Goal: Answer question/provide support

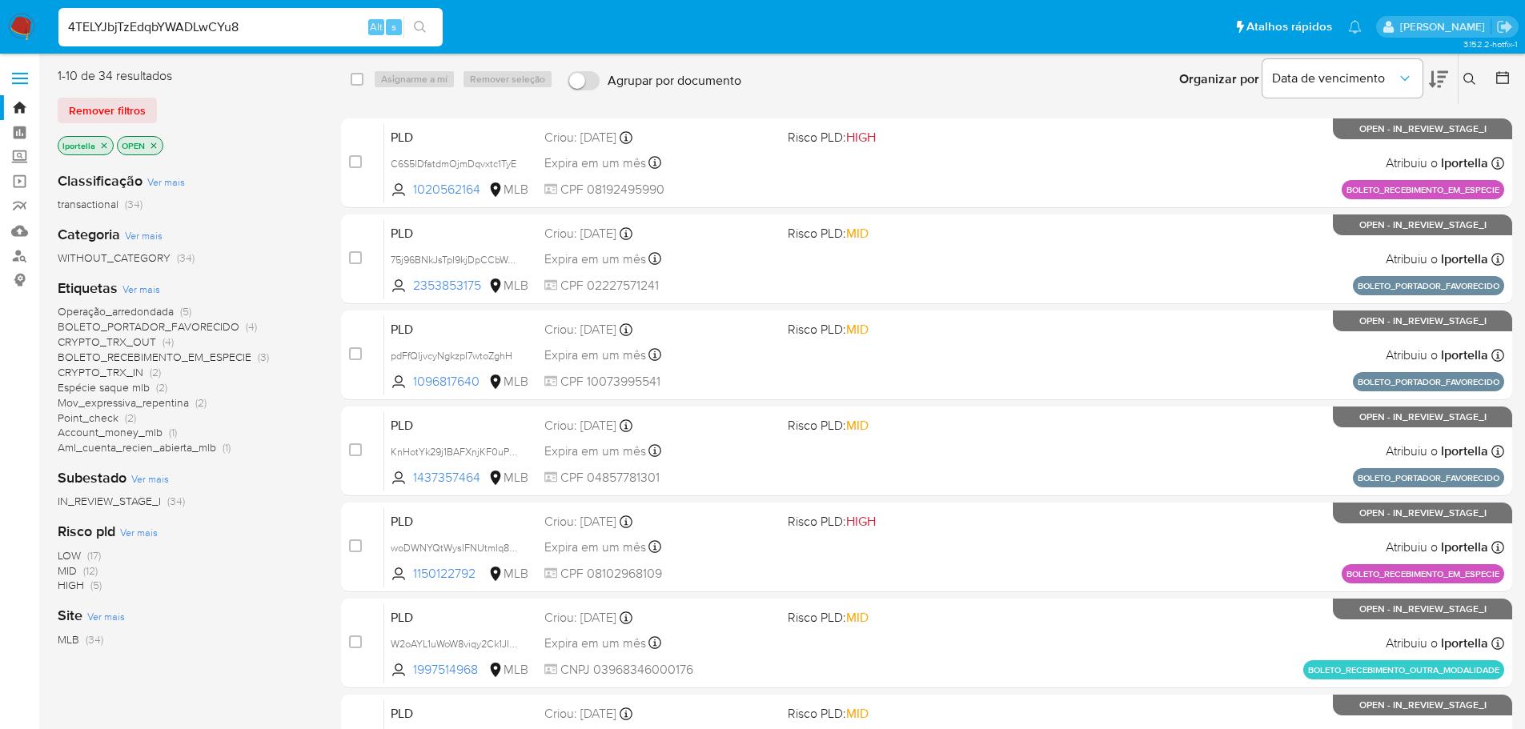
type input "4TELYJbjTzEdqbYWADLwCYu8"
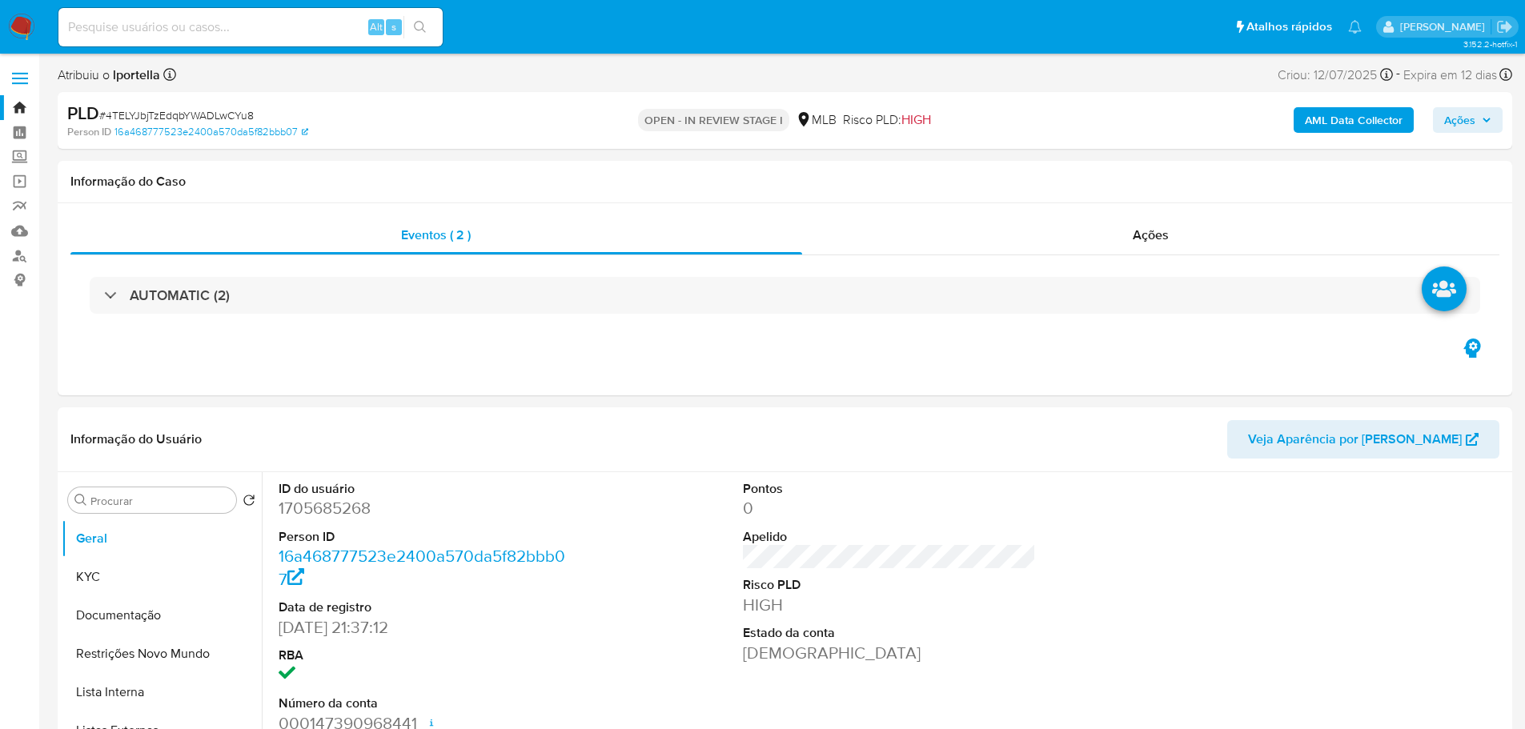
select select "10"
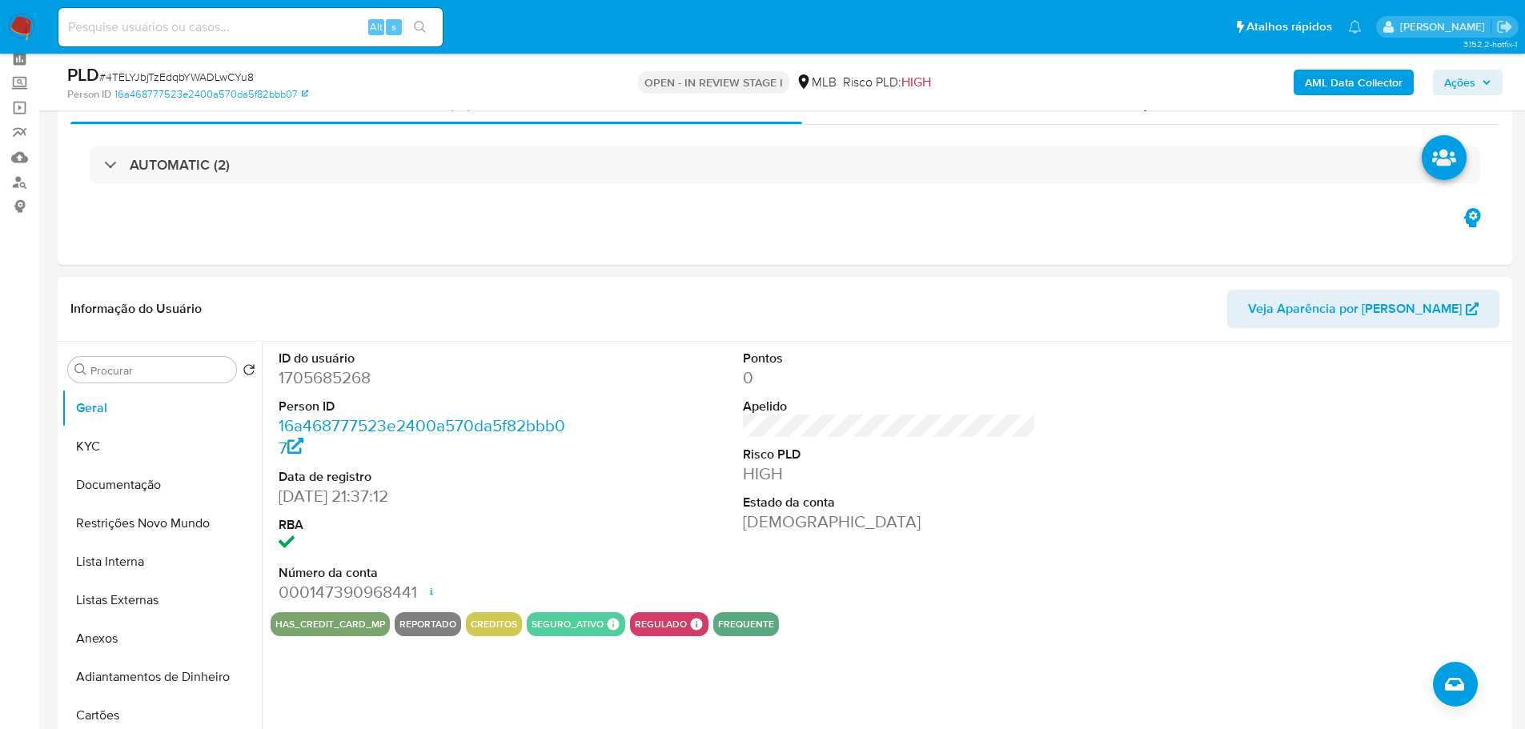
scroll to position [160, 0]
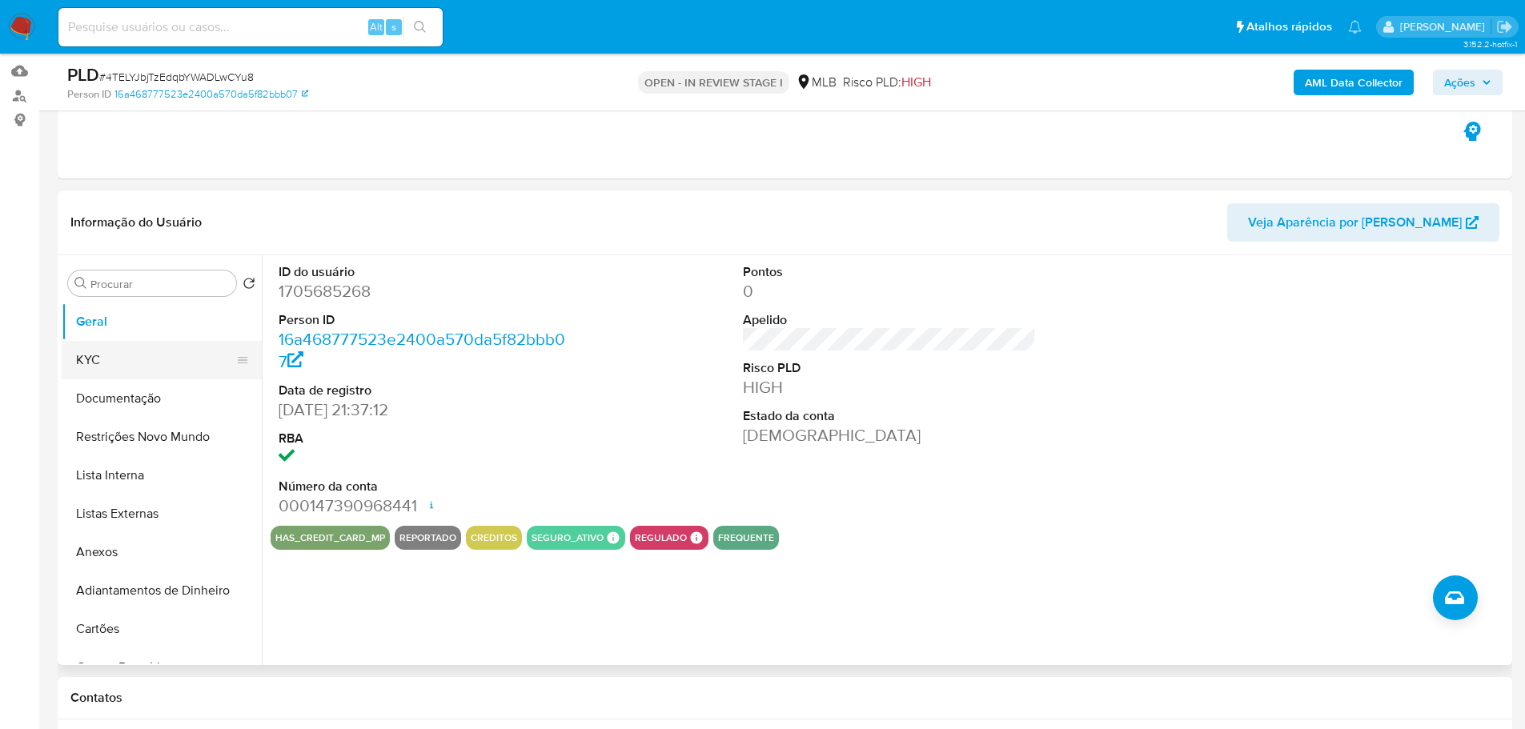
click at [90, 360] on button "KYC" at bounding box center [155, 360] width 187 height 38
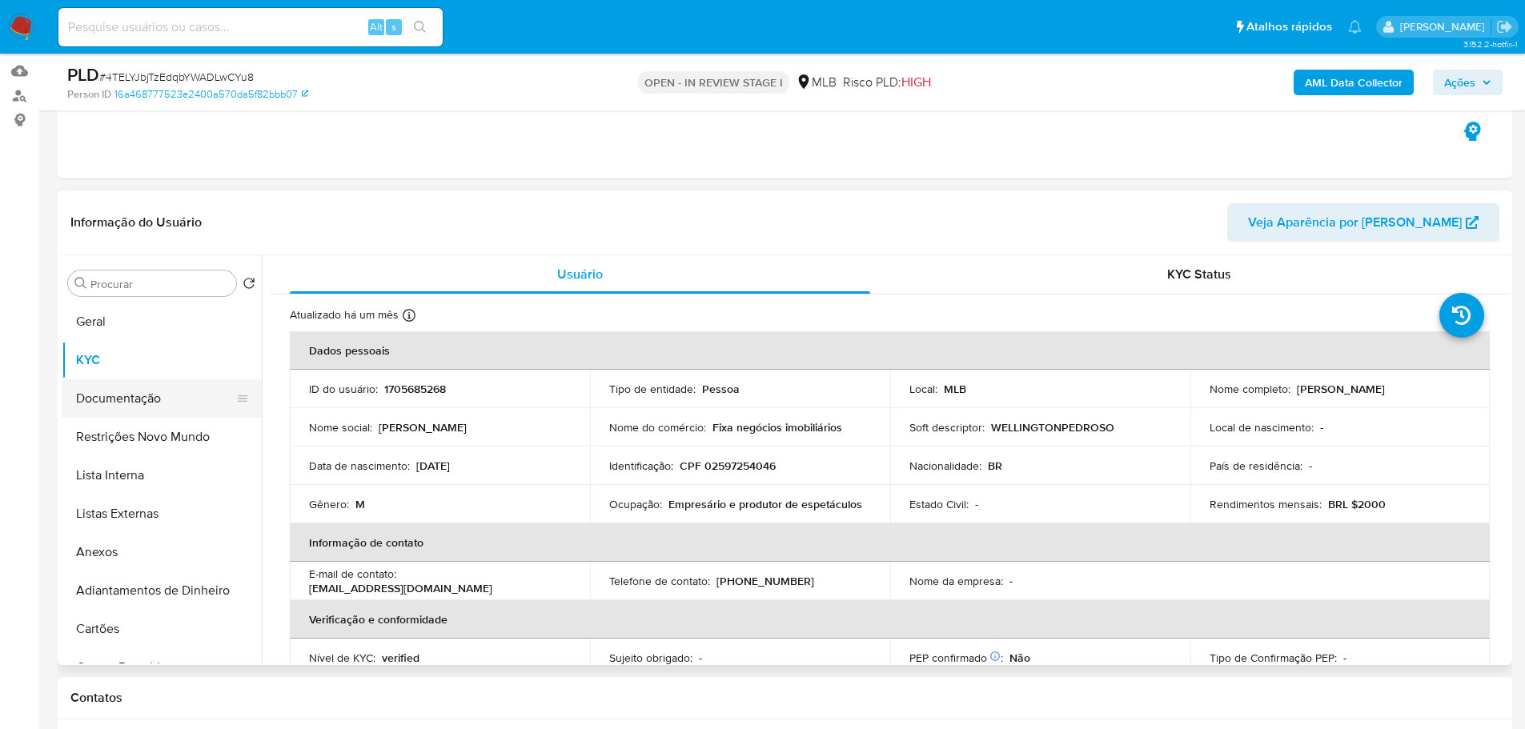
click at [115, 389] on button "Documentação" at bounding box center [155, 399] width 187 height 38
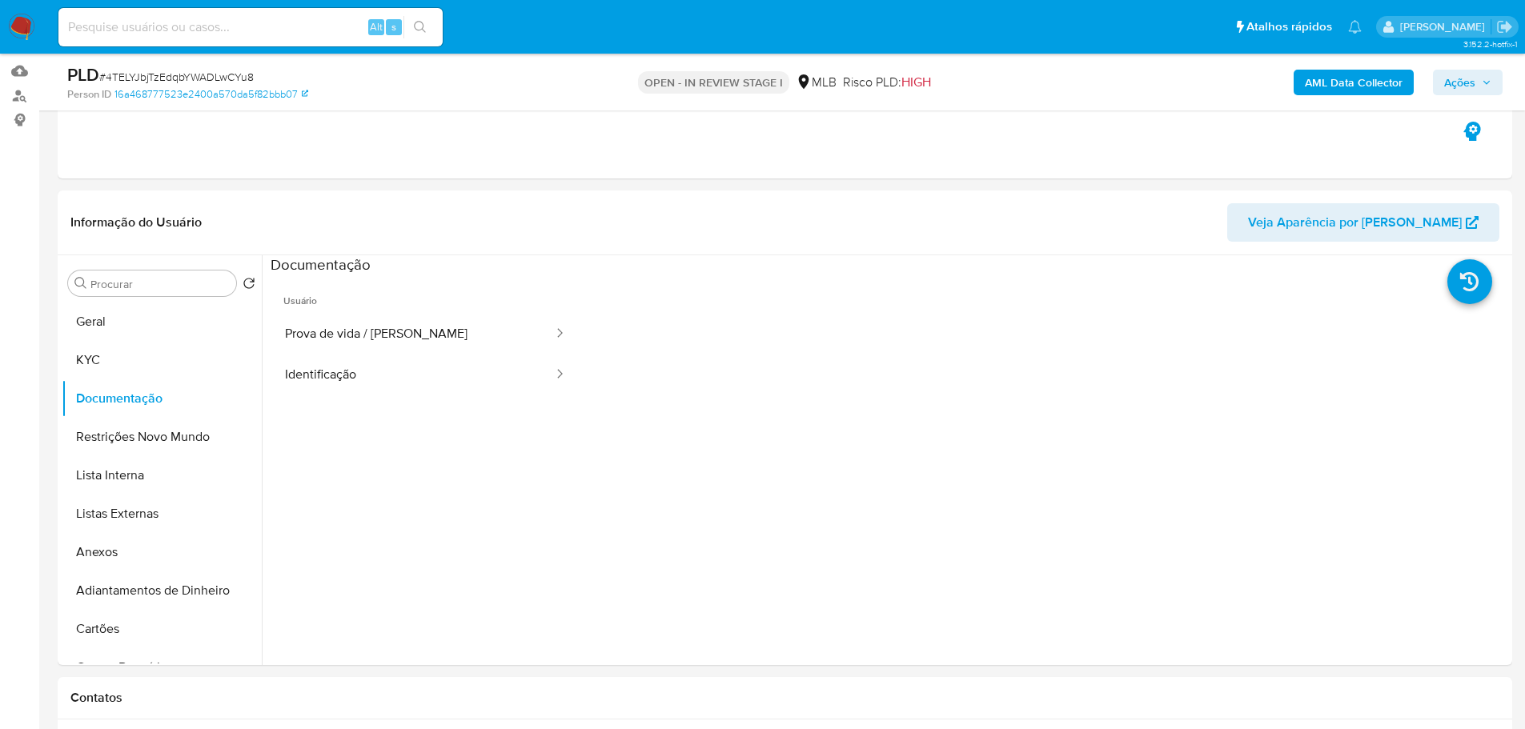
click at [415, 340] on button "Prova de vida / [PERSON_NAME]" at bounding box center [413, 334] width 284 height 41
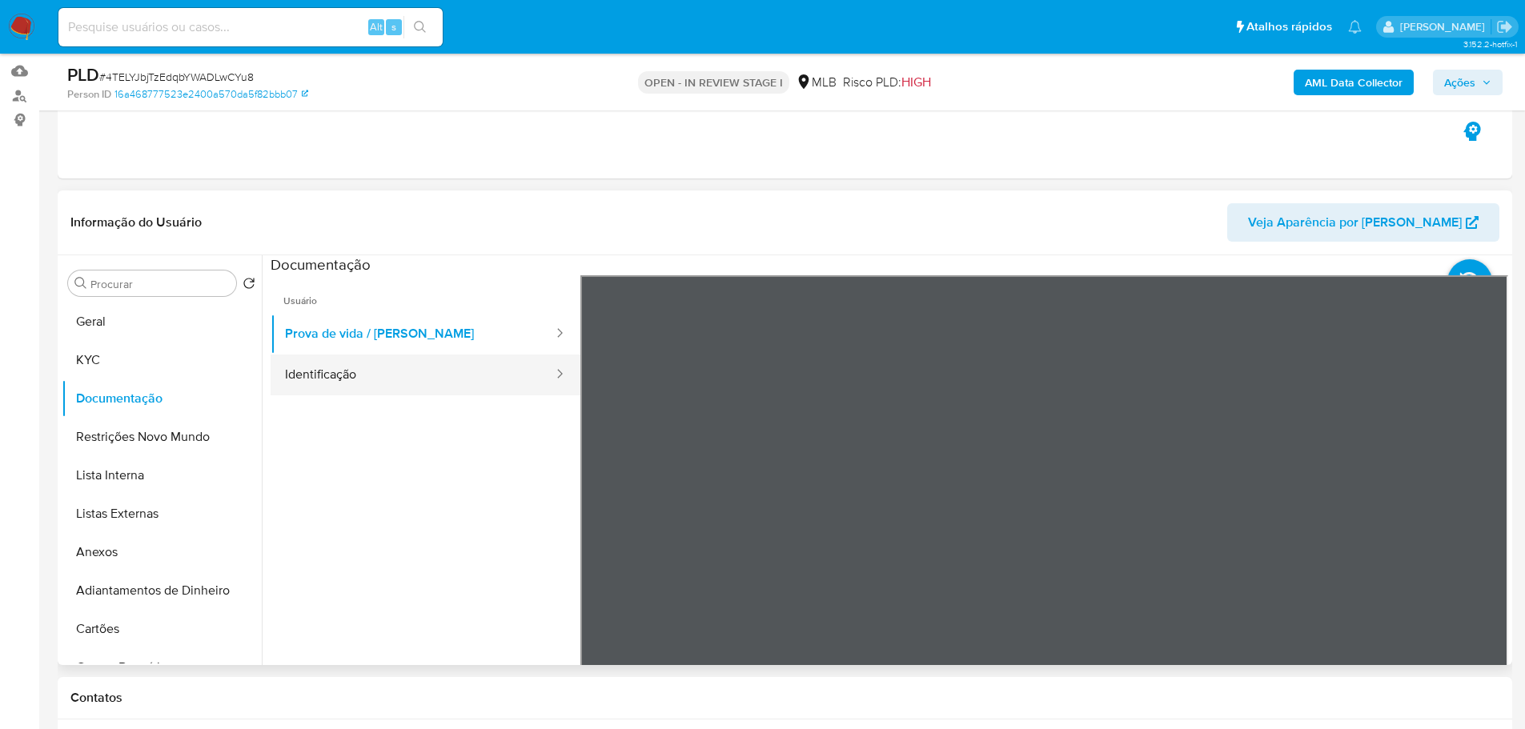
click at [394, 389] on button "Identificação" at bounding box center [413, 375] width 284 height 41
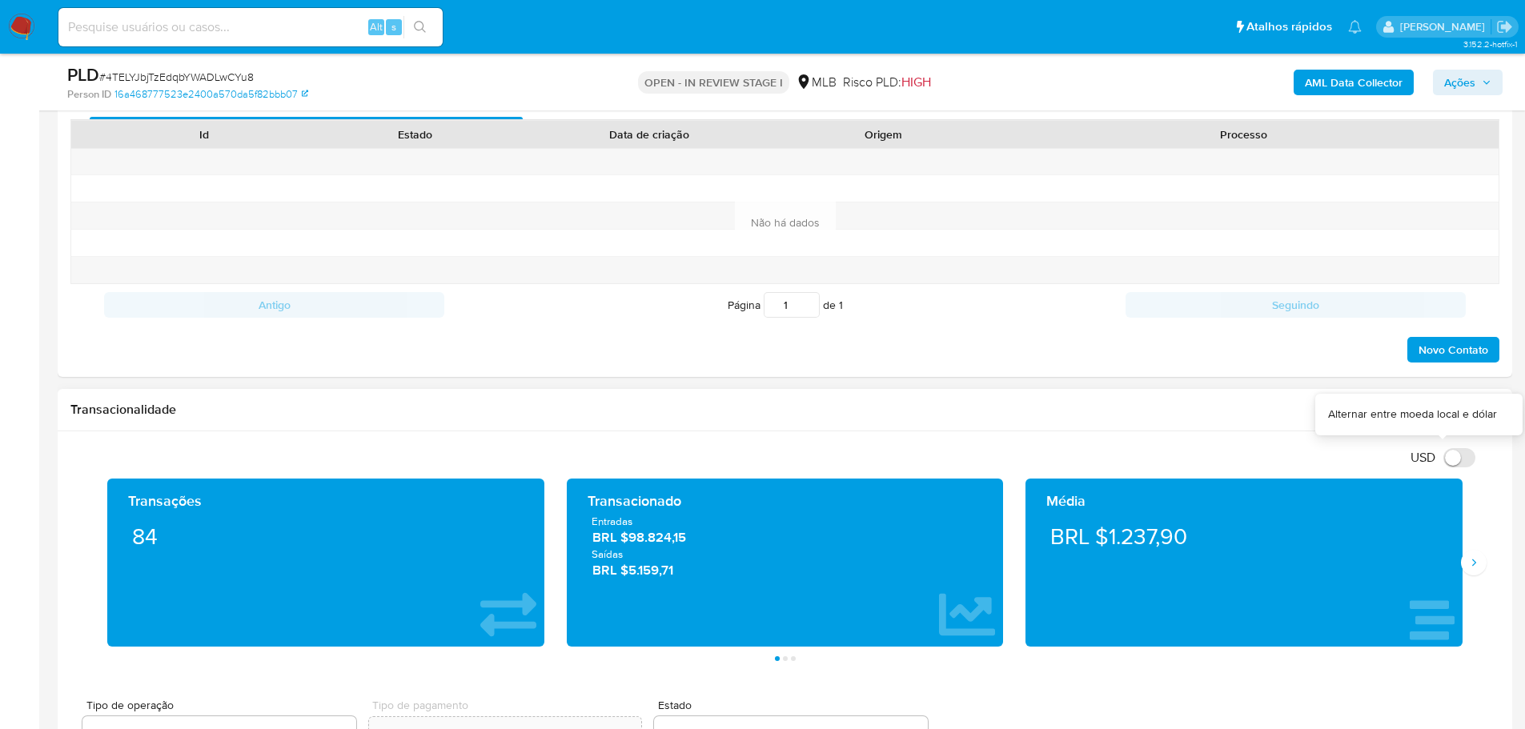
scroll to position [881, 0]
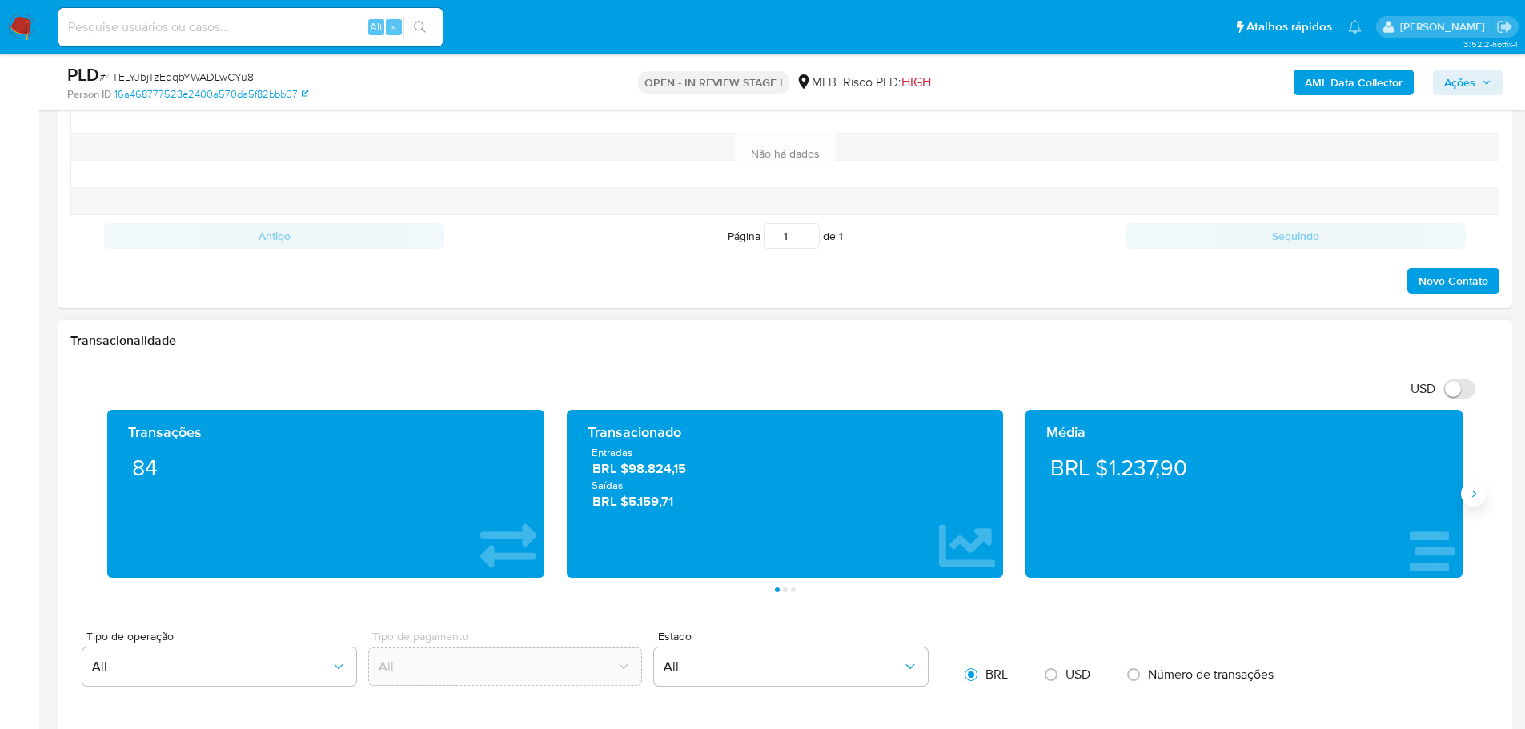
click at [1472, 501] on button "Siguiente" at bounding box center [1474, 494] width 26 height 26
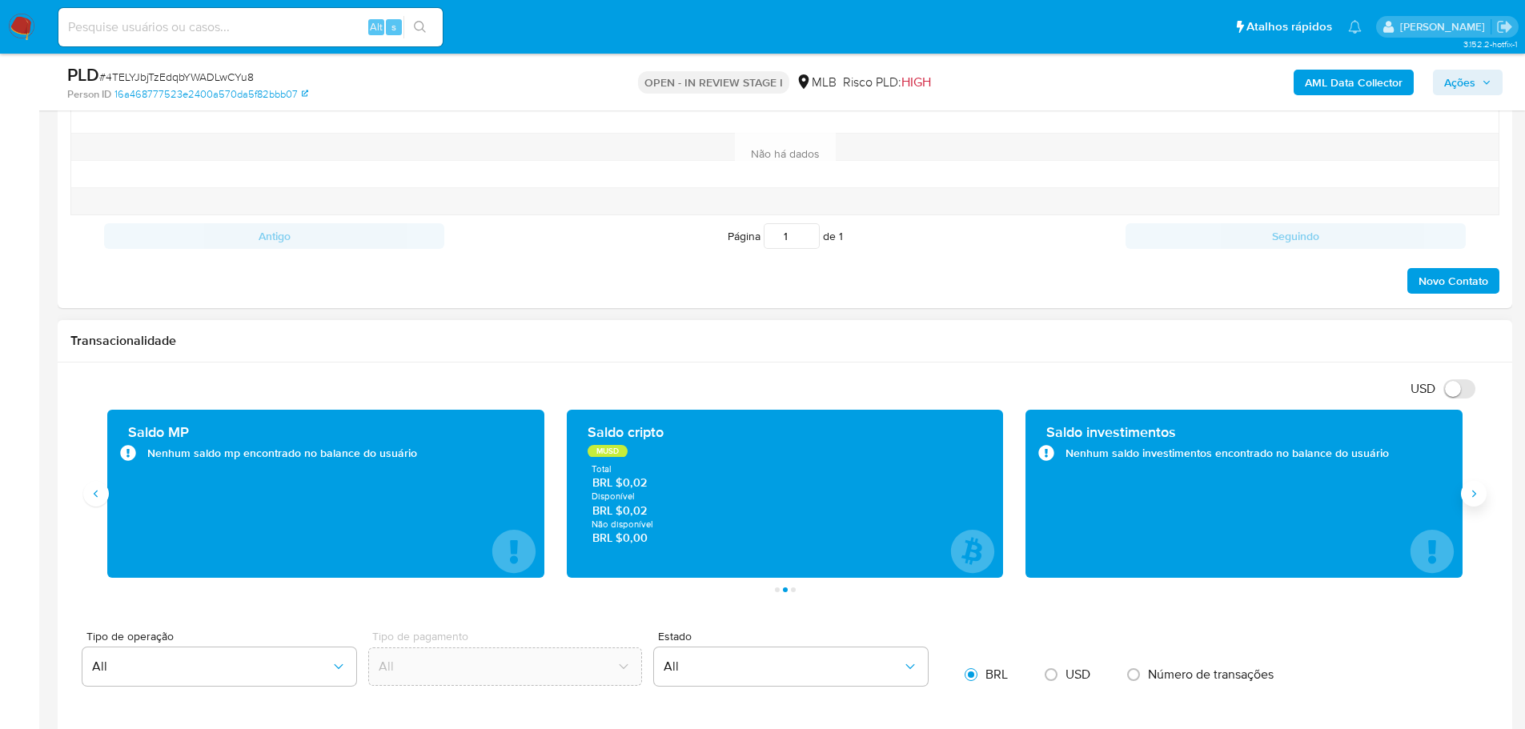
click at [1472, 501] on button "Siguiente" at bounding box center [1474, 494] width 26 height 26
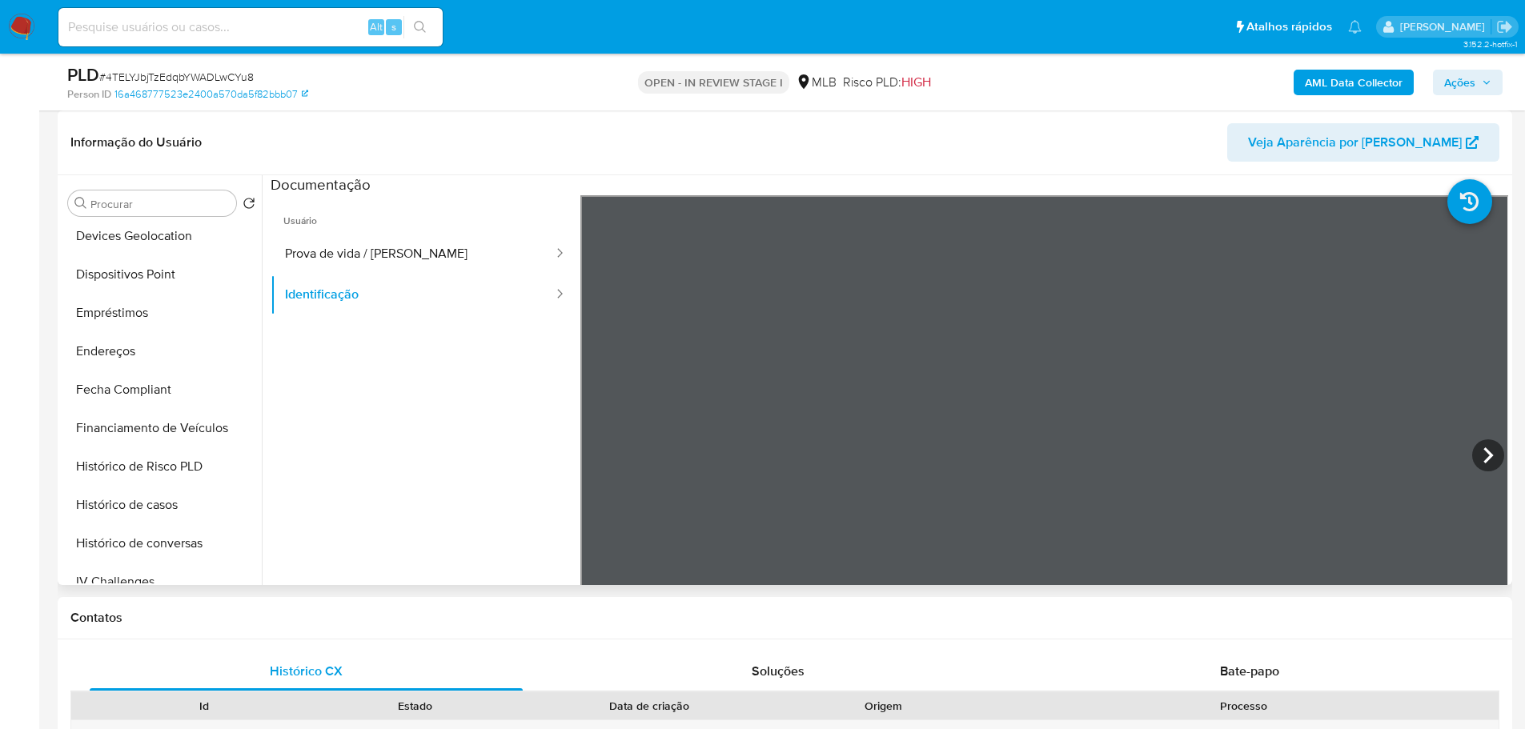
scroll to position [677, 0]
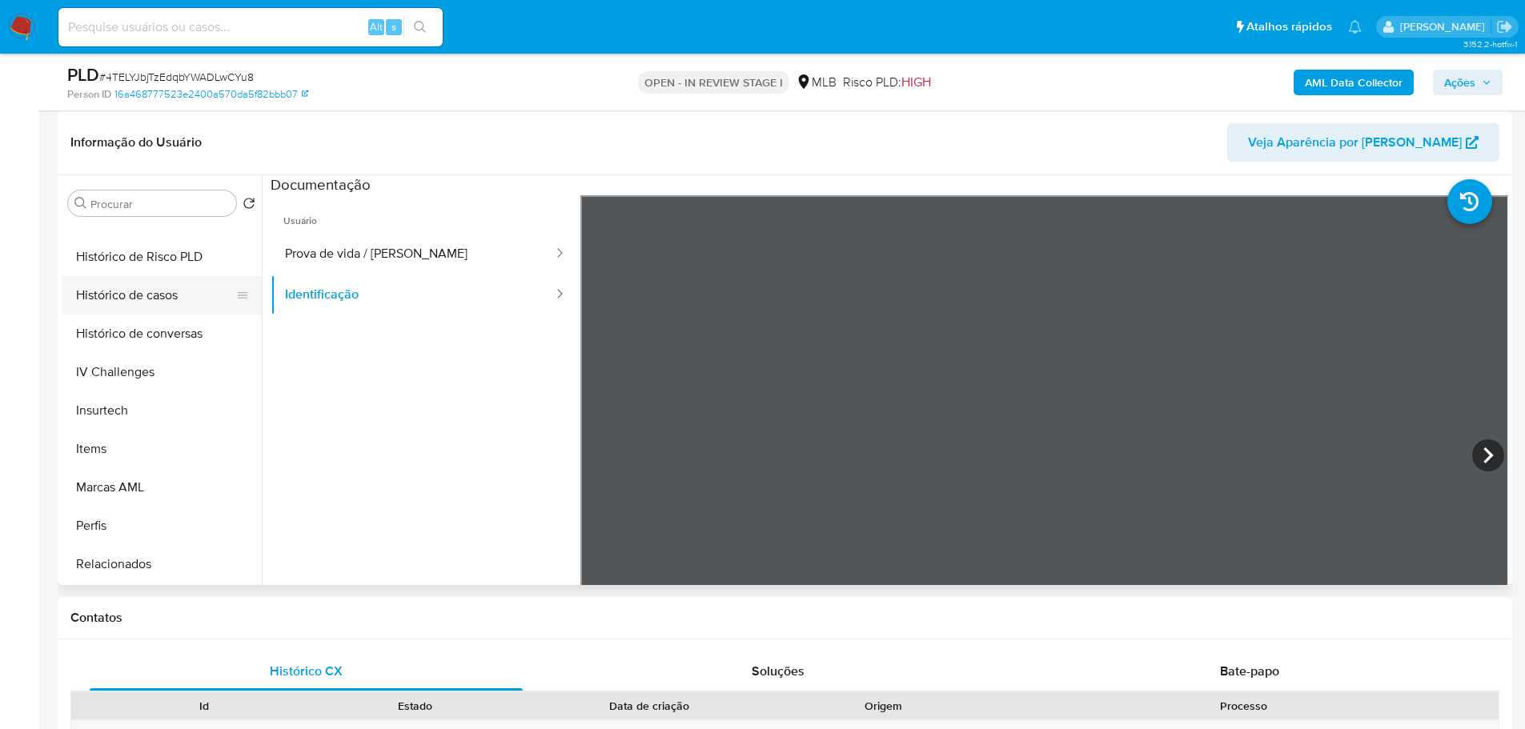
click at [147, 295] on button "Histórico de casos" at bounding box center [155, 295] width 187 height 38
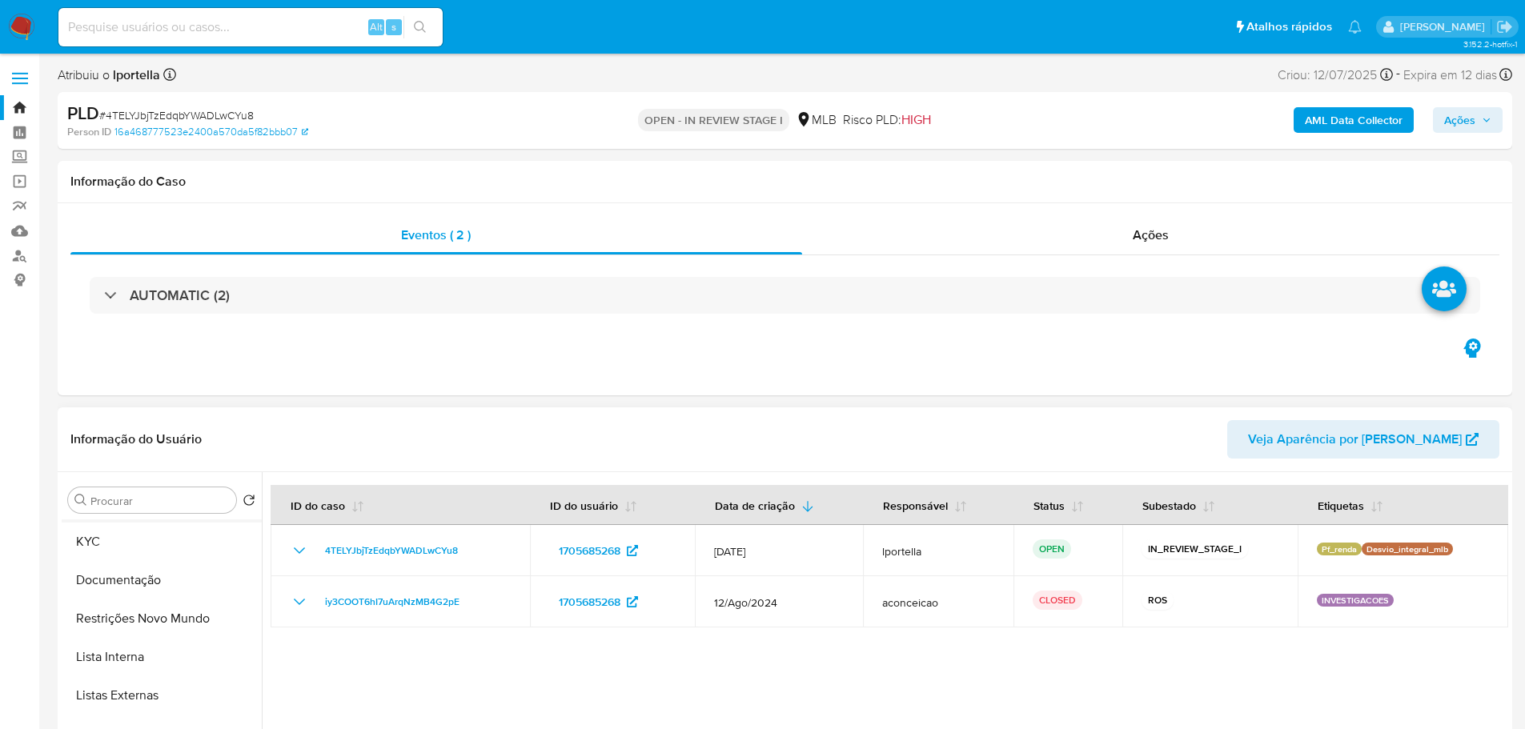
scroll to position [0, 0]
click at [123, 539] on button "Geral" at bounding box center [155, 539] width 187 height 38
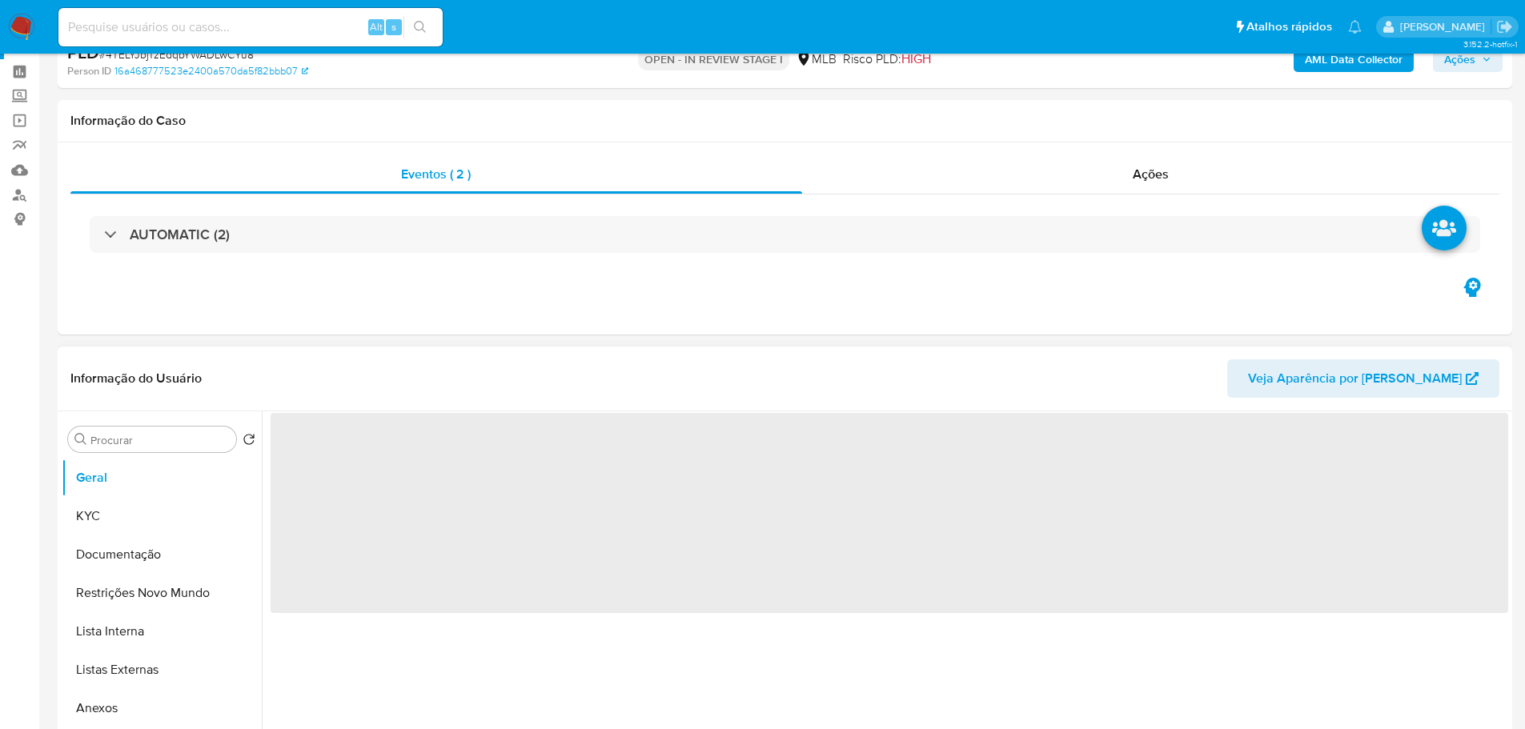
scroll to position [160, 0]
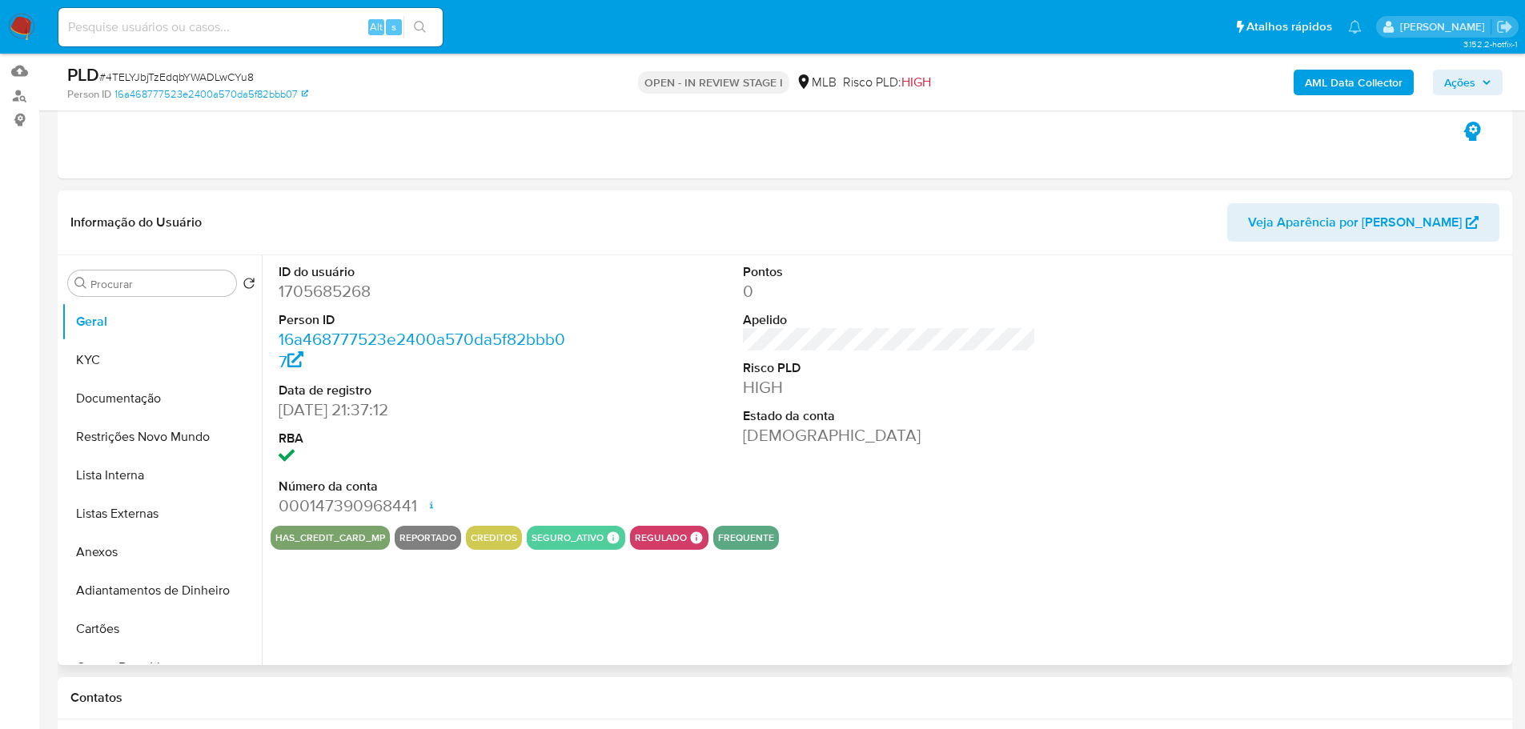
click at [347, 298] on dd "1705685268" at bounding box center [426, 291] width 294 height 22
copy dd "1705685268"
drag, startPoint x: 459, startPoint y: 6, endPoint x: 661, endPoint y: 284, distance: 343.4
click at [661, 284] on div "ID do usuário 1705685268 Person ID 16a468777523e2400a570da5f82bbb07 Data de reg…" at bounding box center [890, 390] width 1238 height 271
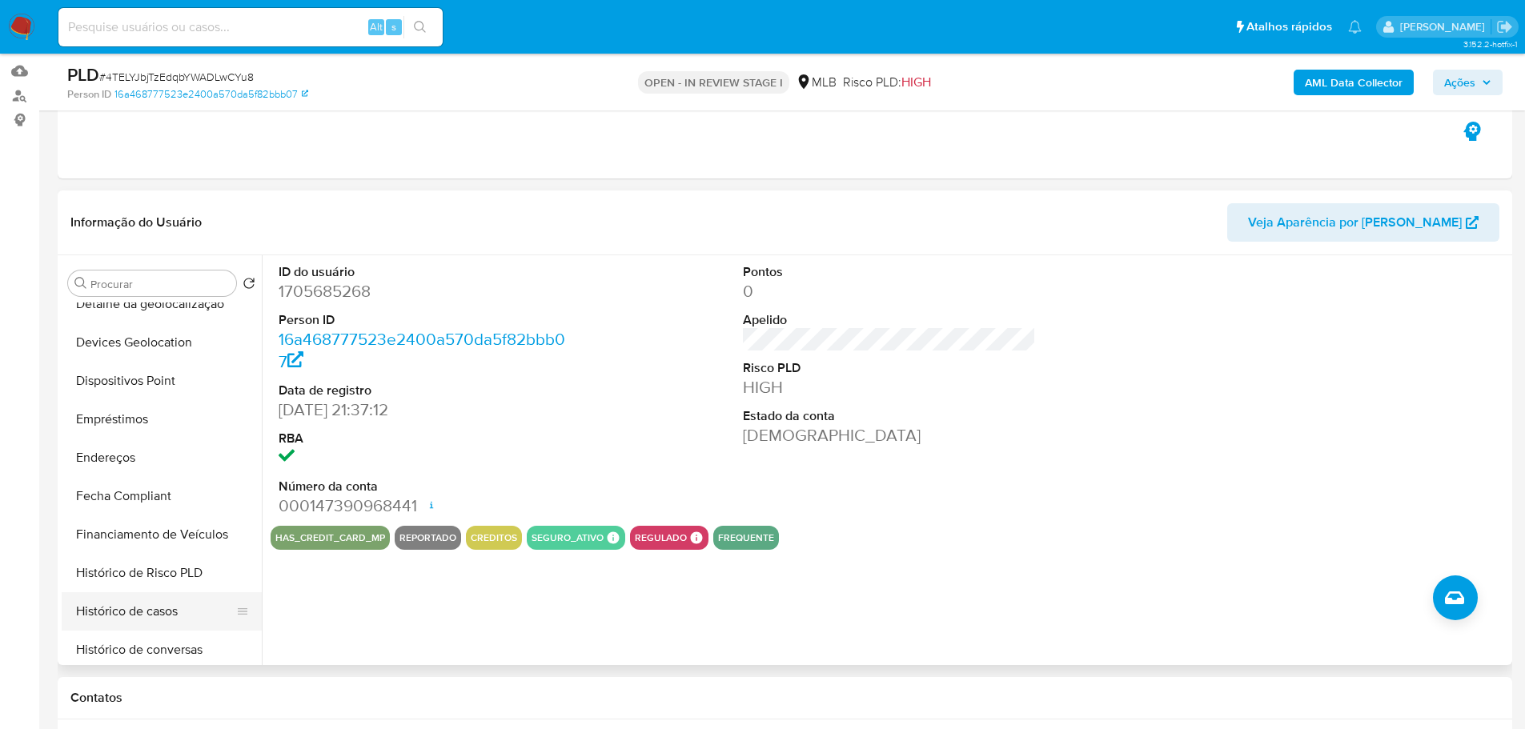
scroll to position [677, 0]
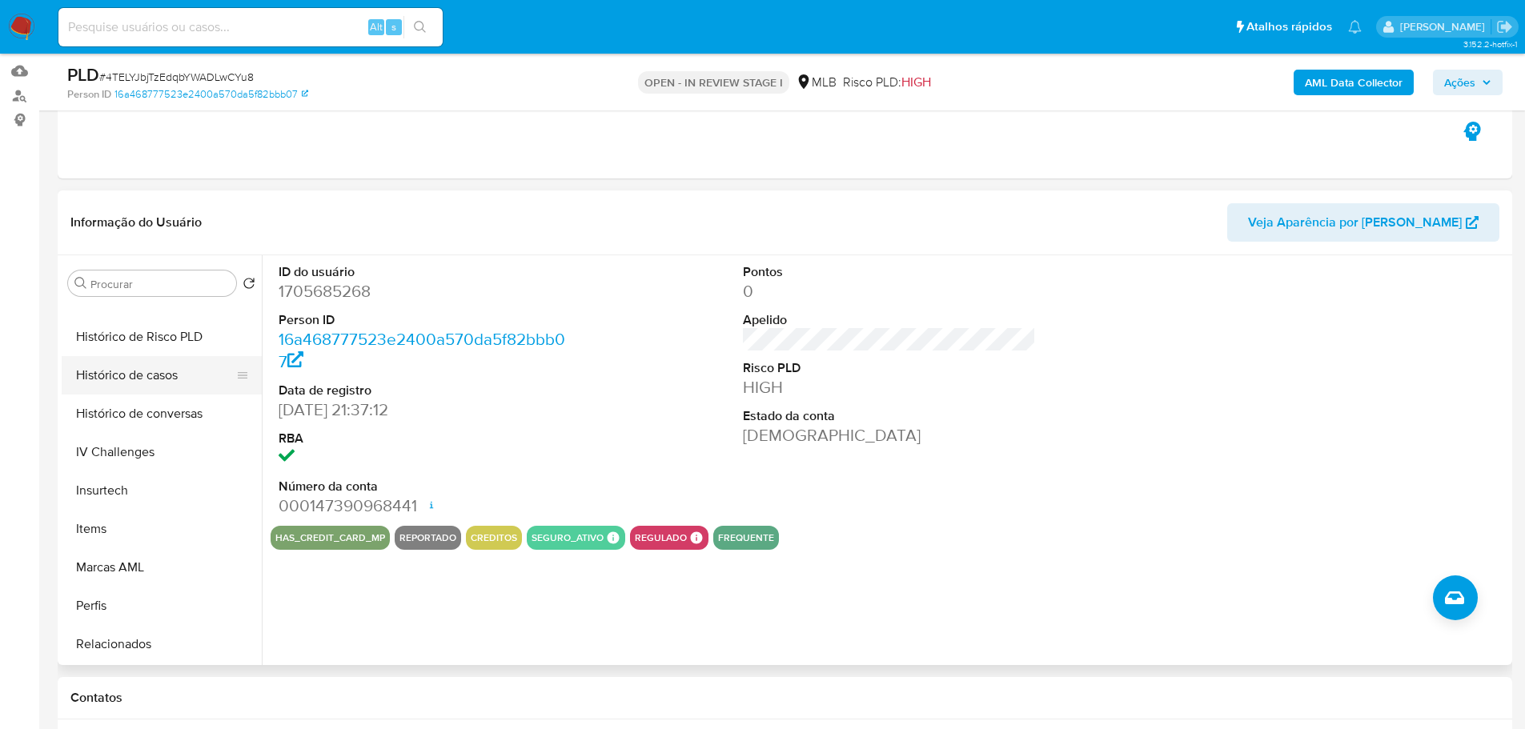
click at [146, 381] on button "Histórico de casos" at bounding box center [155, 375] width 187 height 38
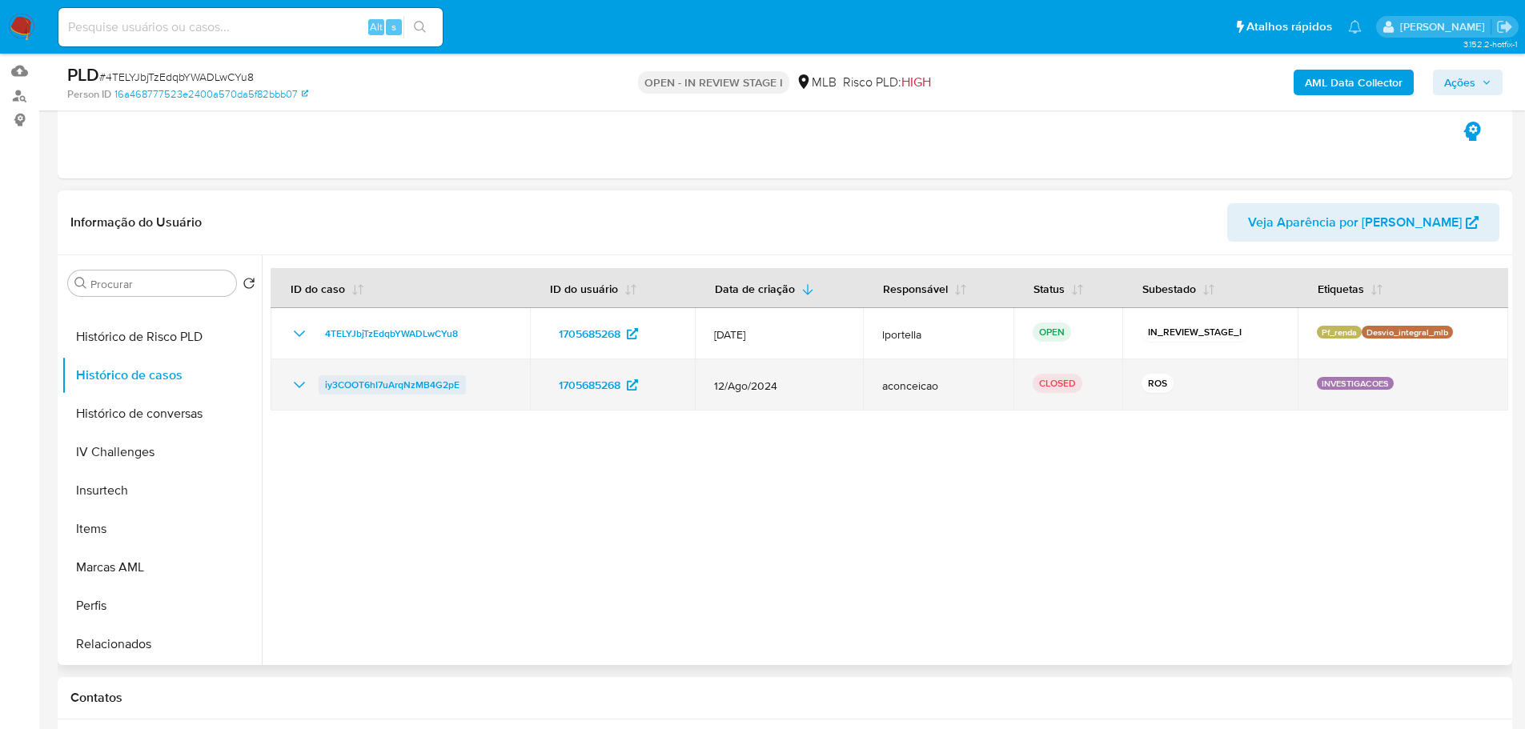
click at [372, 390] on span "iy3COOT6hI7uArqNzMB4G2pE" at bounding box center [392, 385] width 135 height 19
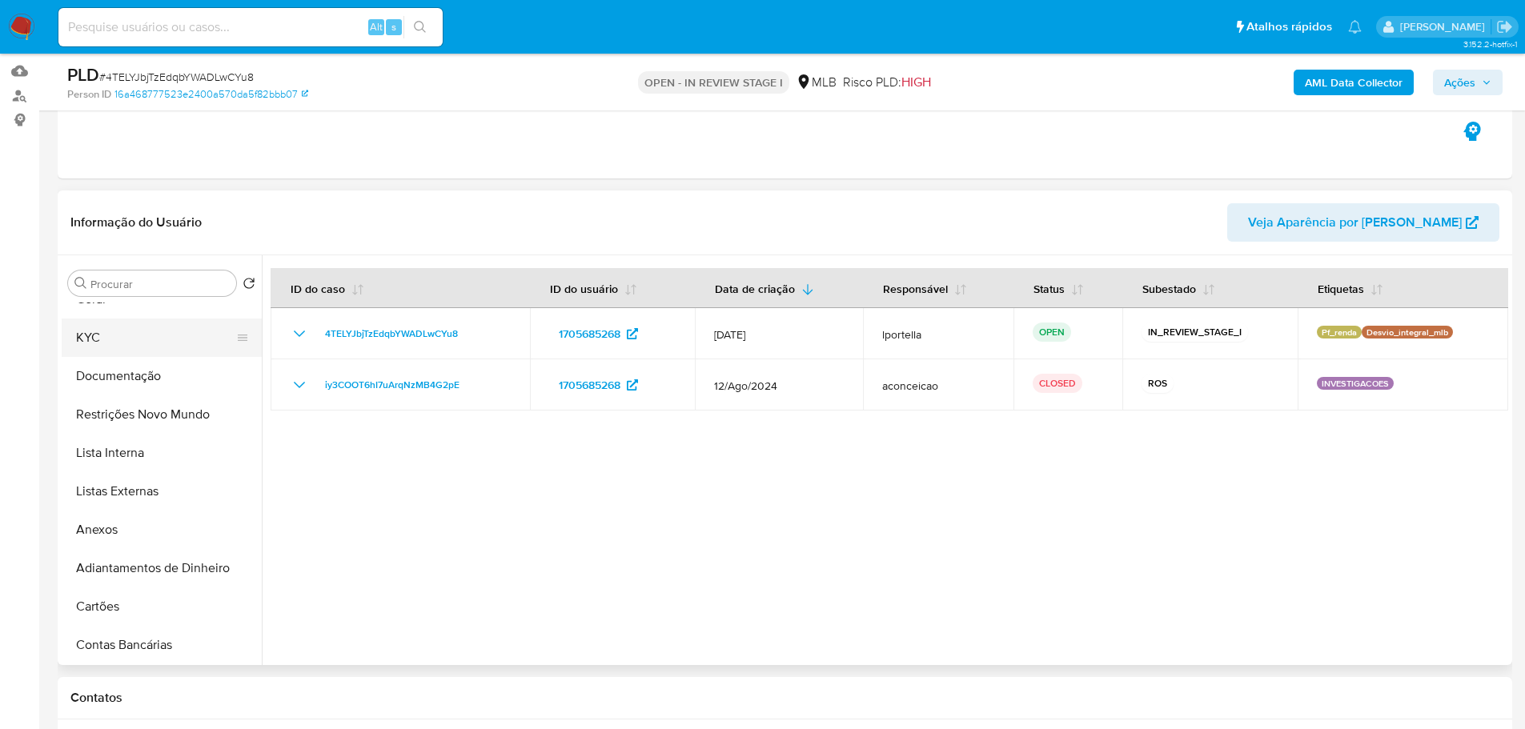
scroll to position [0, 0]
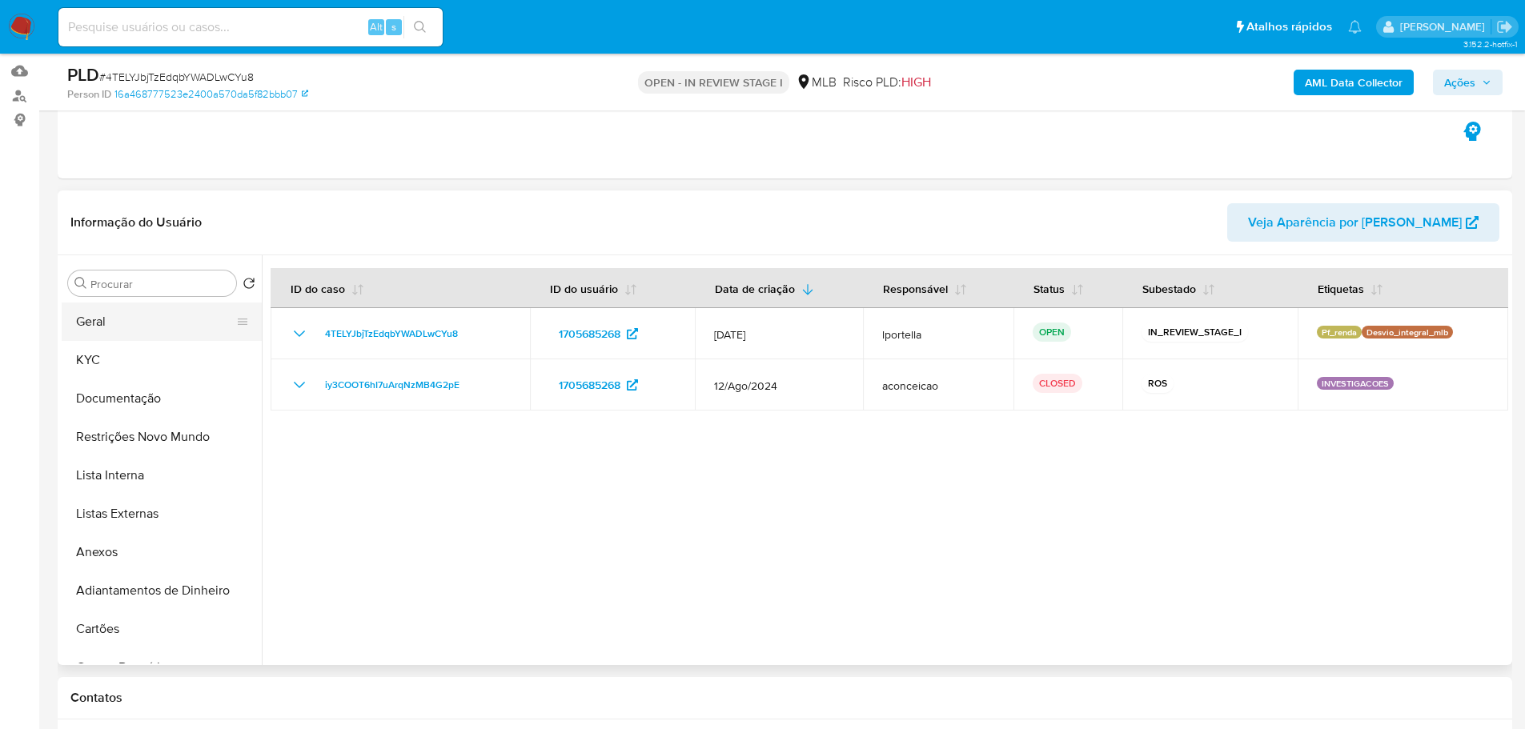
click at [111, 325] on button "Geral" at bounding box center [155, 322] width 187 height 38
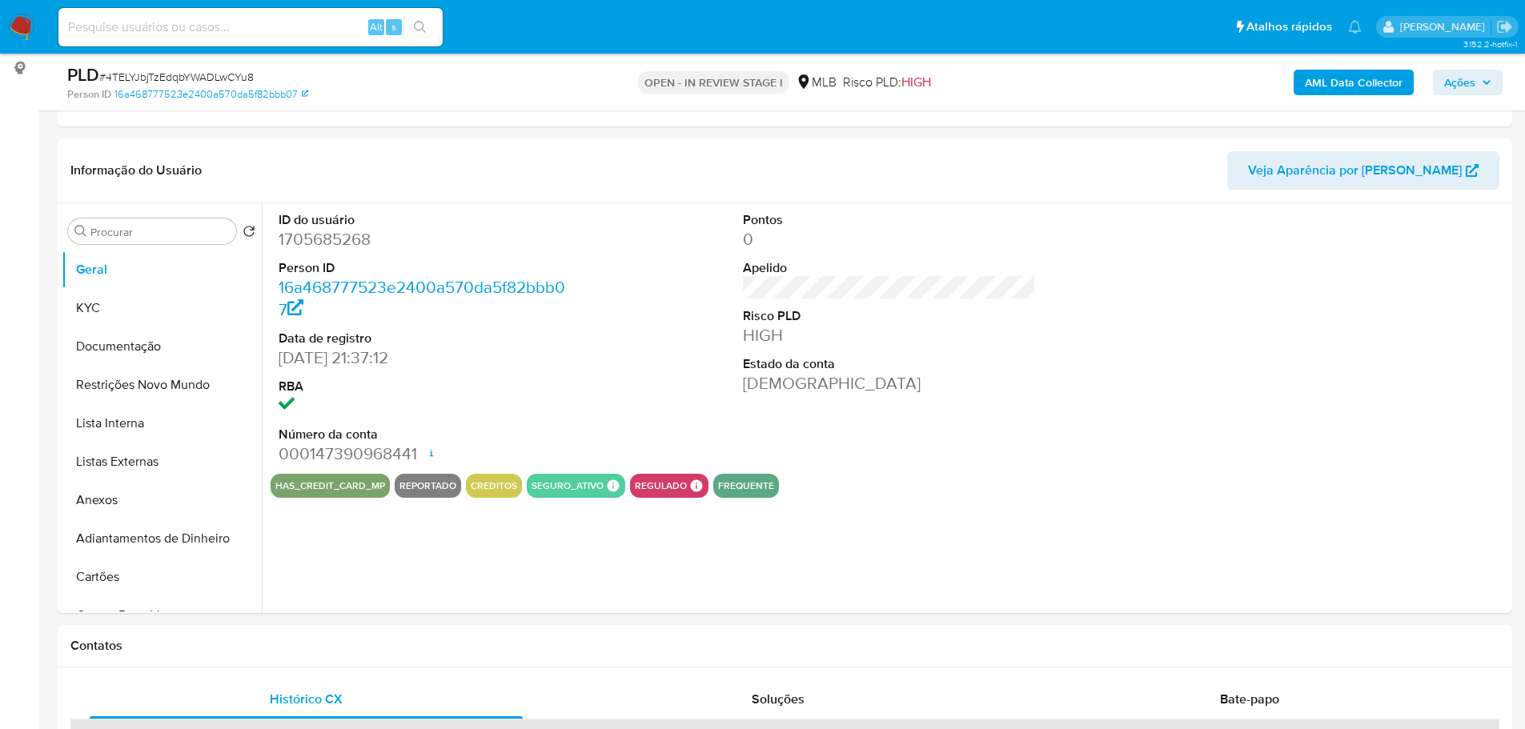
scroll to position [204, 0]
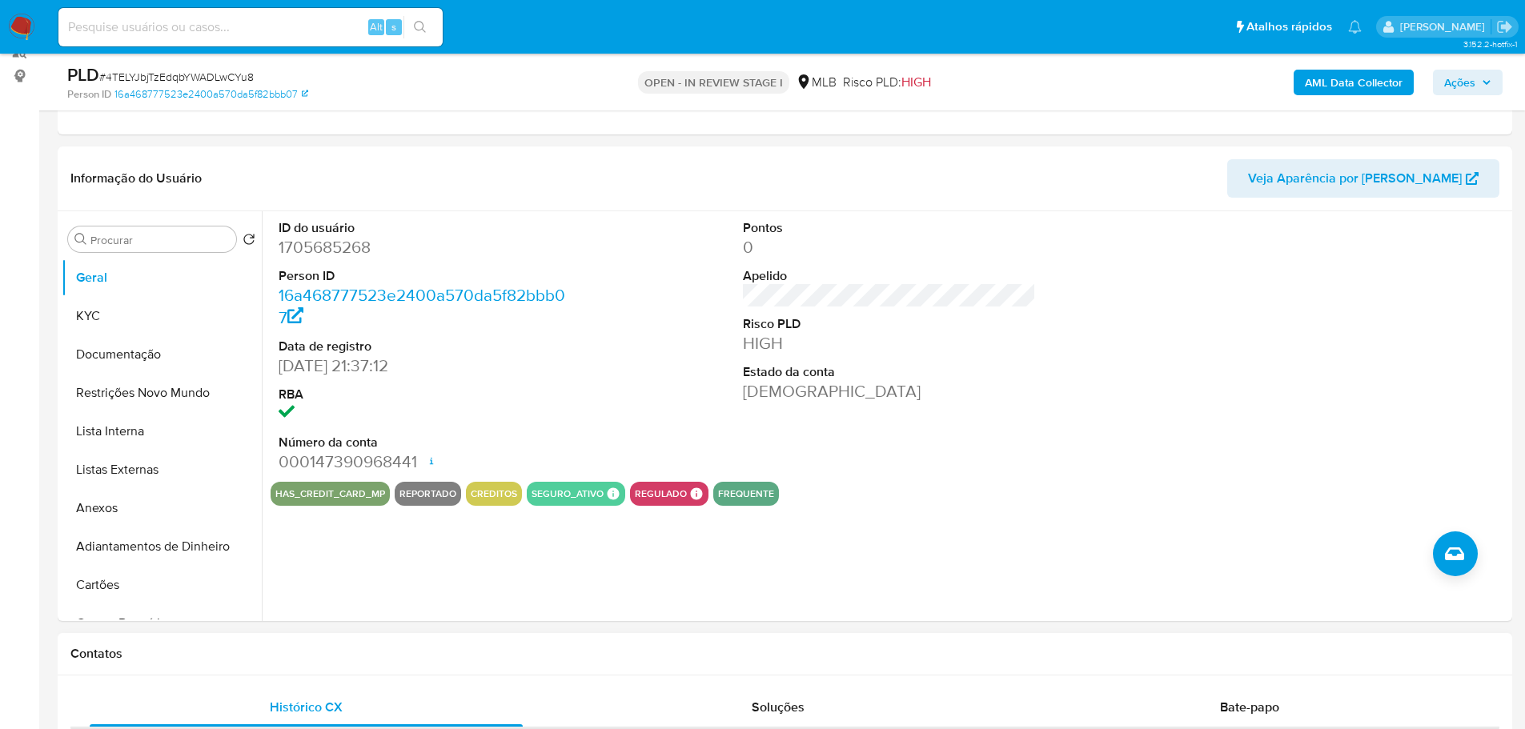
click at [237, 665] on div "Contatos" at bounding box center [785, 654] width 1455 height 42
click at [100, 323] on button "KYC" at bounding box center [155, 316] width 187 height 38
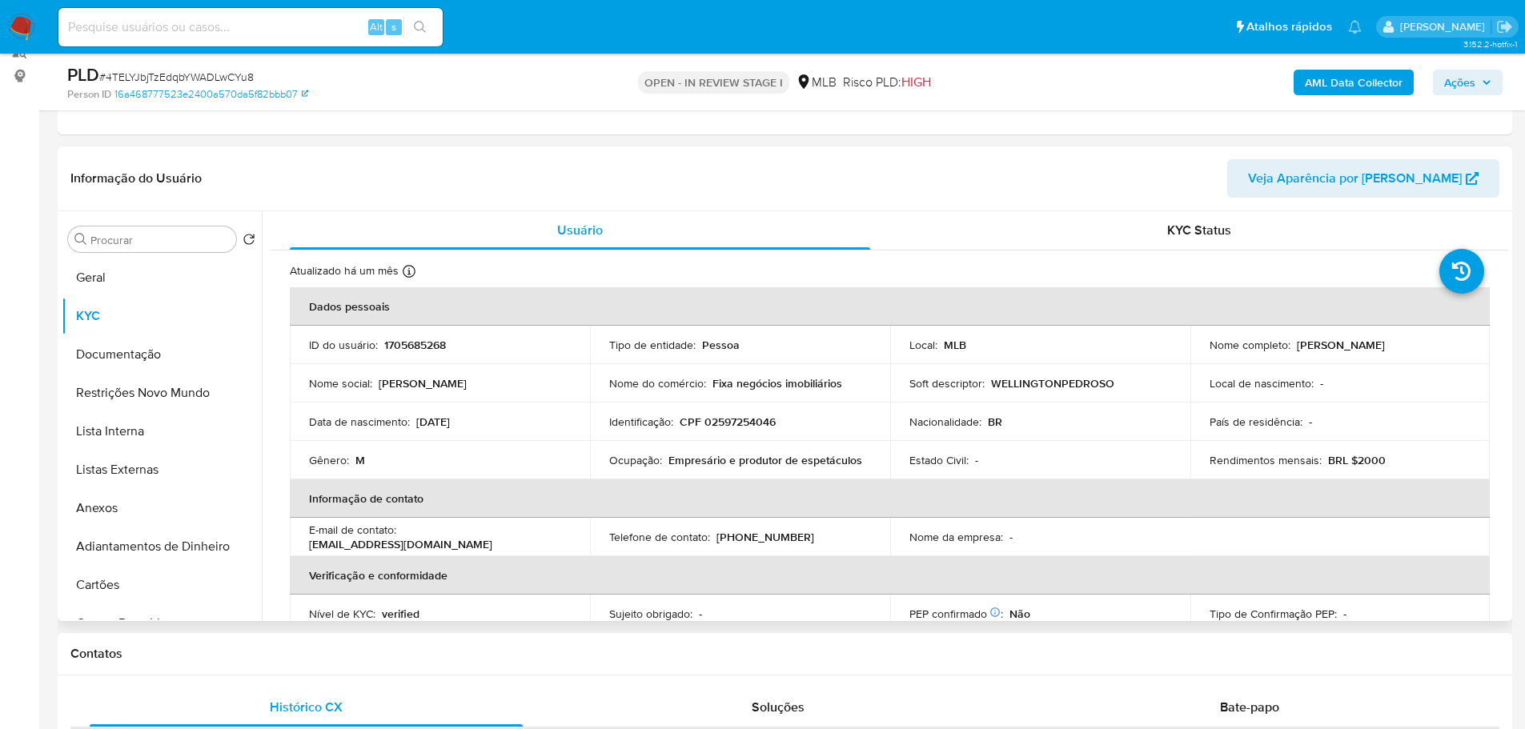
drag, startPoint x: 299, startPoint y: 657, endPoint x: 268, endPoint y: 605, distance: 59.6
click at [299, 657] on h1 "Contatos" at bounding box center [784, 654] width 1429 height 16
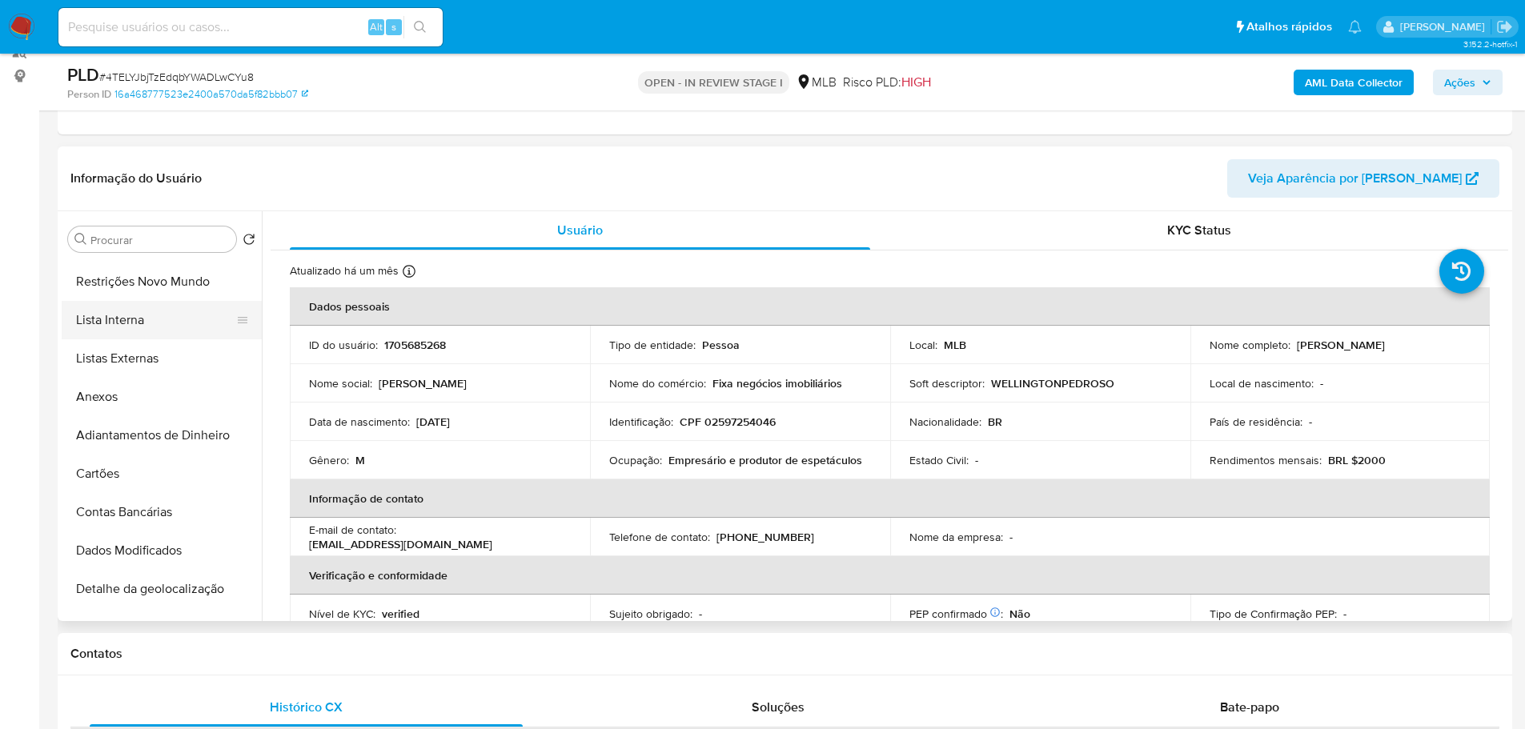
scroll to position [320, 0]
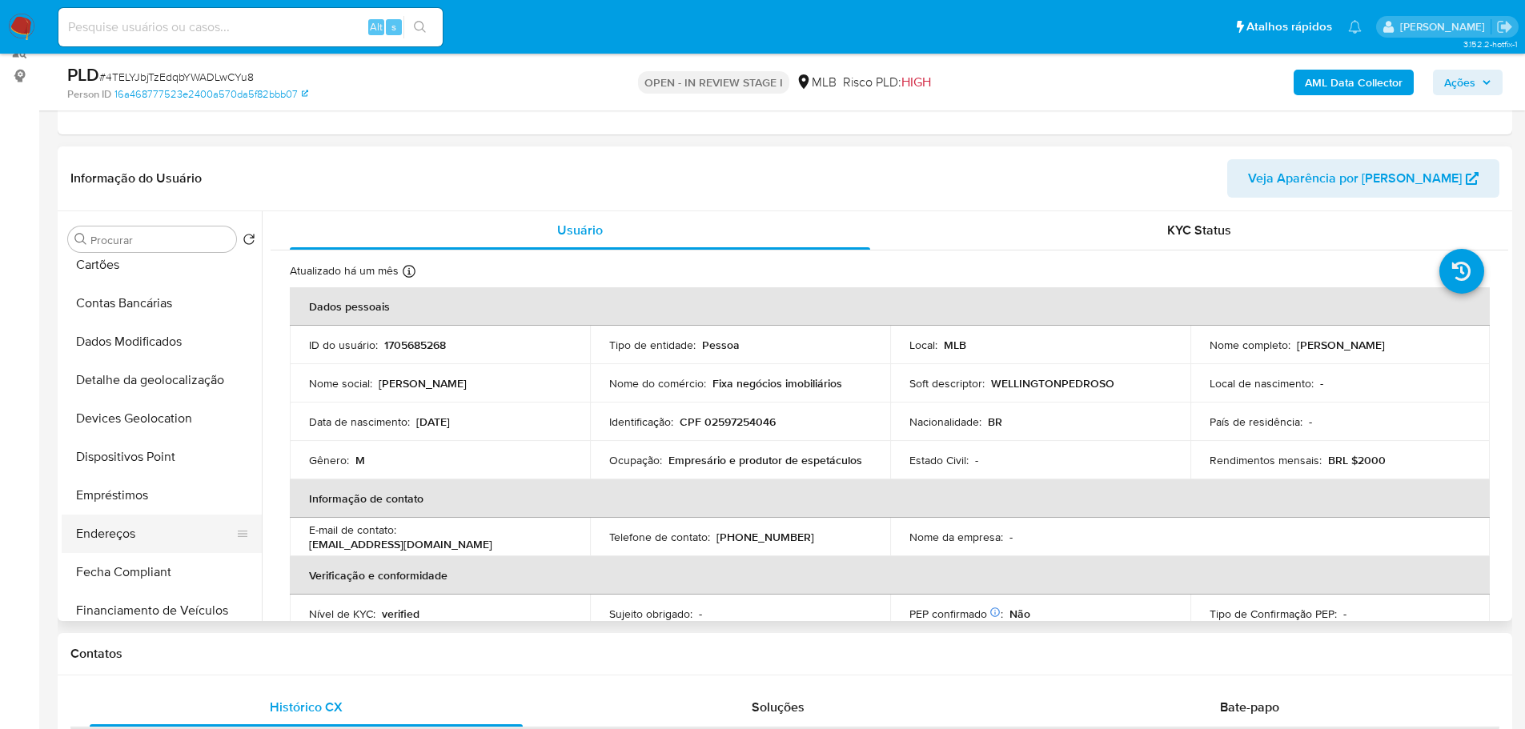
click at [124, 527] on button "Endereços" at bounding box center [155, 534] width 187 height 38
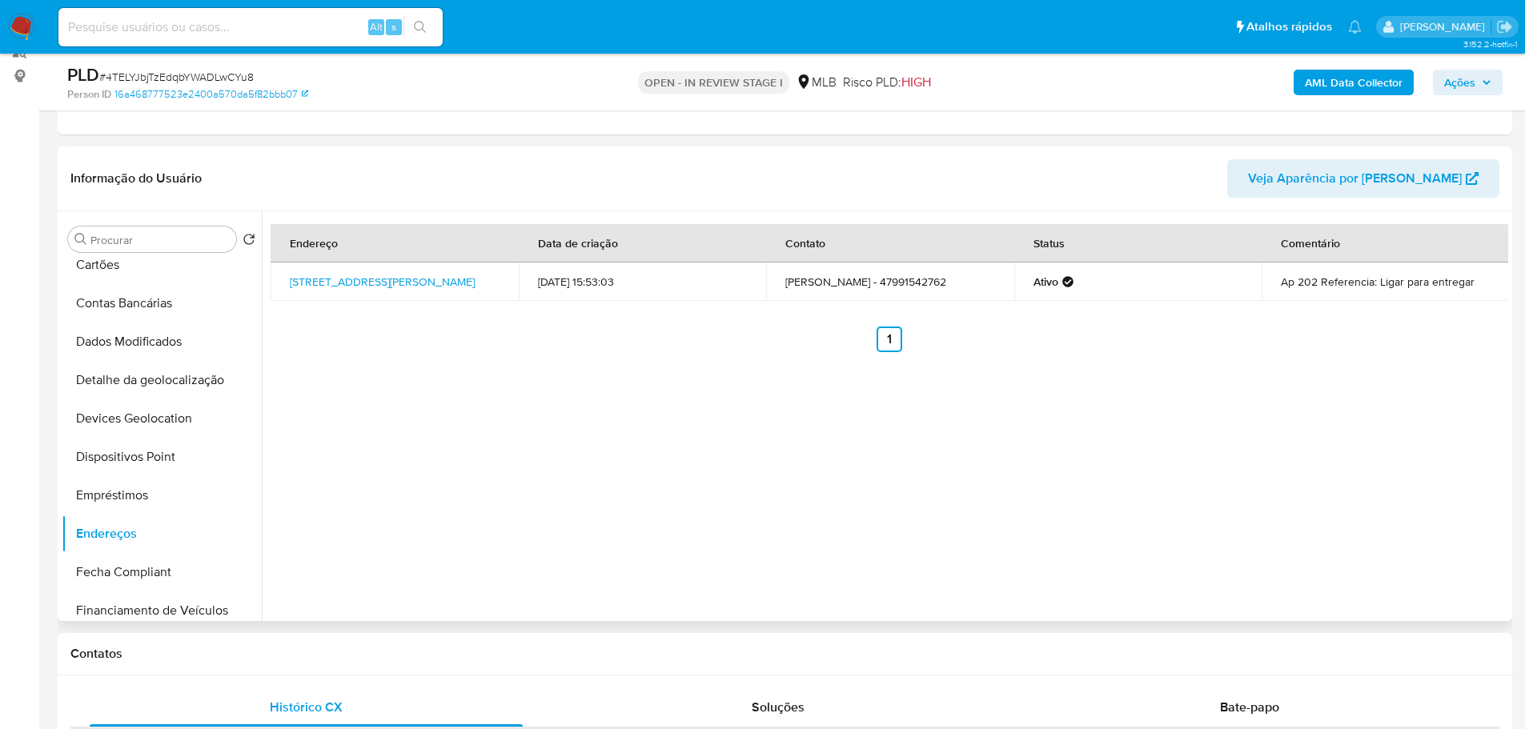
drag, startPoint x: 380, startPoint y: 651, endPoint x: 307, endPoint y: 584, distance: 99.8
click at [380, 651] on h1 "Contatos" at bounding box center [784, 654] width 1429 height 16
click at [205, 377] on button "Detalhe da geolocalização" at bounding box center [155, 380] width 187 height 38
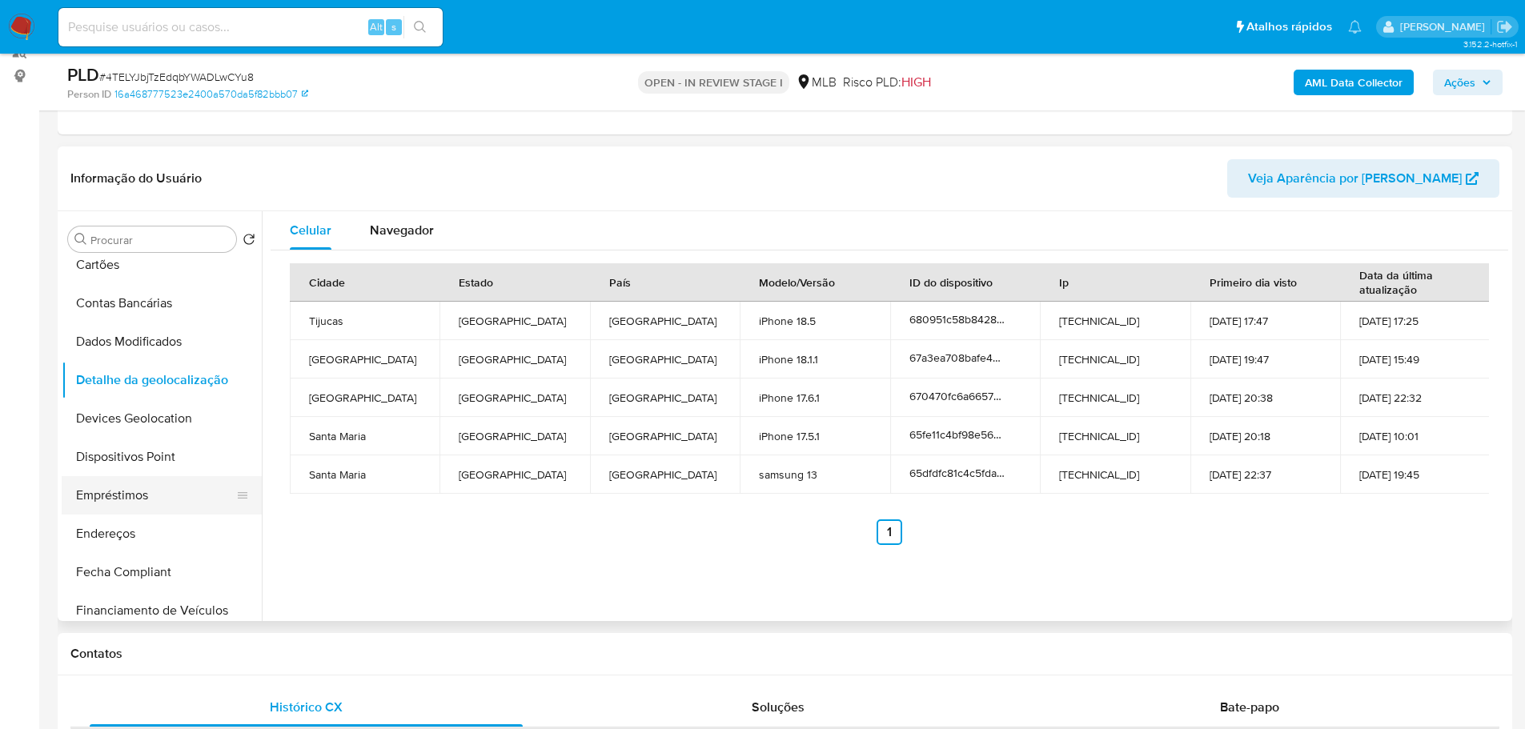
drag, startPoint x: 408, startPoint y: 644, endPoint x: 208, endPoint y: 484, distance: 255.7
click at [405, 644] on div "Contatos" at bounding box center [785, 654] width 1455 height 42
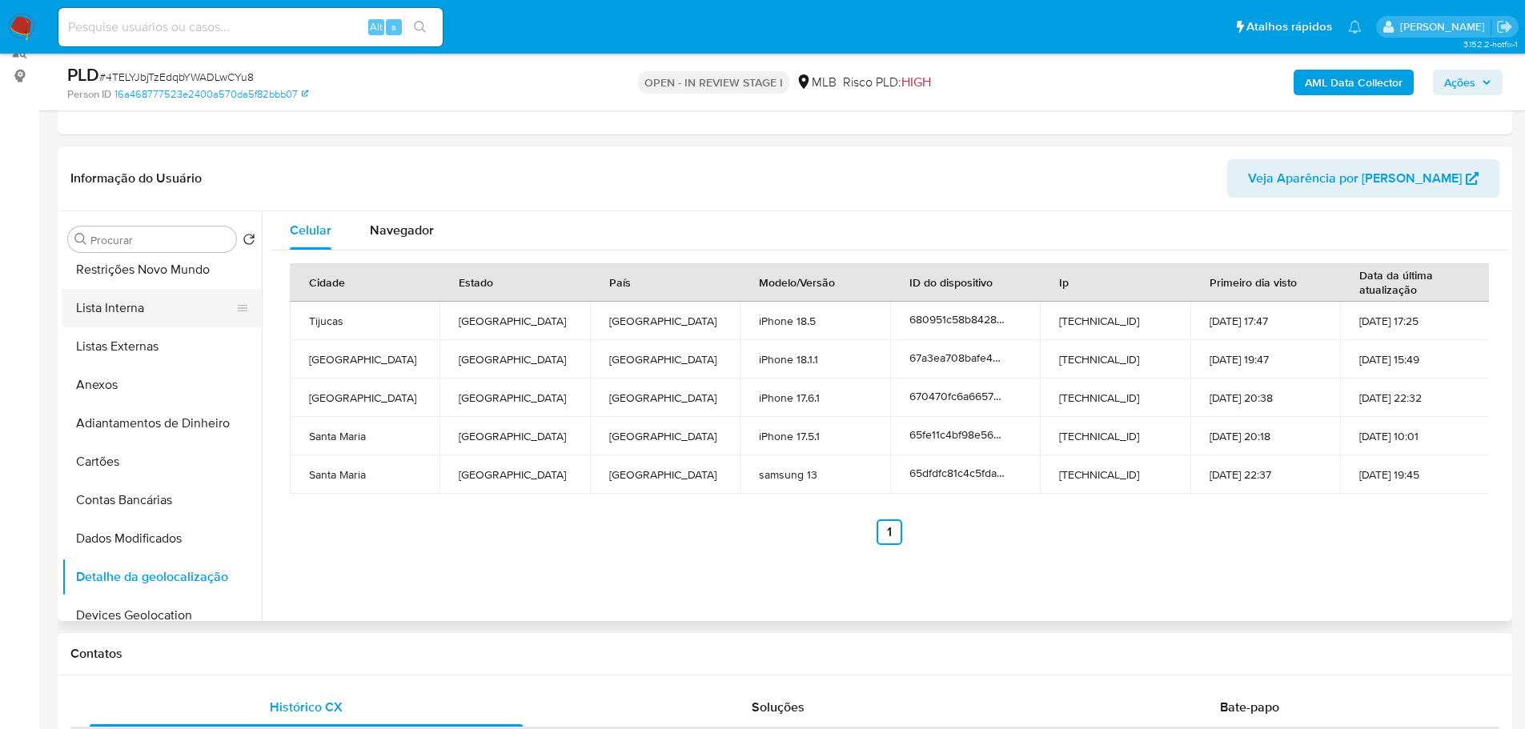
scroll to position [0, 0]
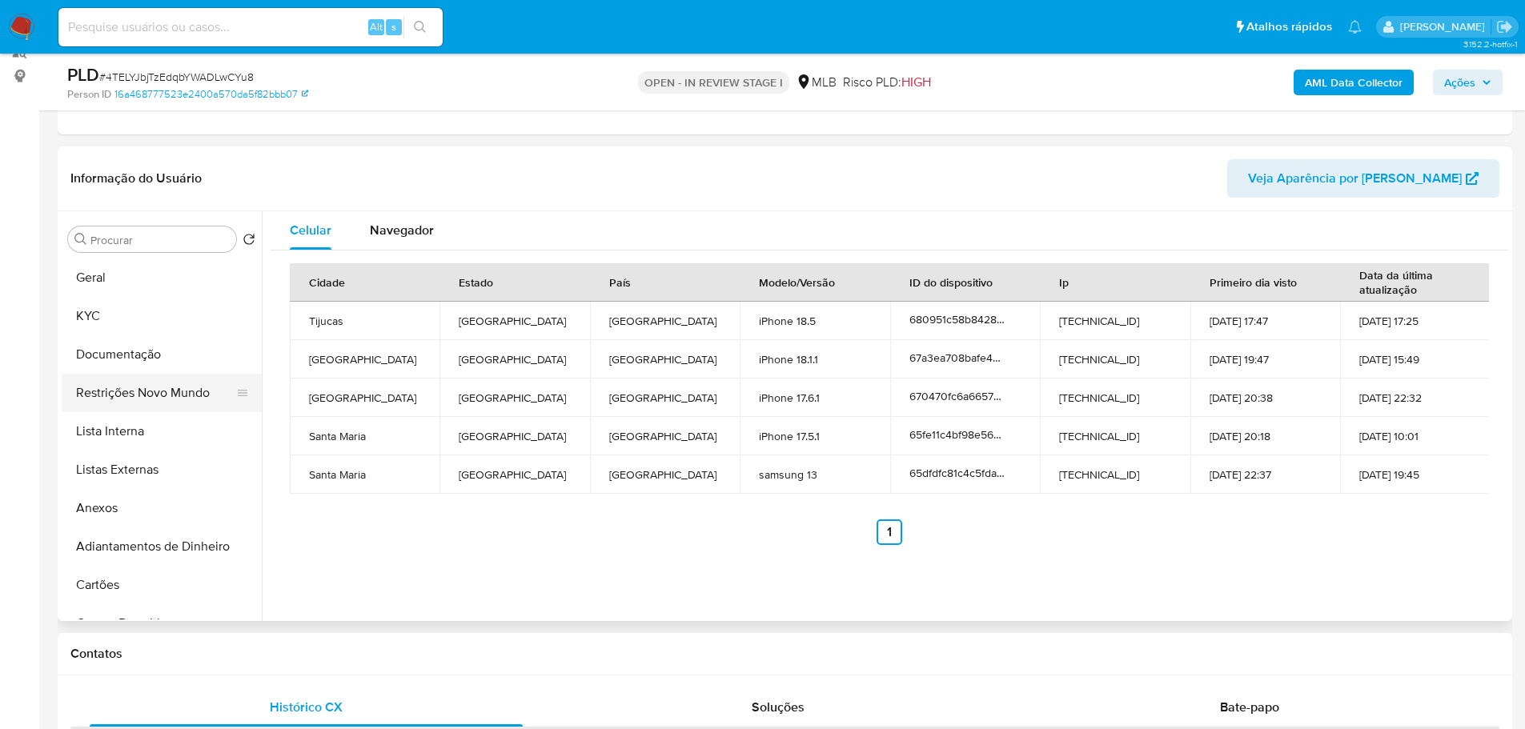
click at [149, 396] on button "Restrições Novo Mundo" at bounding box center [155, 393] width 187 height 38
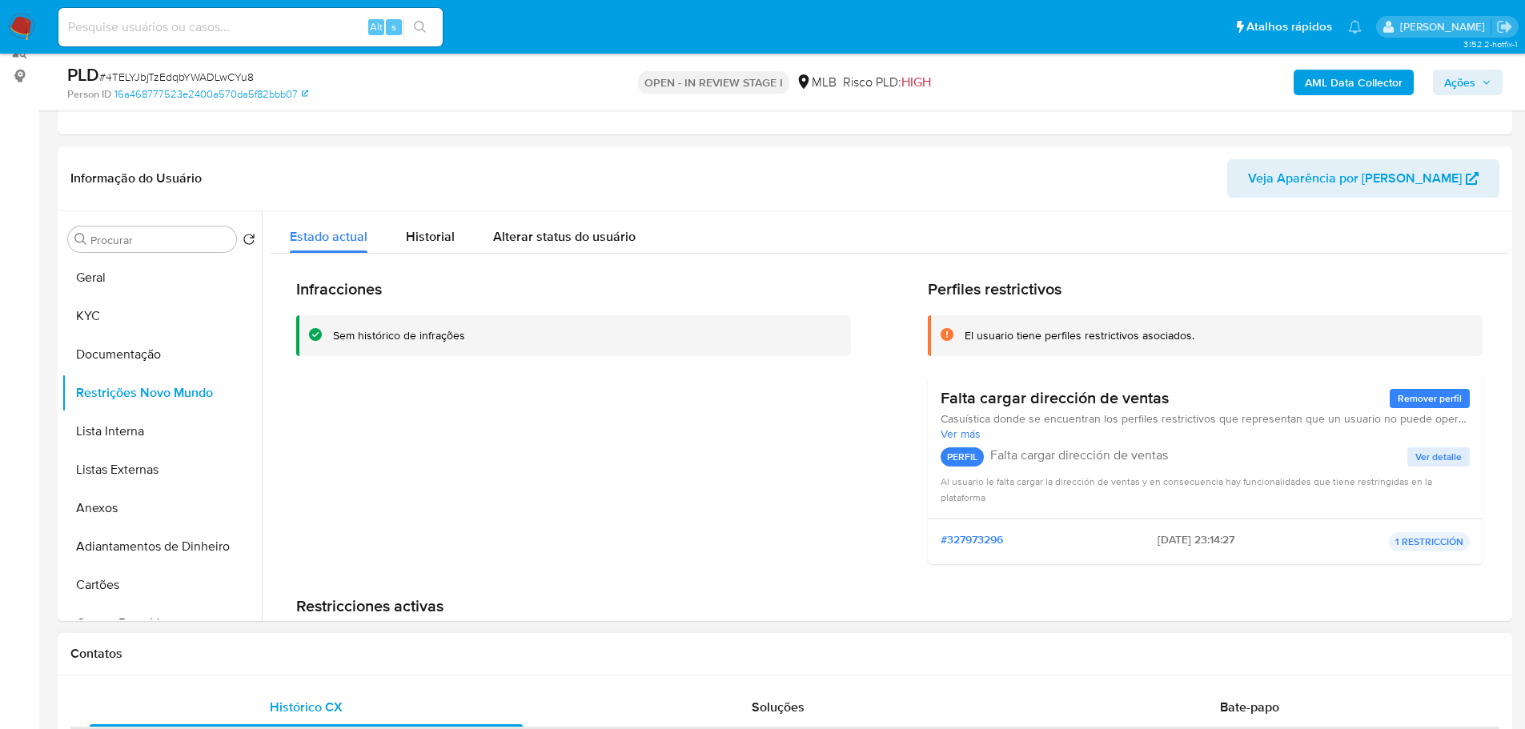
click at [369, 671] on div "Contatos" at bounding box center [785, 654] width 1455 height 42
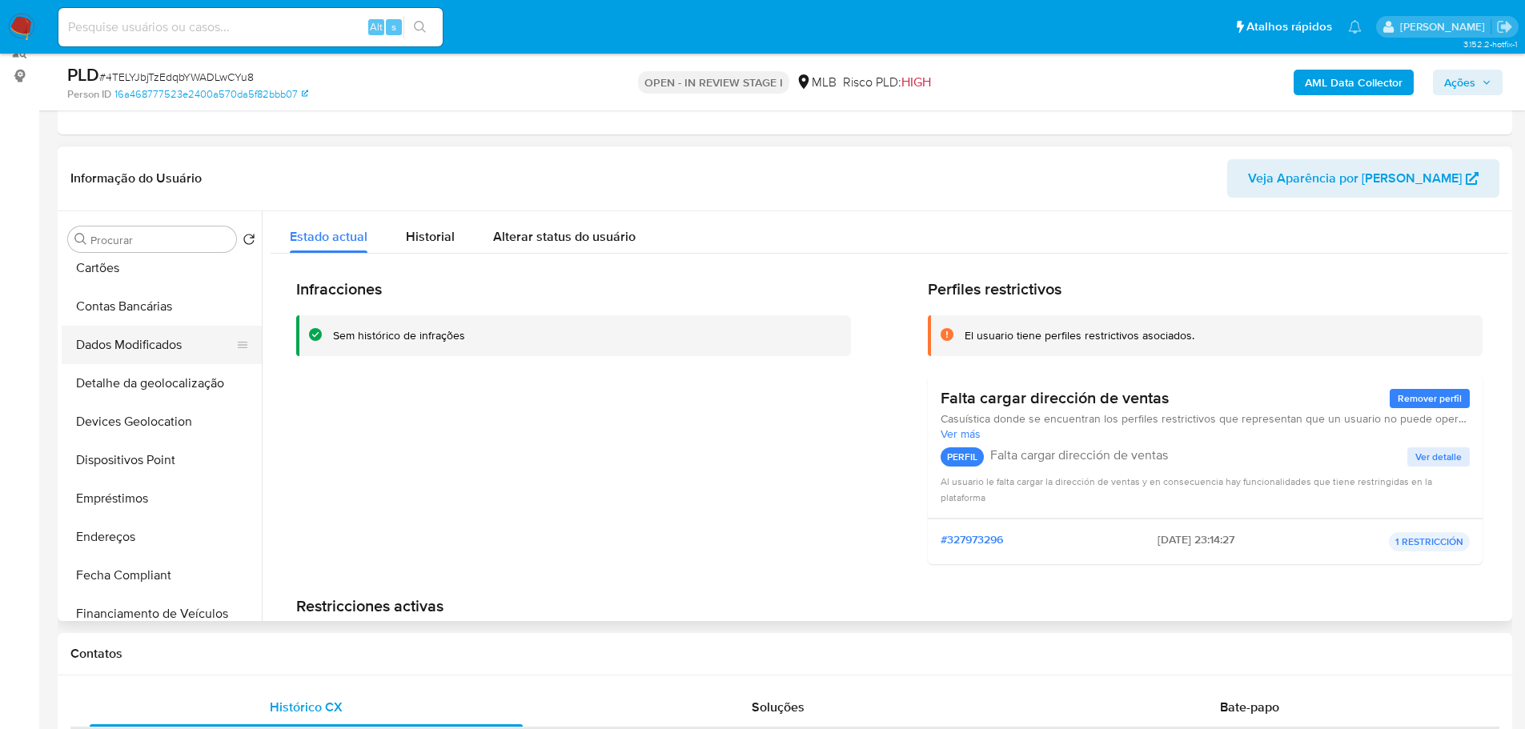
scroll to position [320, 0]
click at [179, 463] on button "Dispositivos Point" at bounding box center [155, 457] width 187 height 38
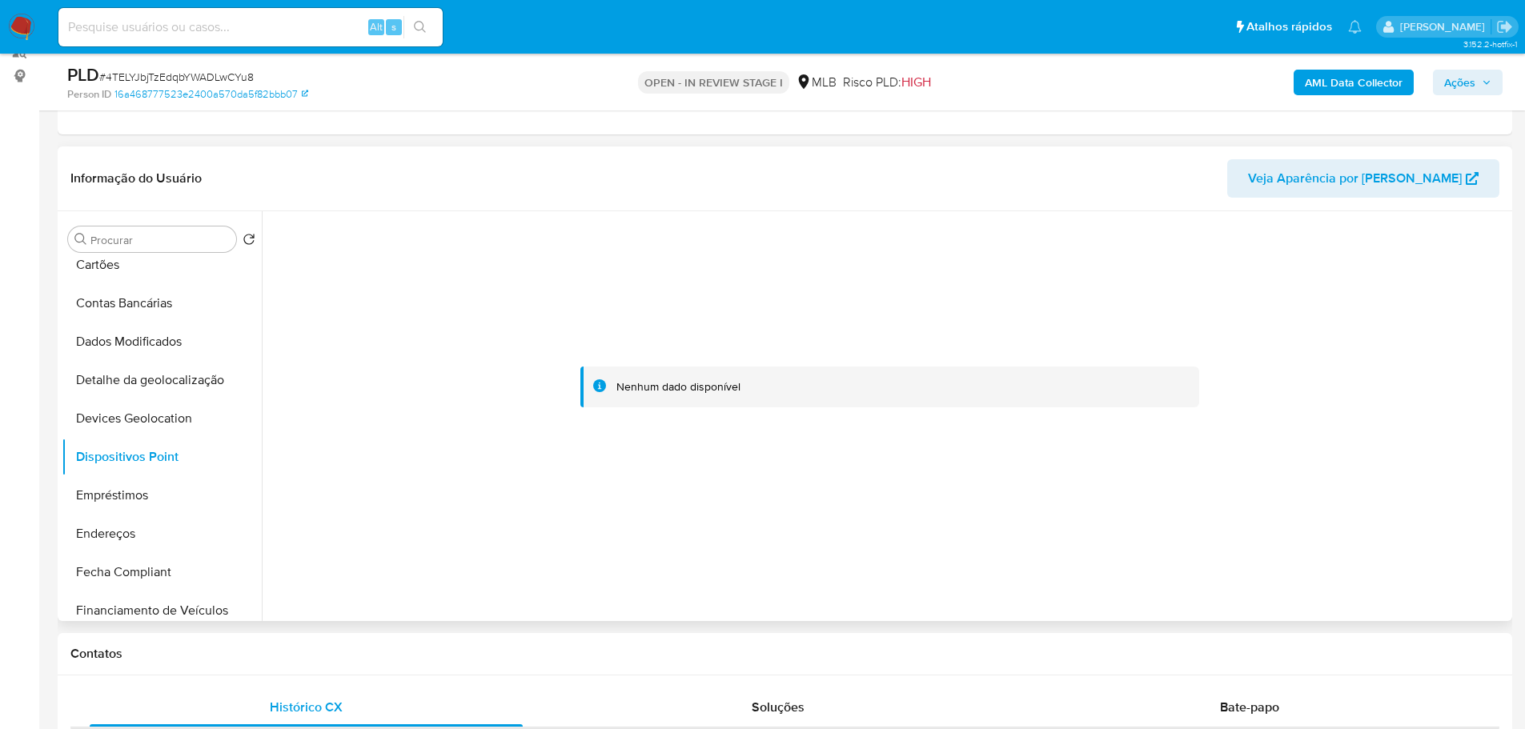
click at [934, 619] on div at bounding box center [885, 416] width 1247 height 410
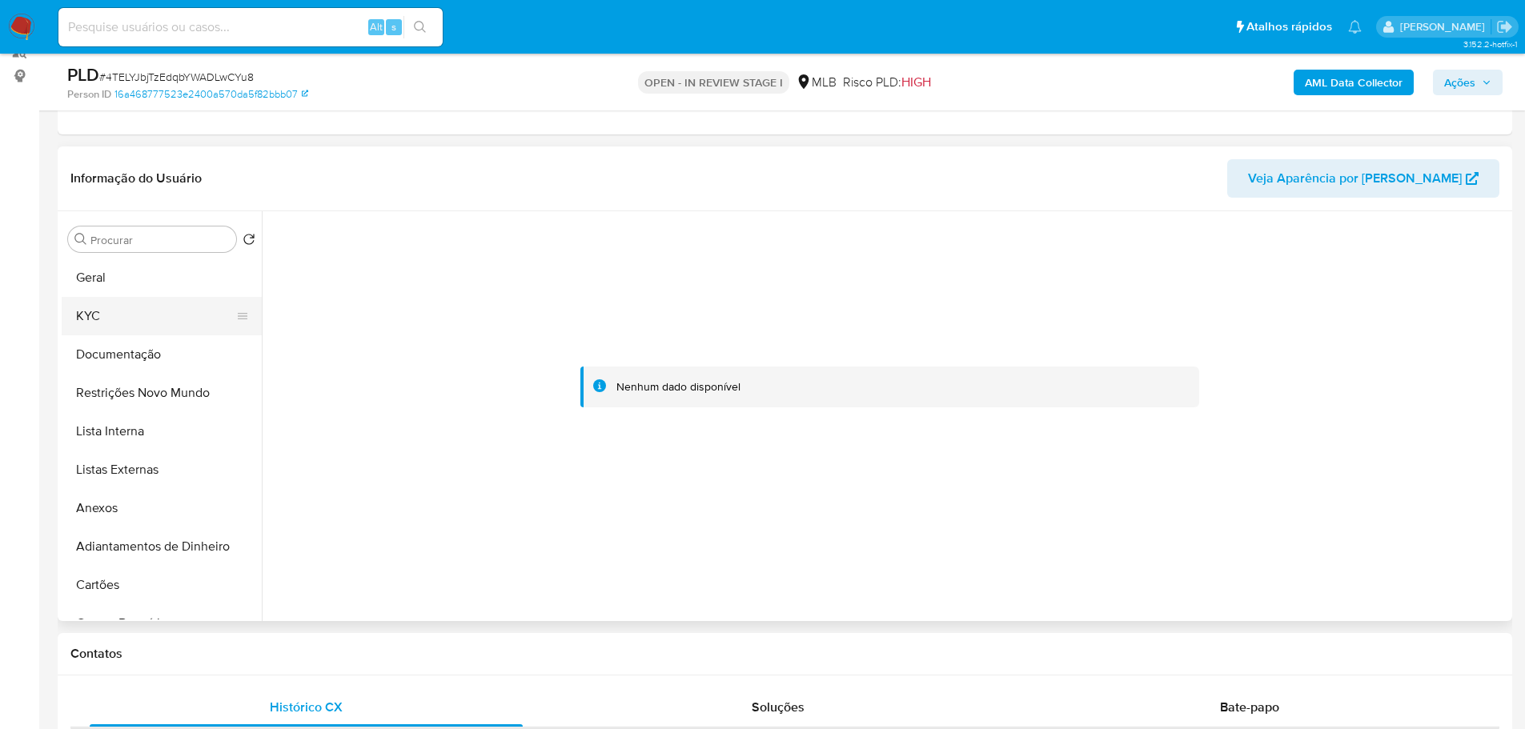
click at [135, 297] on button "KYC" at bounding box center [155, 316] width 187 height 38
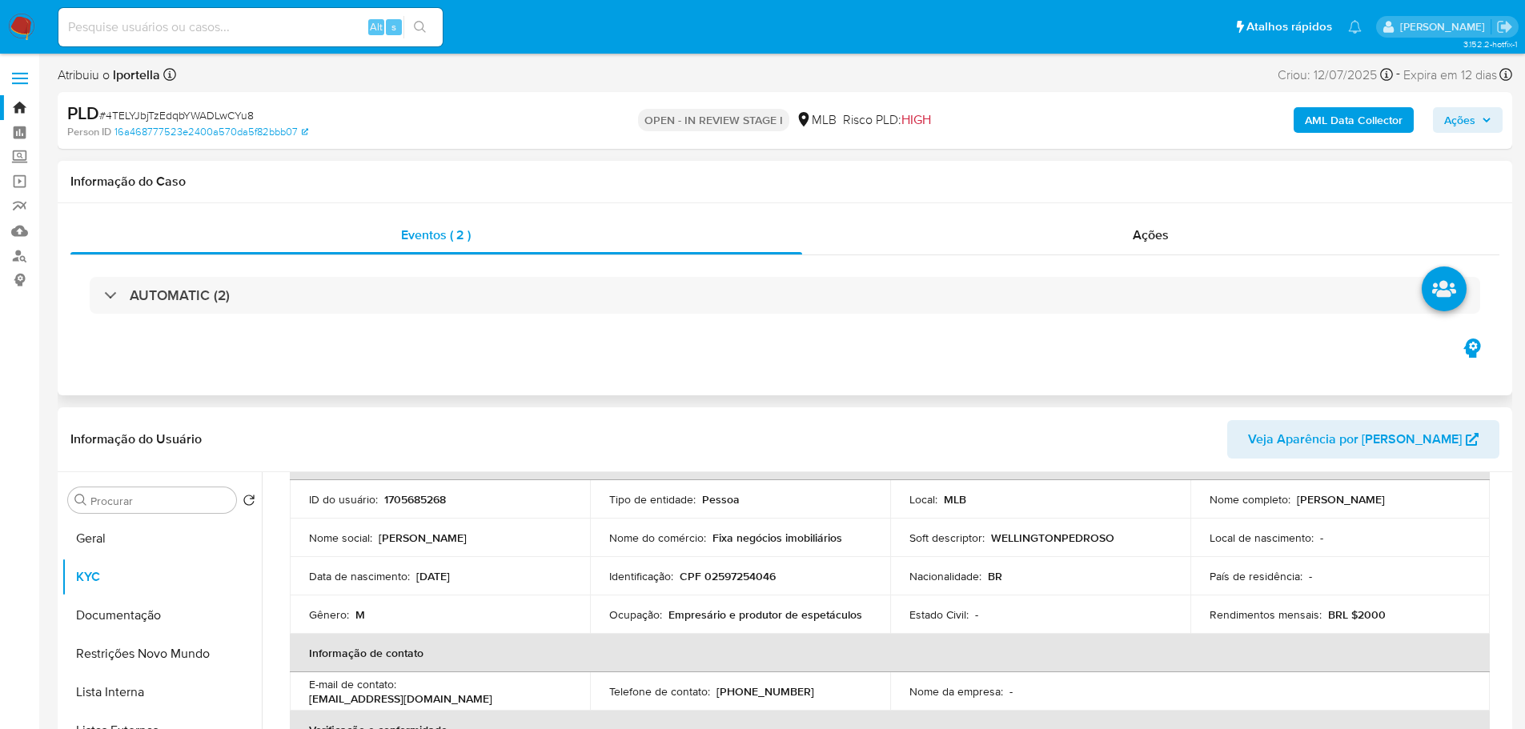
scroll to position [106, 0]
click at [734, 582] on p "CPF 02597254046" at bounding box center [728, 577] width 96 height 14
copy p "02597254046"
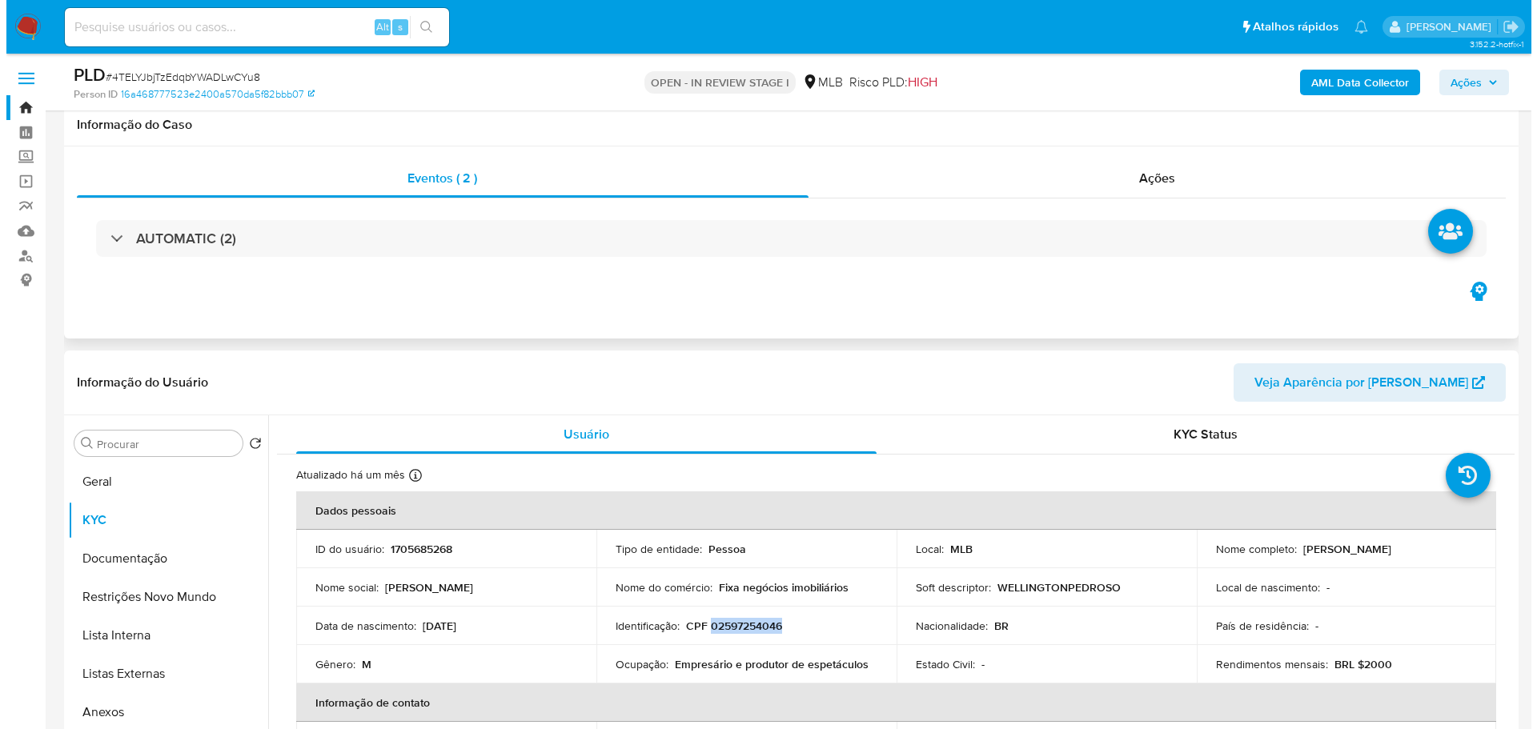
scroll to position [160, 0]
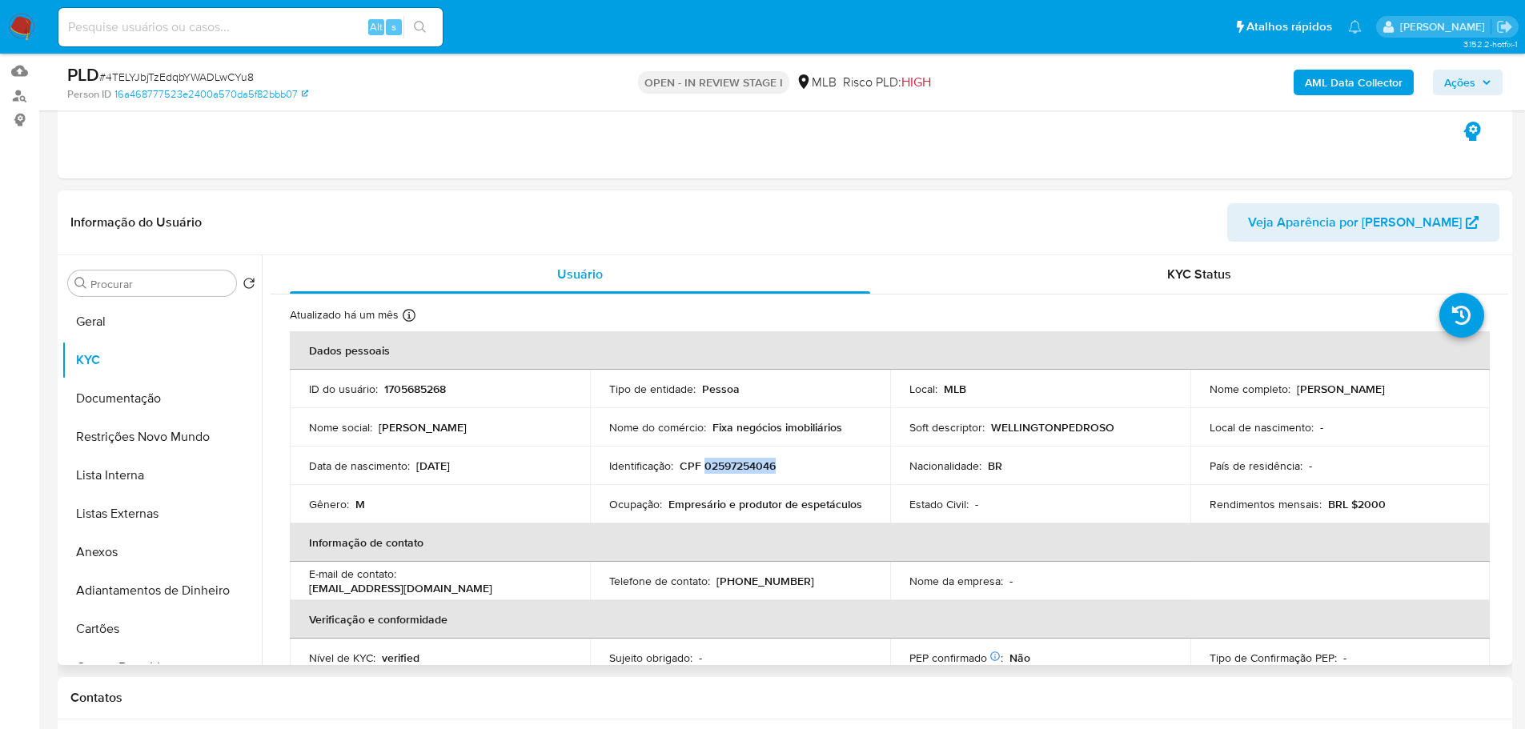
drag, startPoint x: 1451, startPoint y: 389, endPoint x: 1294, endPoint y: 384, distance: 157.0
click at [1294, 384] on div "Nome completo : Wellington Andre Paz Pedroso" at bounding box center [1341, 389] width 262 height 14
copy p "Wellington Andre Paz Pedroso"
click at [1477, 82] on span "Ações" at bounding box center [1468, 82] width 47 height 22
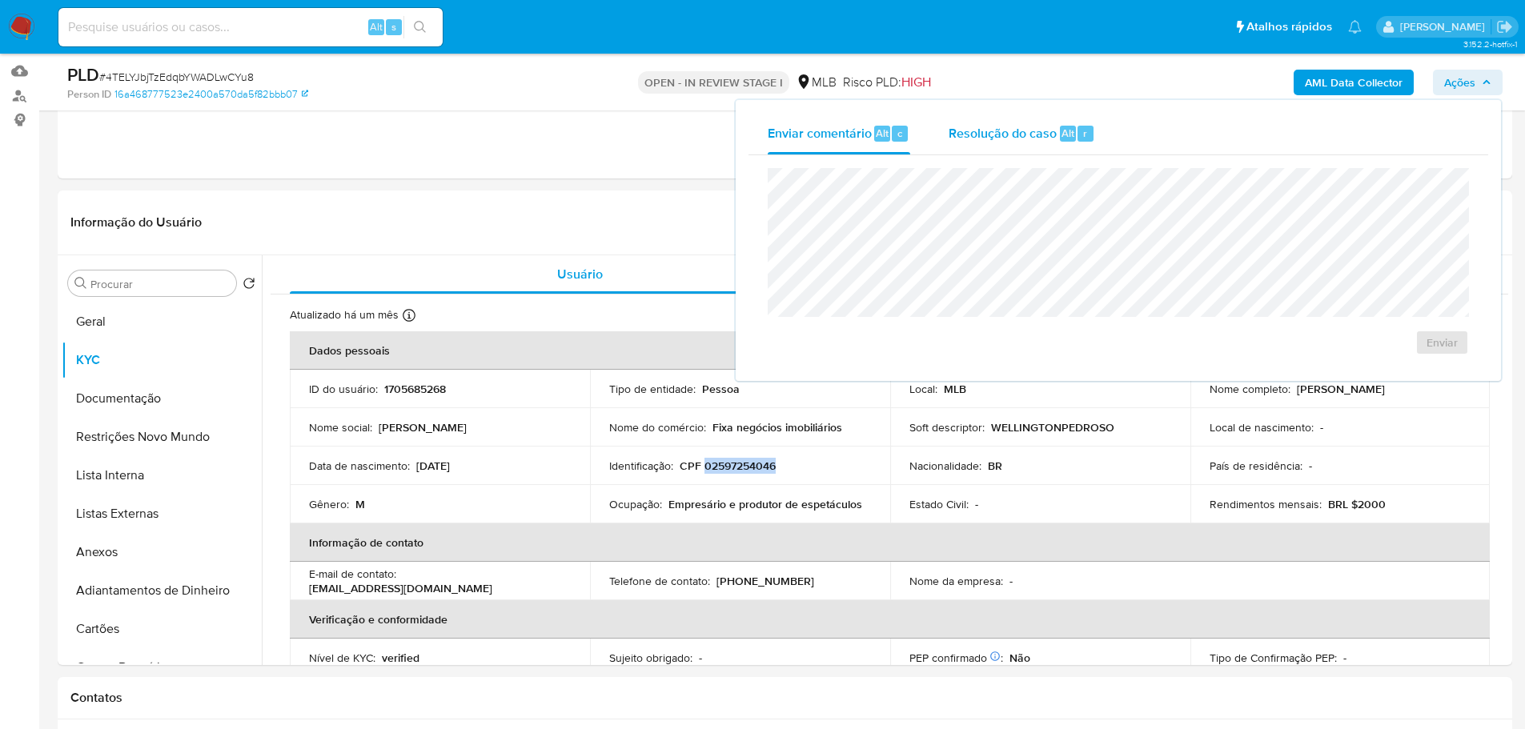
click at [974, 137] on span "Resolução do caso" at bounding box center [1003, 132] width 108 height 18
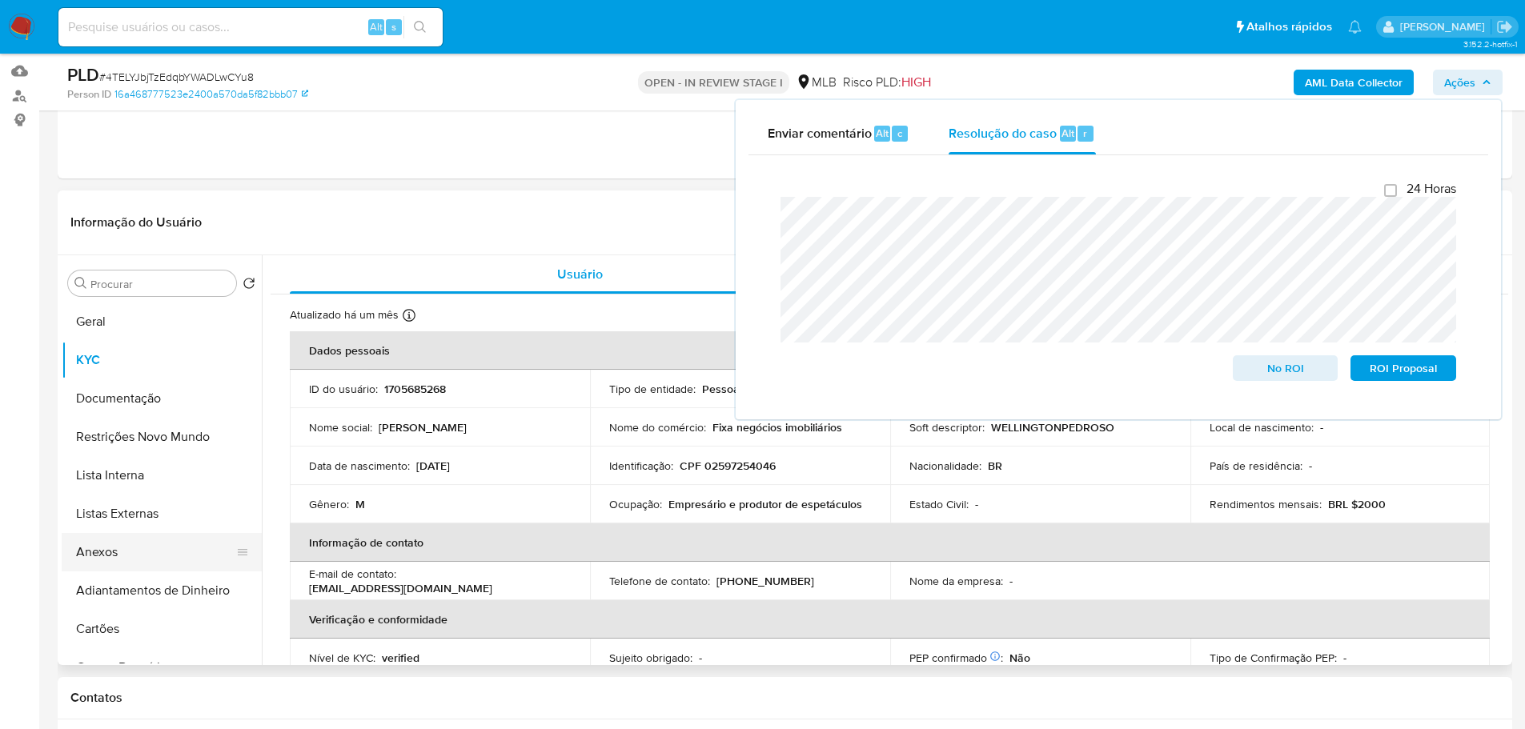
click at [163, 545] on button "Anexos" at bounding box center [155, 552] width 187 height 38
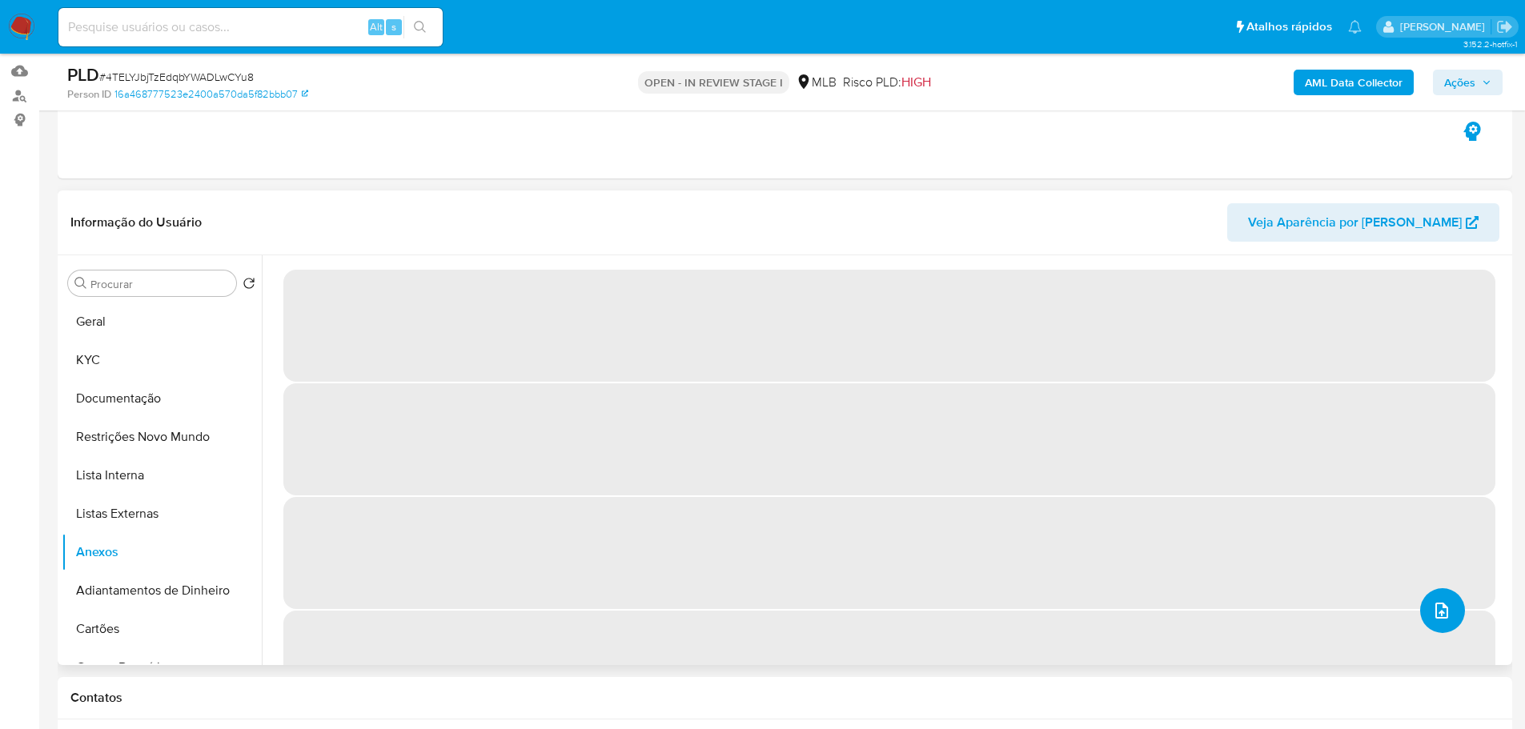
click at [1432, 611] on icon "upload-file" at bounding box center [1441, 610] width 19 height 19
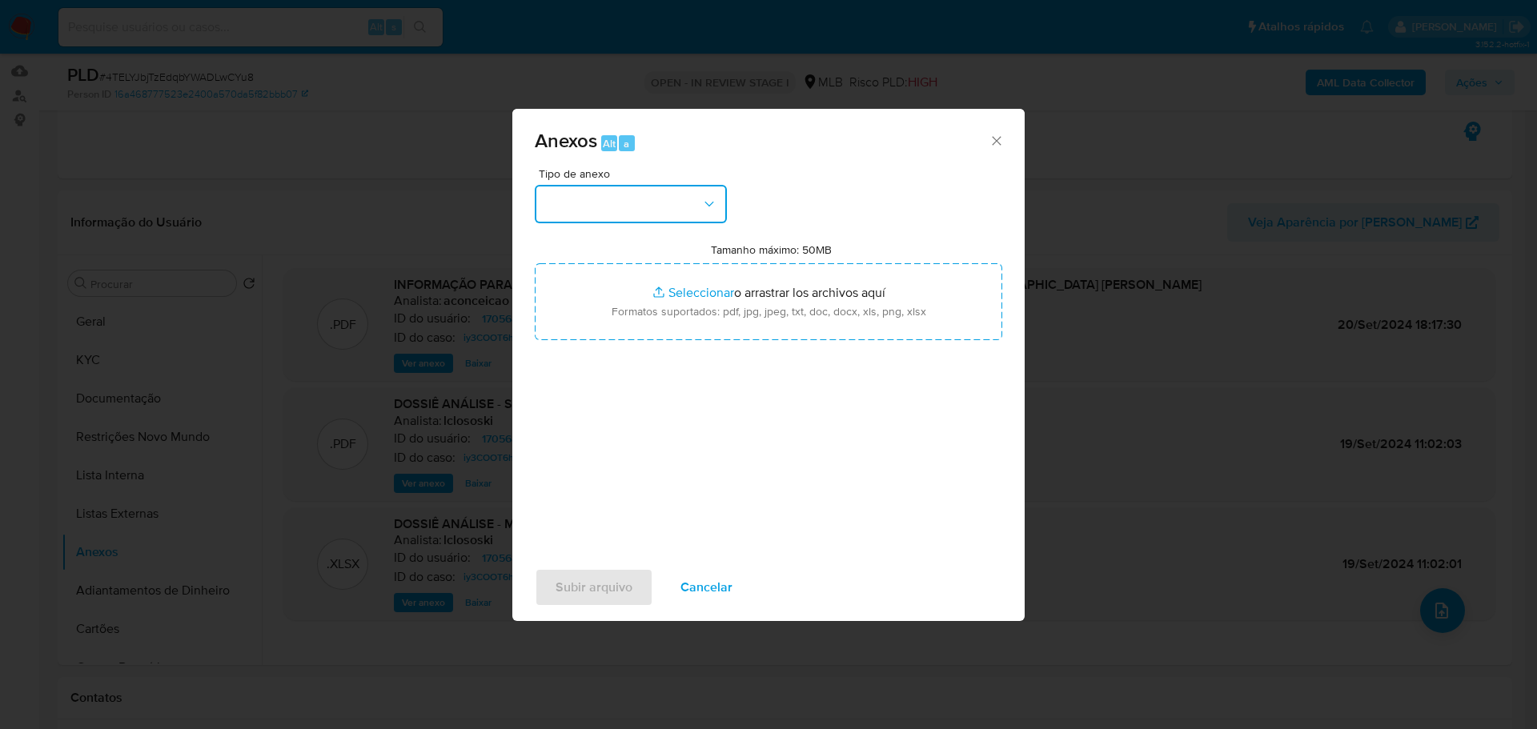
click at [647, 222] on button "button" at bounding box center [631, 204] width 192 height 38
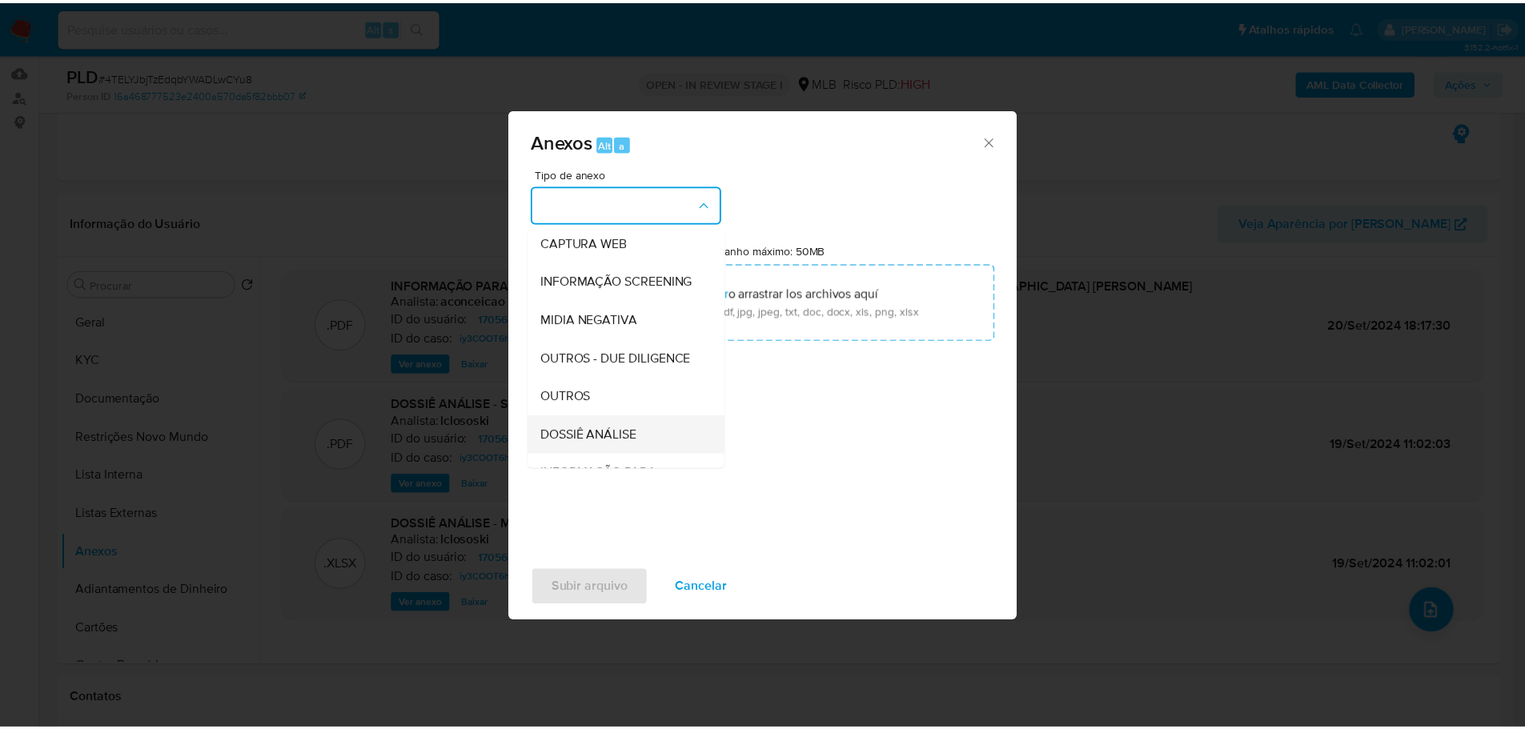
scroll to position [247, 0]
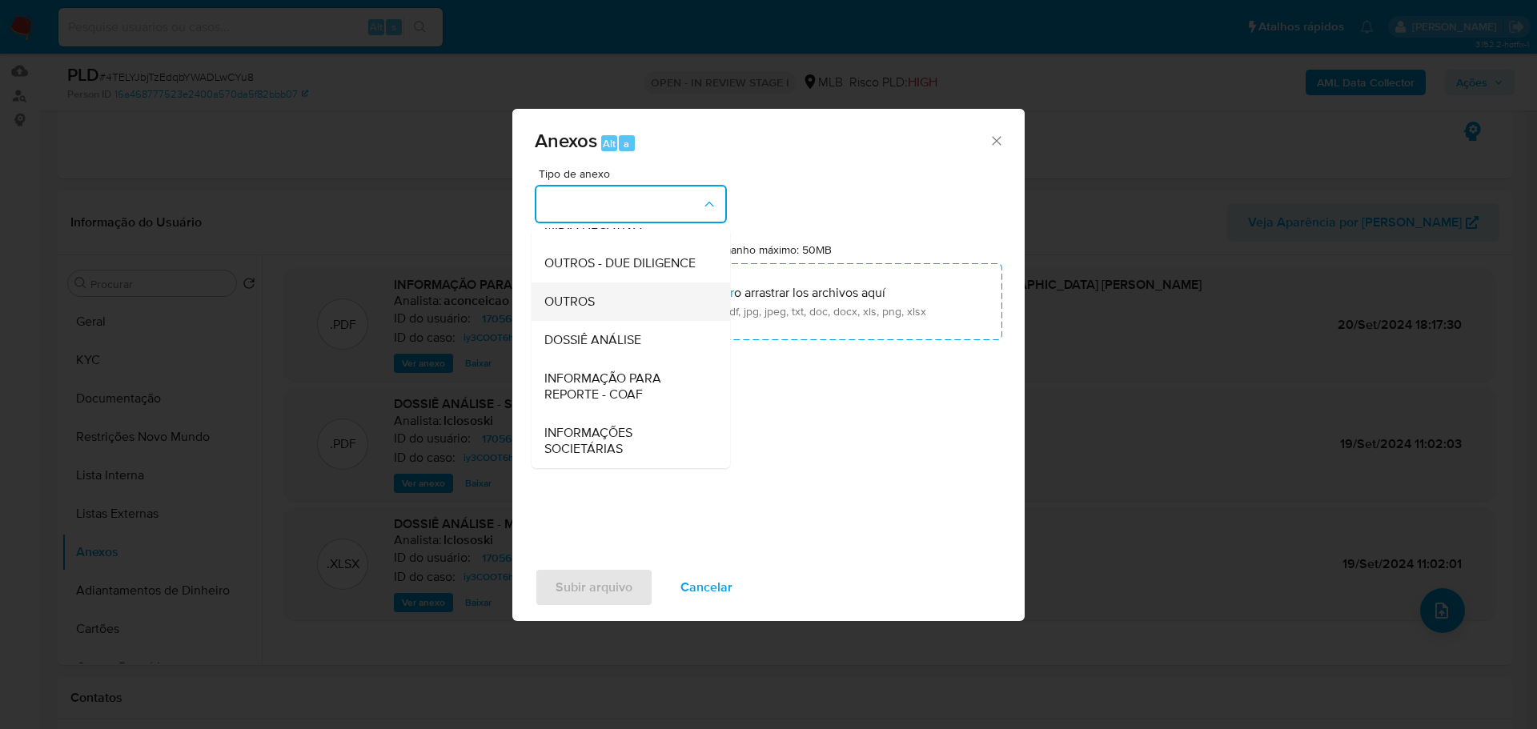
click at [591, 301] on span "OUTROS" at bounding box center [569, 302] width 50 height 16
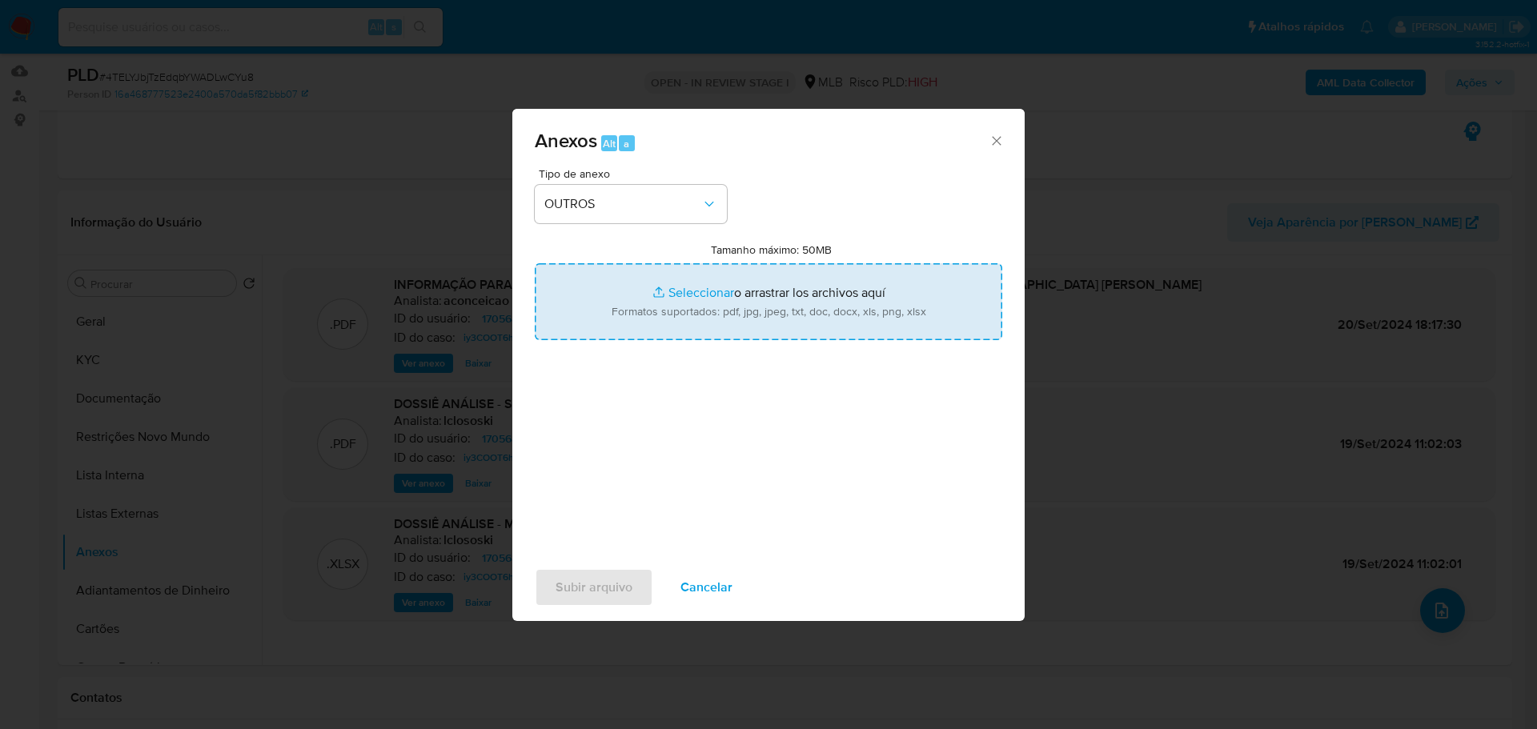
type input "C:\fakepath\2º SAR - XXX - CPF 02597254046 - WELLINGTON ANDRE PAZ PEDROSO.pdf"
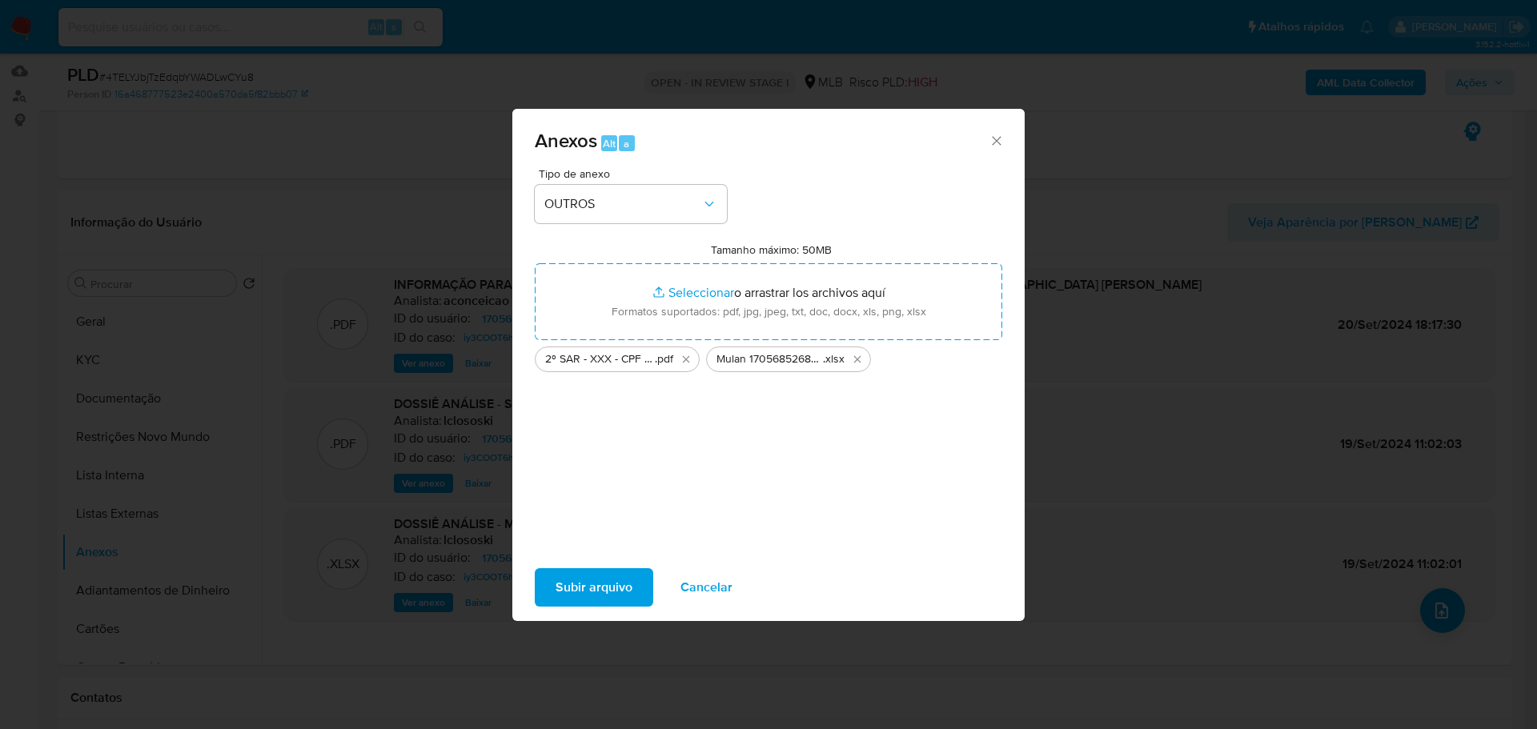
click at [618, 584] on span "Subir arquivo" at bounding box center [594, 587] width 77 height 35
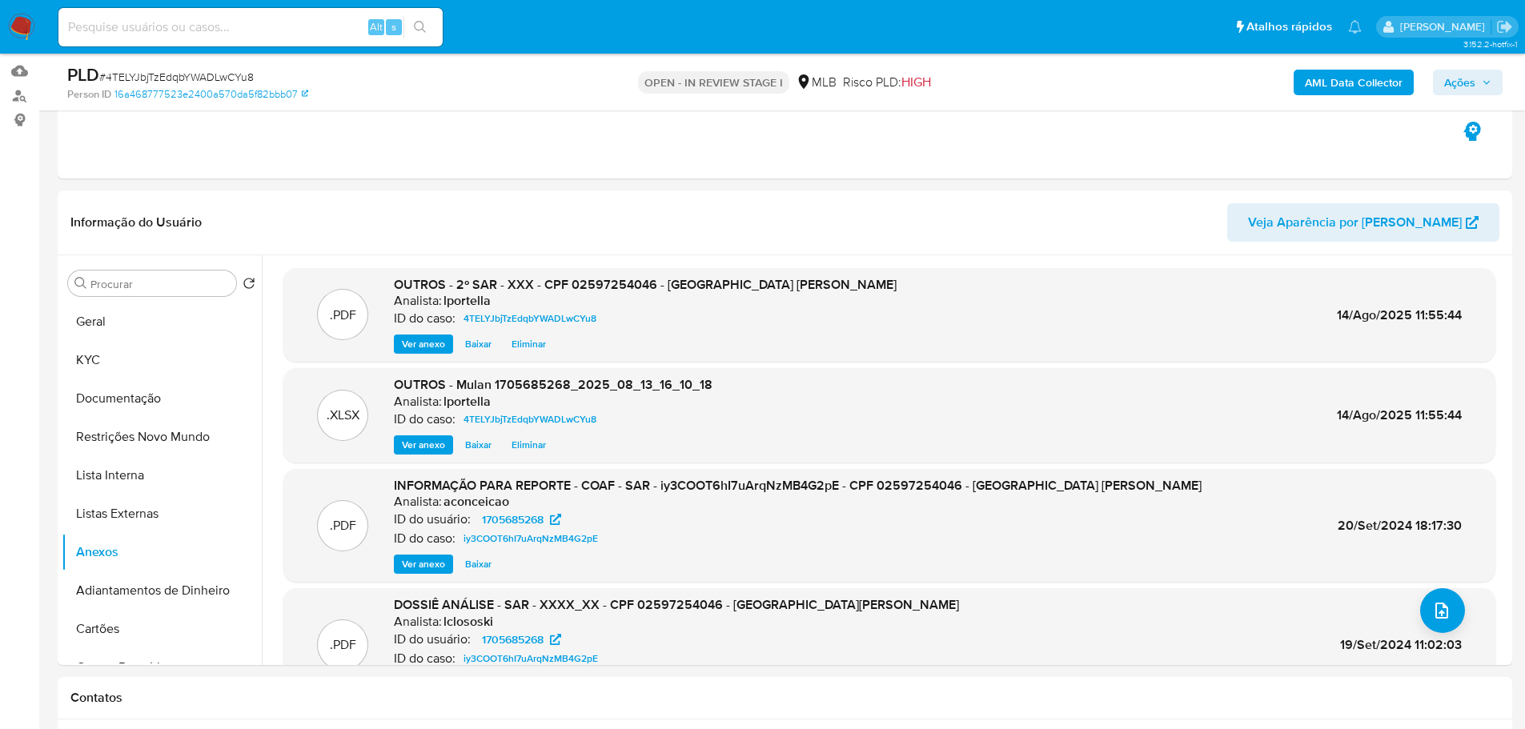
click at [1473, 73] on span "Ações" at bounding box center [1460, 83] width 31 height 26
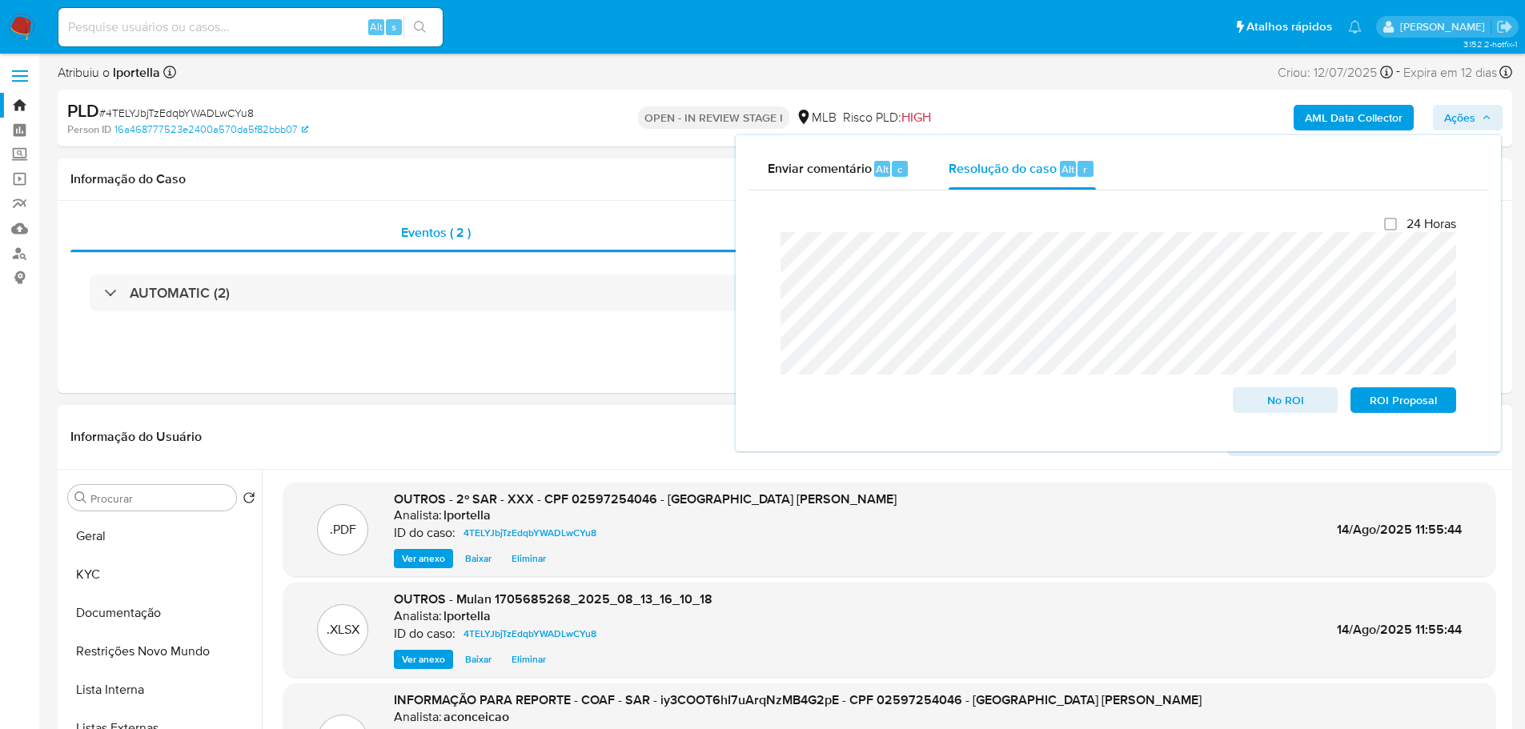
scroll to position [0, 0]
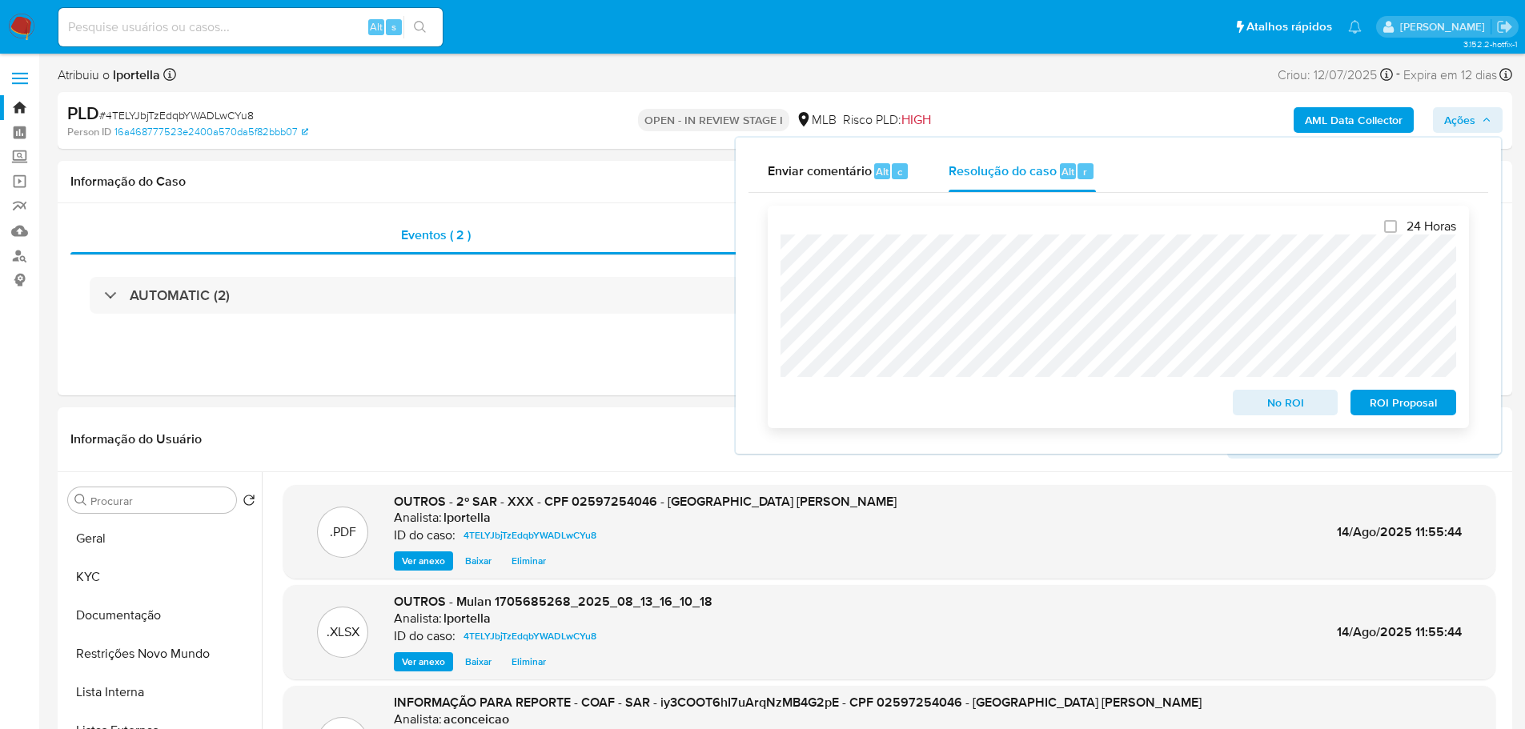
click at [1412, 408] on span "ROI Proposal" at bounding box center [1403, 403] width 83 height 22
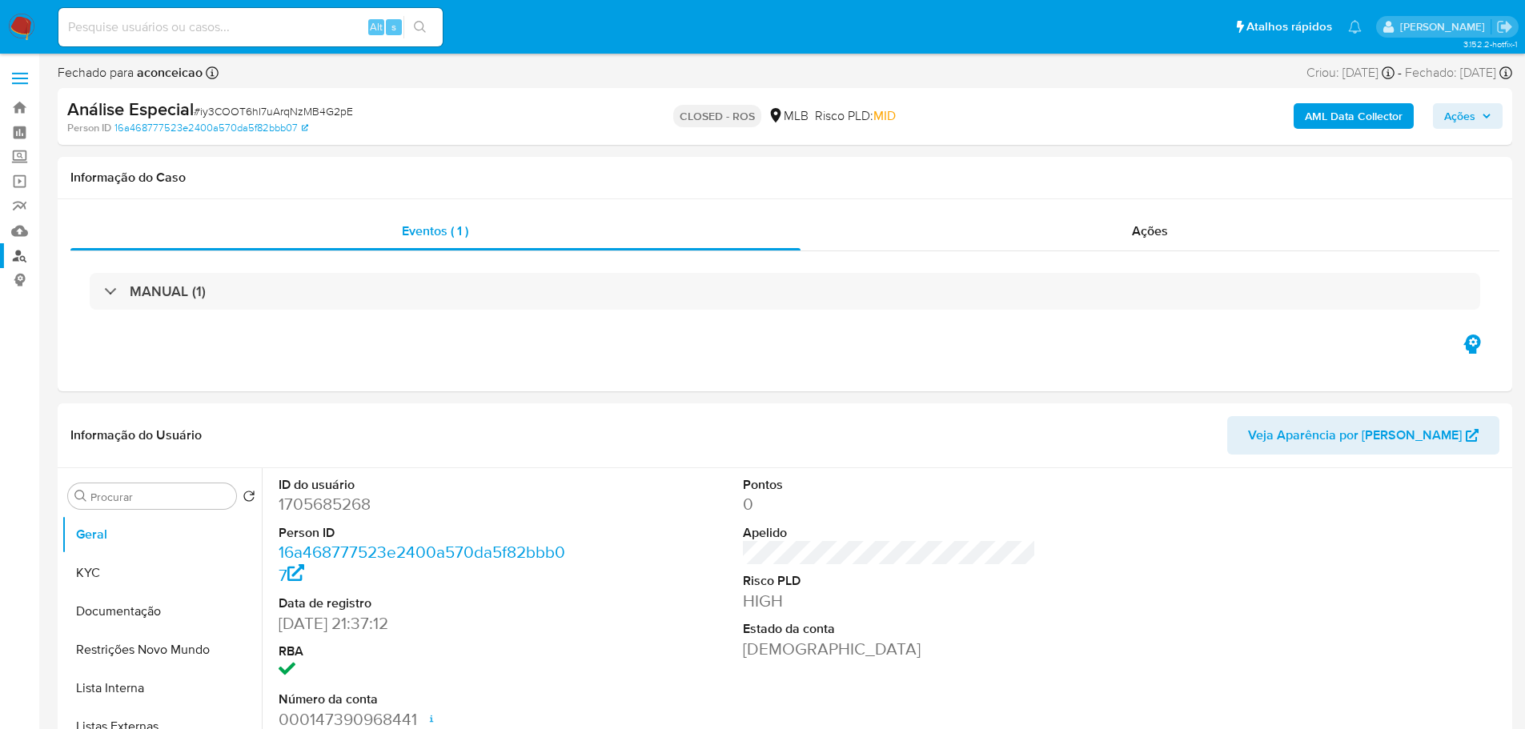
select select "10"
click at [1147, 224] on span "Ações" at bounding box center [1150, 231] width 36 height 18
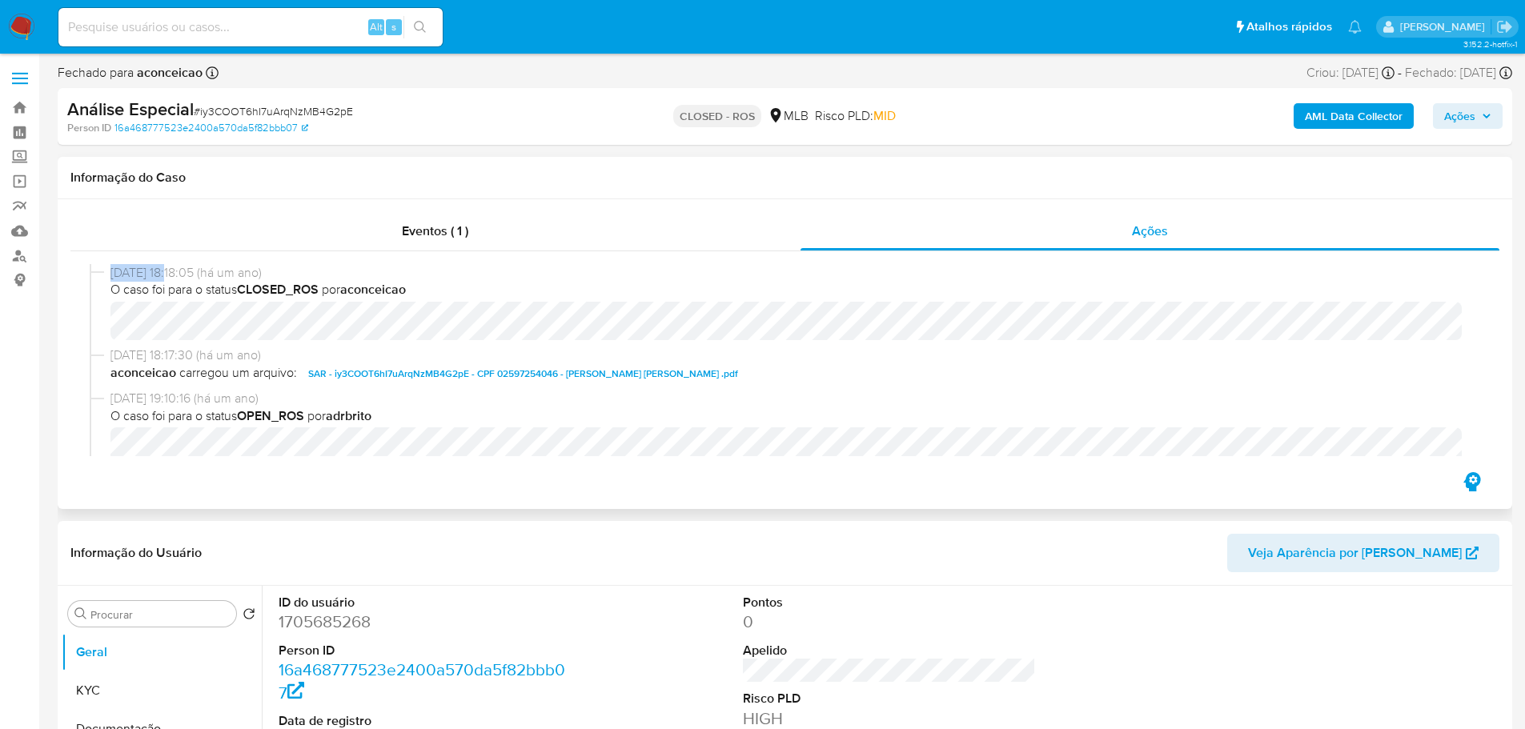
drag, startPoint x: 178, startPoint y: 275, endPoint x: 112, endPoint y: 268, distance: 66.1
click at [112, 268] on span "20/09/2024 18:18:05 (há um ano)" at bounding box center [793, 273] width 1364 height 18
copy span "20/09/2024"
click at [423, 226] on span "Eventos ( 1 )" at bounding box center [435, 231] width 66 height 18
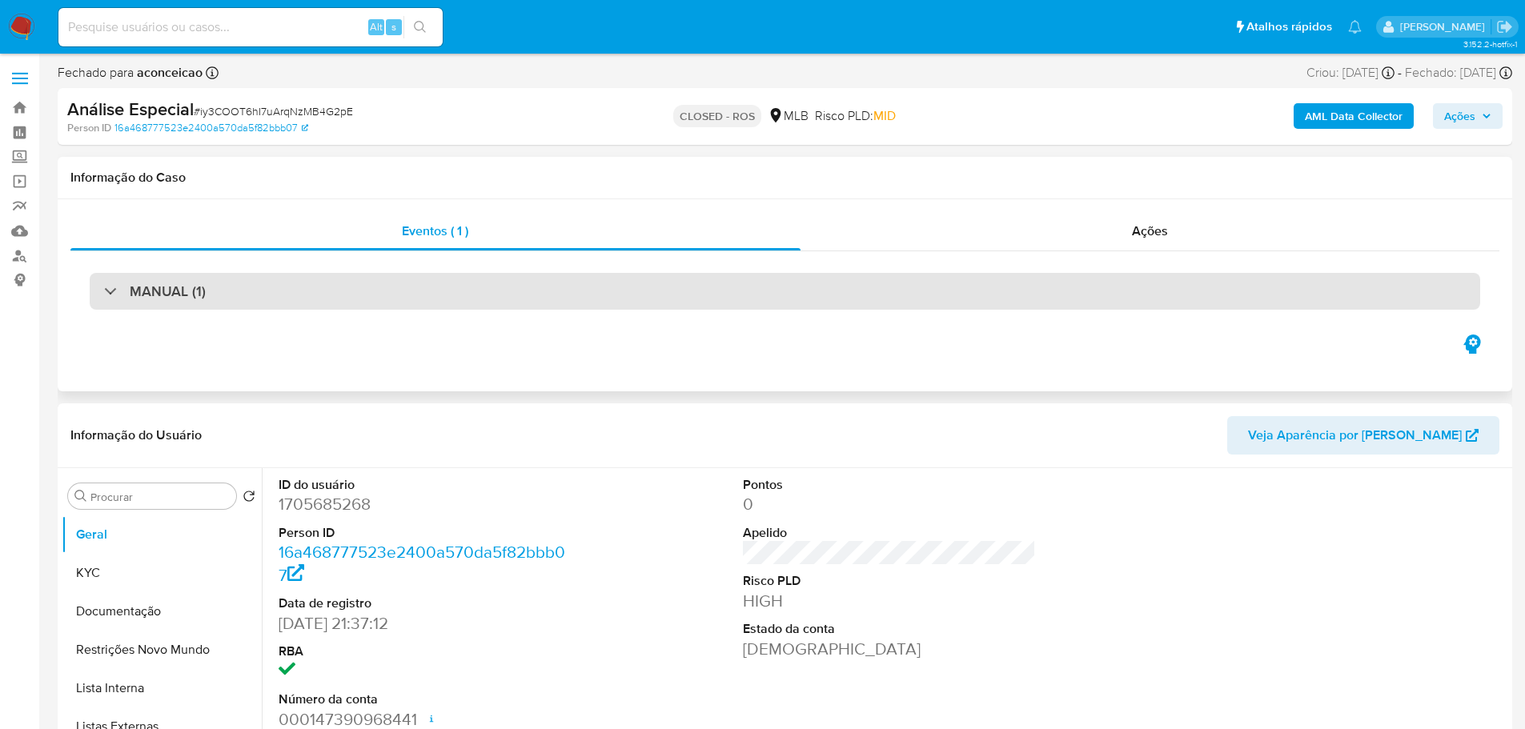
click at [246, 295] on div "MANUAL (1)" at bounding box center [785, 291] width 1391 height 37
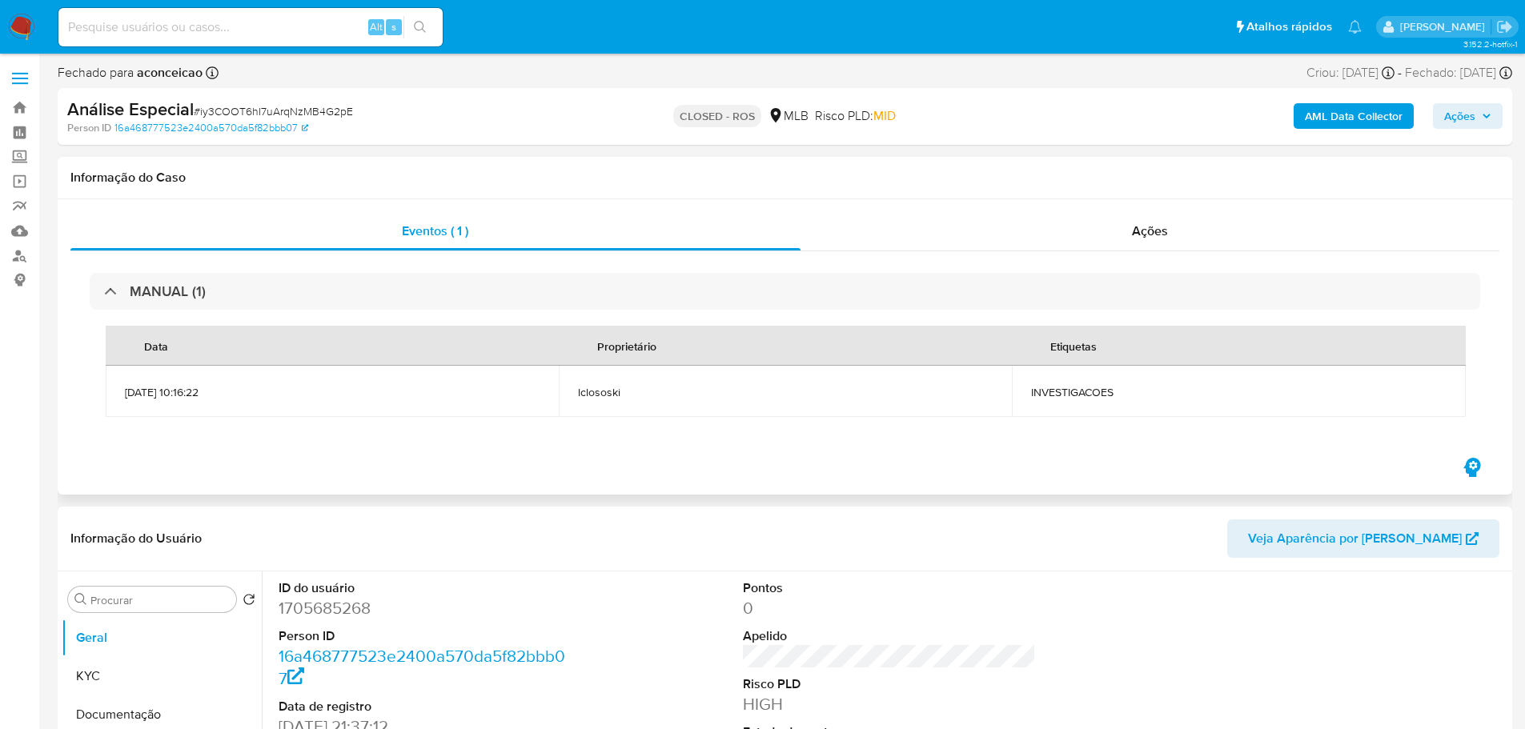
click at [1059, 392] on span "INVESTIGACOES" at bounding box center [1238, 392] width 415 height 14
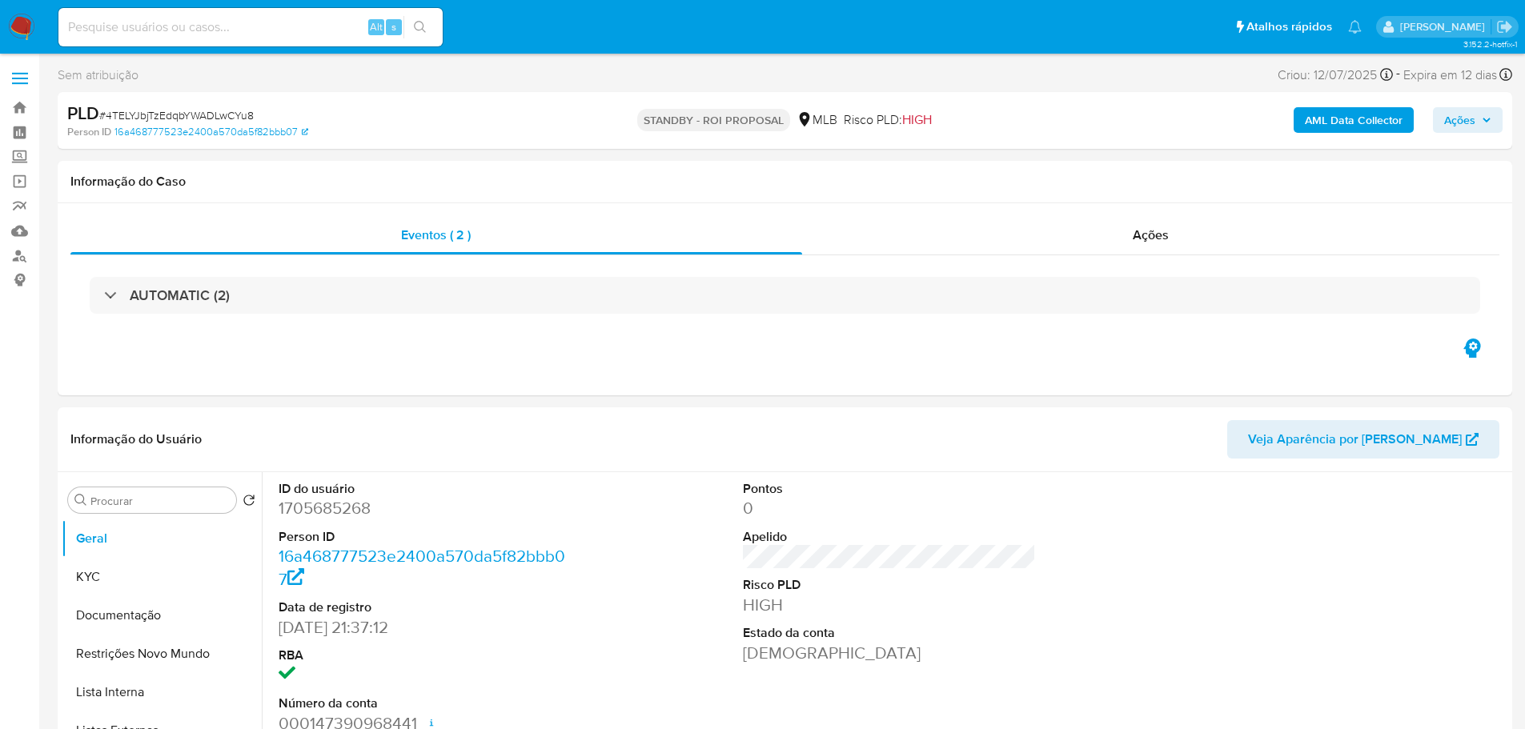
select select "10"
click at [181, 119] on span "# 4TELYJbjTzEdqbYWADLwCYu8" at bounding box center [176, 115] width 155 height 16
copy span "4TELYJbjTzEdqbYWADLwCYu8"
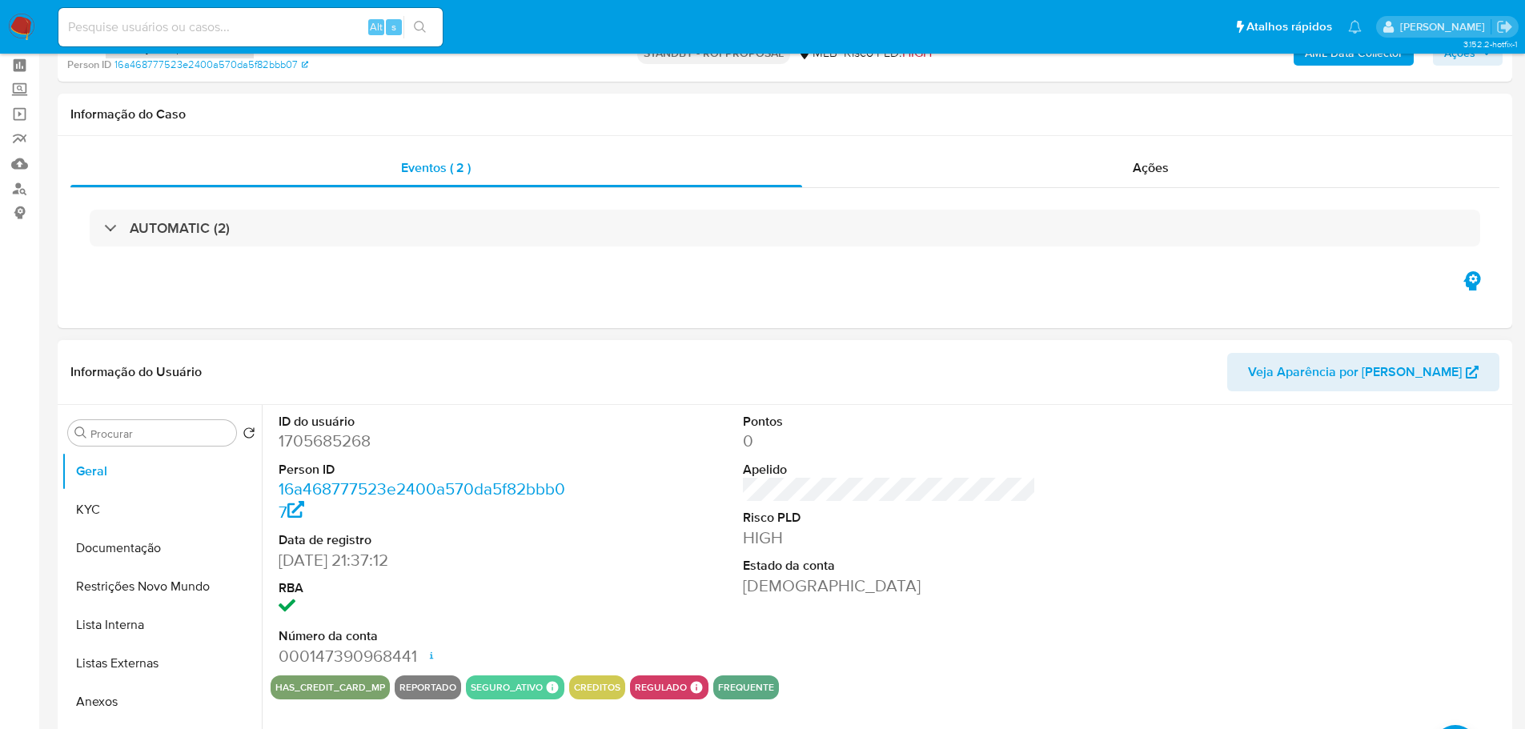
scroll to position [160, 0]
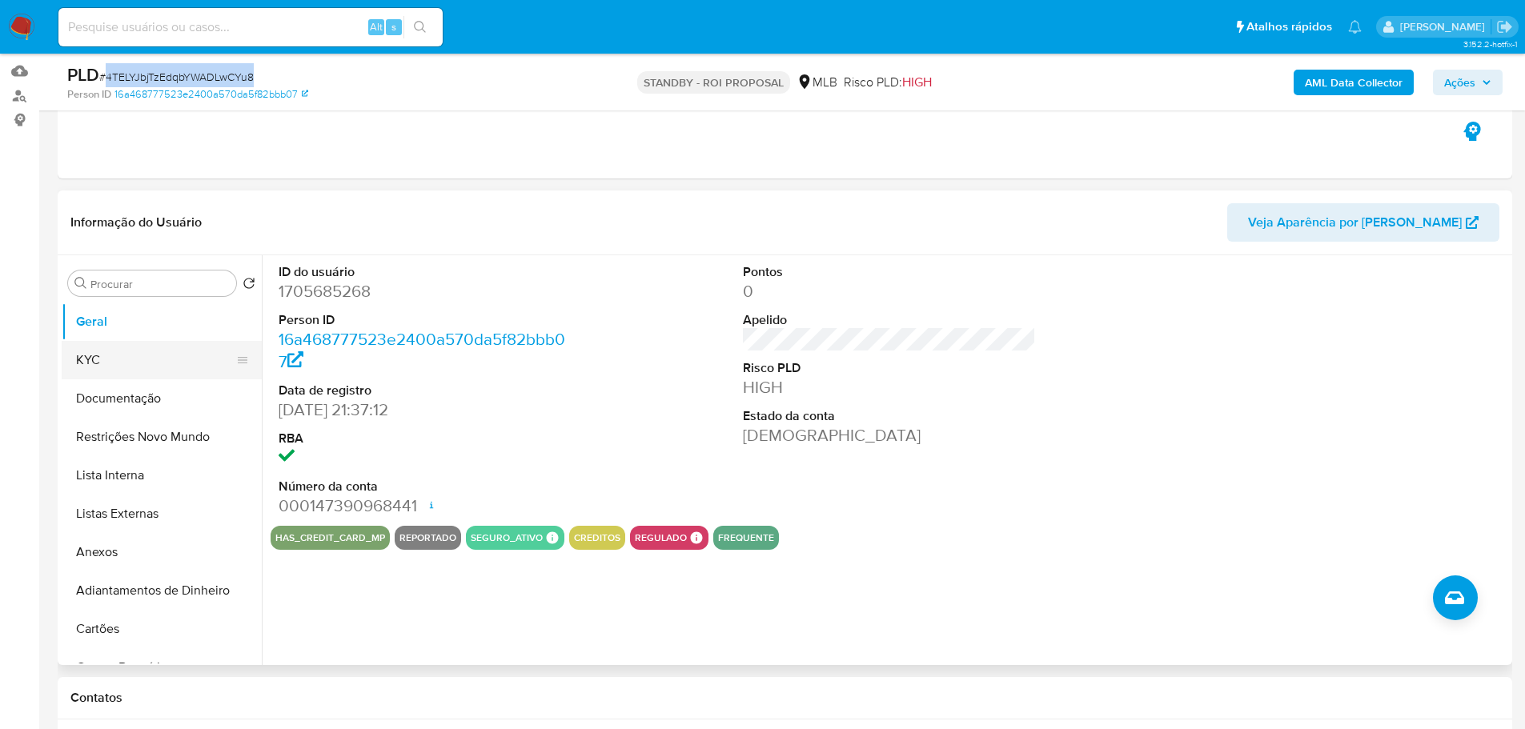
click at [137, 356] on button "KYC" at bounding box center [155, 360] width 187 height 38
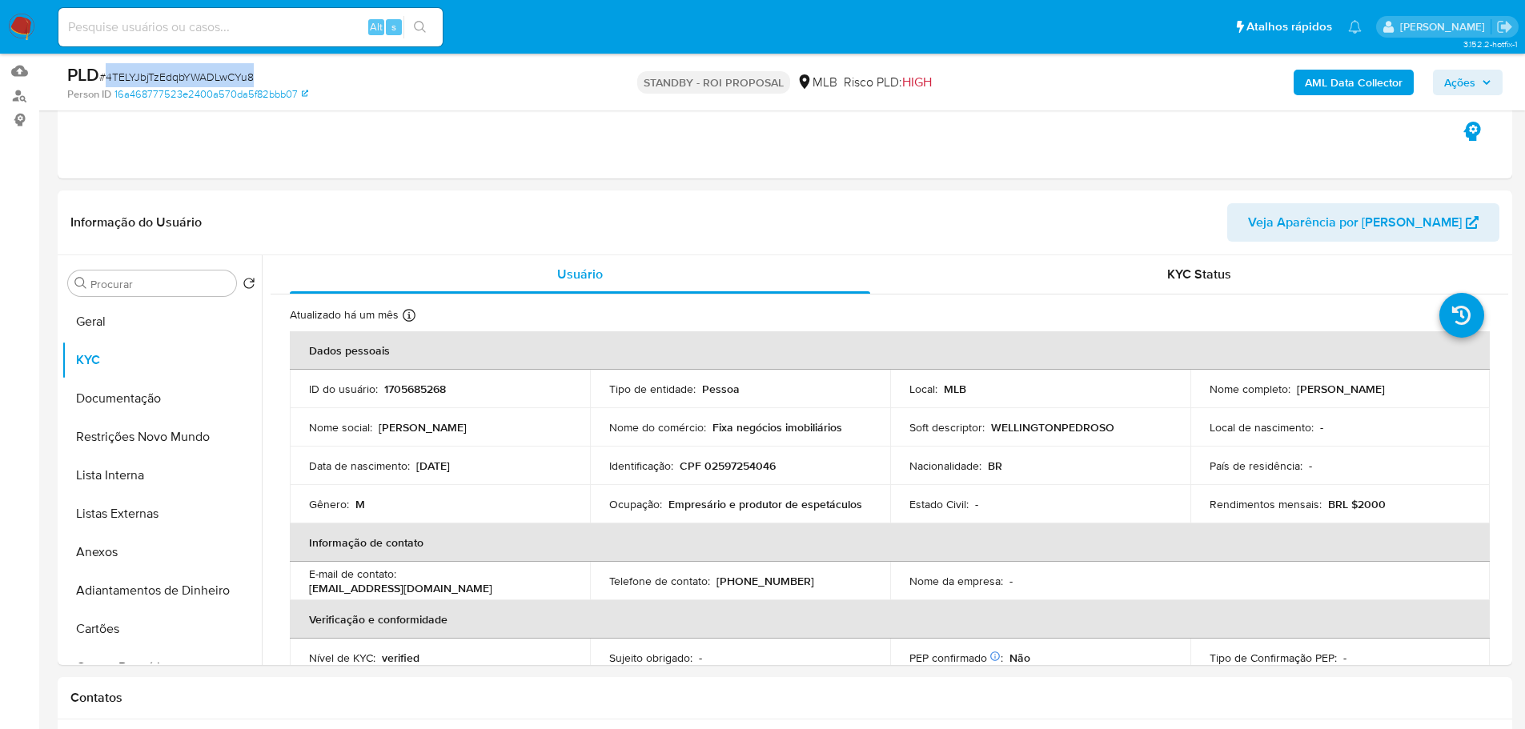
click at [29, 22] on img at bounding box center [21, 27] width 27 height 27
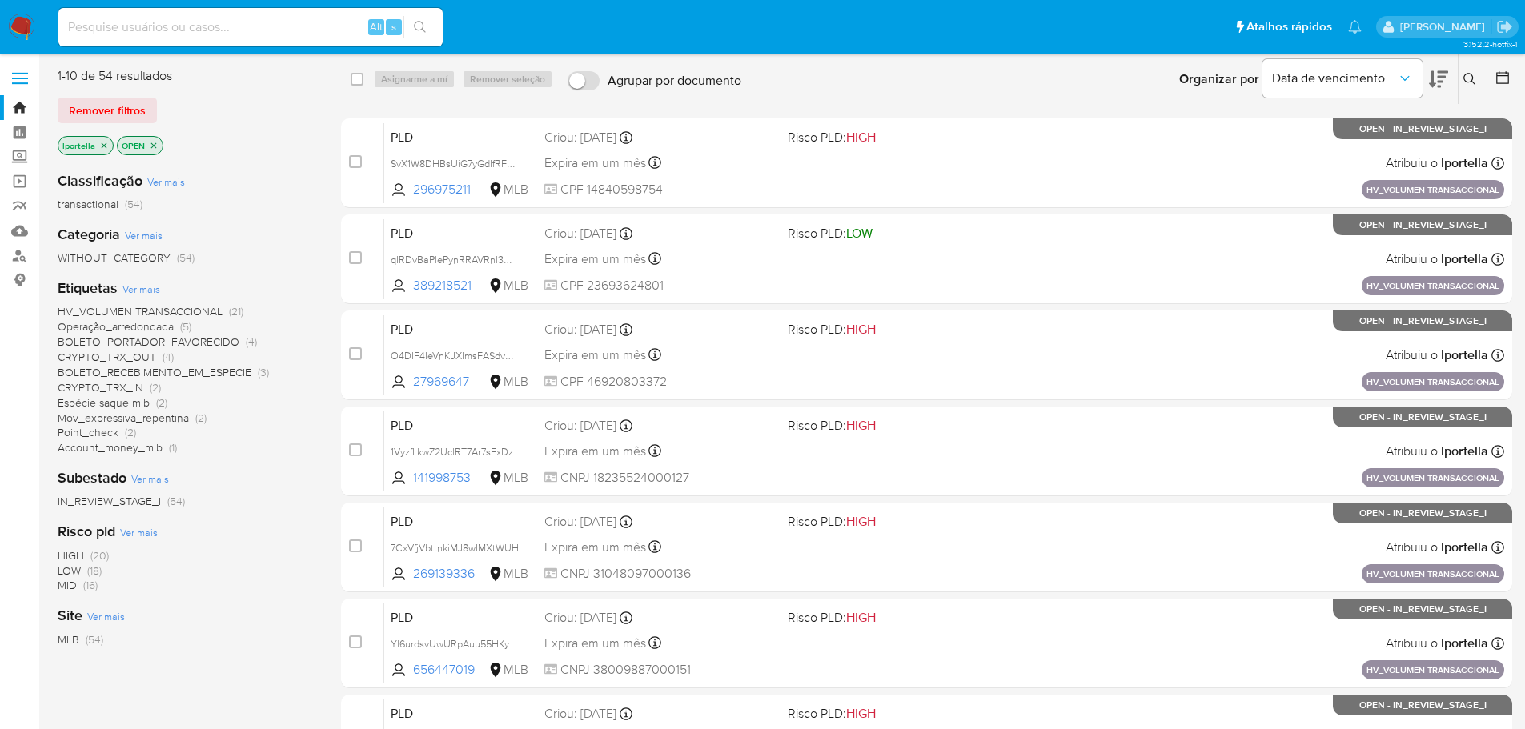
click at [240, 40] on div "Alt s" at bounding box center [250, 27] width 384 height 38
click at [238, 30] on input at bounding box center [250, 27] width 384 height 21
paste input "2hVAv5RbCfy6lF4tqolKoFN0"
type input "2hVAv5RbCfy6lF4tqolKoFN0"
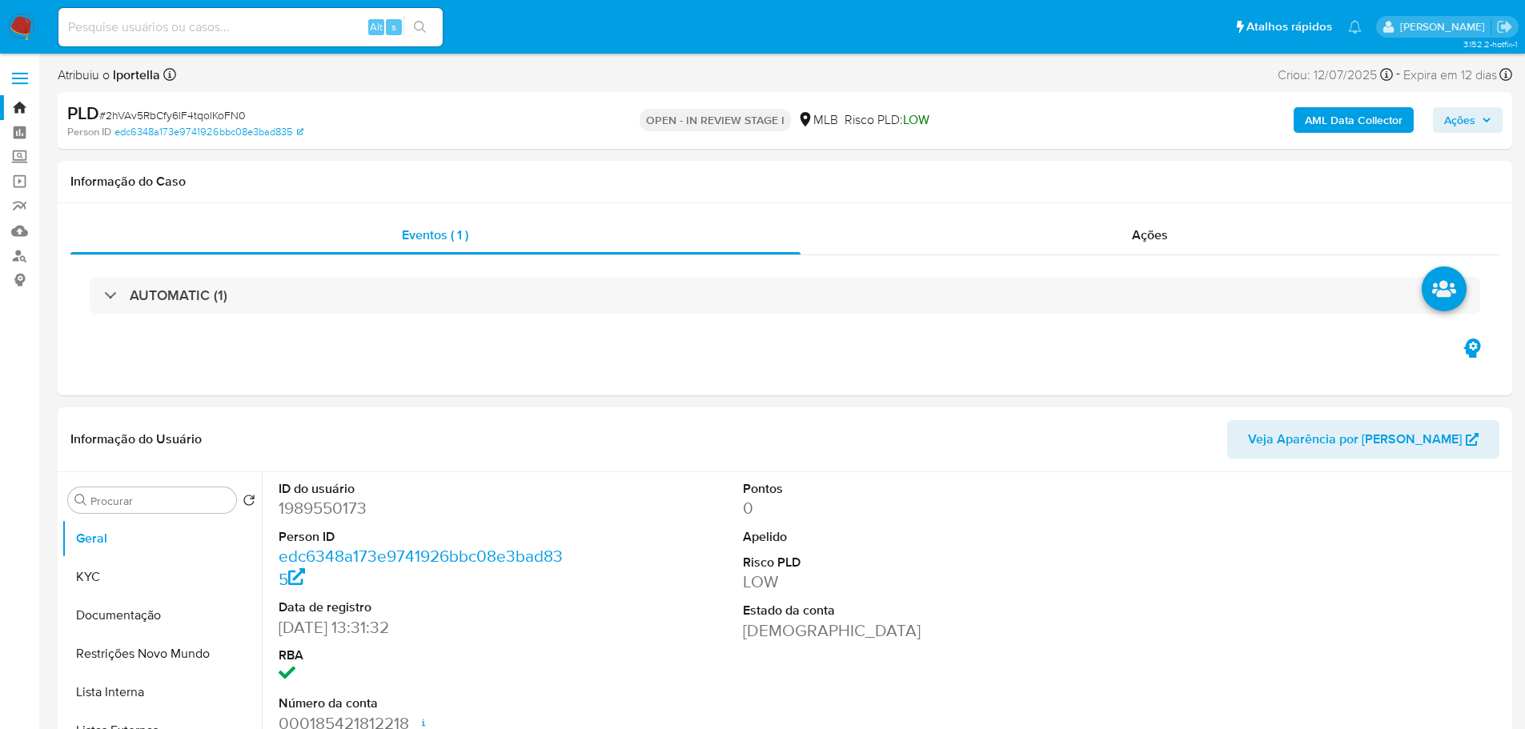
select select "10"
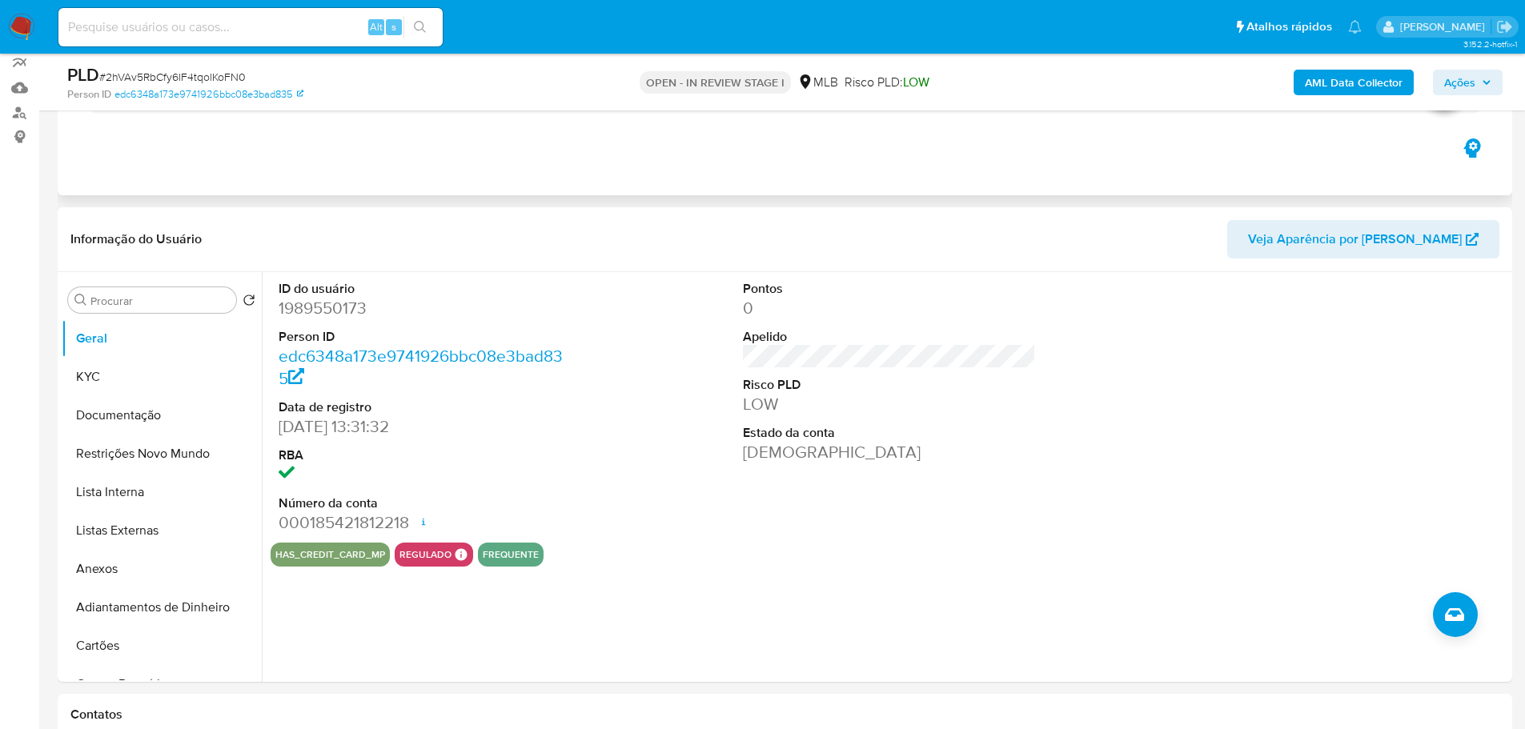
scroll to position [160, 0]
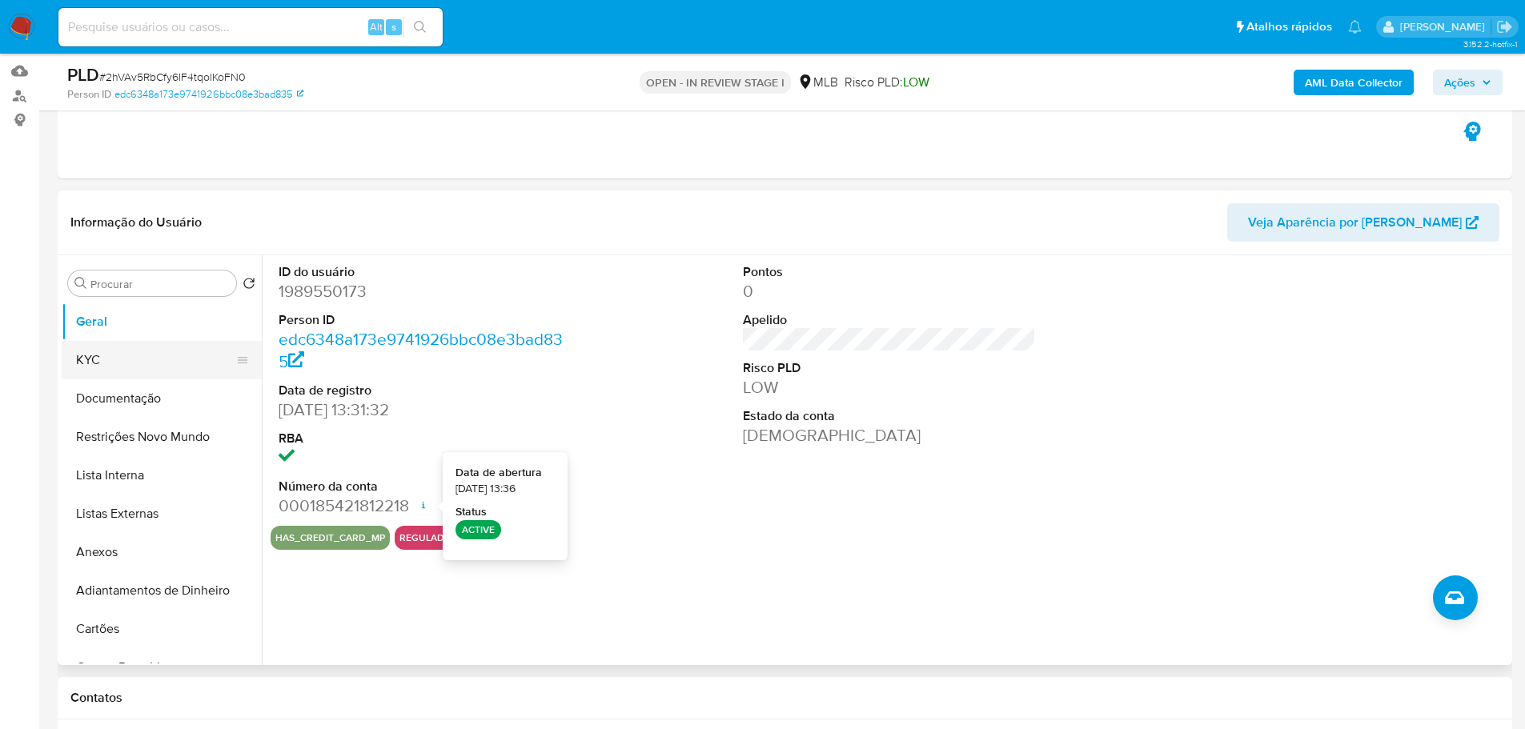
click at [126, 353] on button "KYC" at bounding box center [155, 360] width 187 height 38
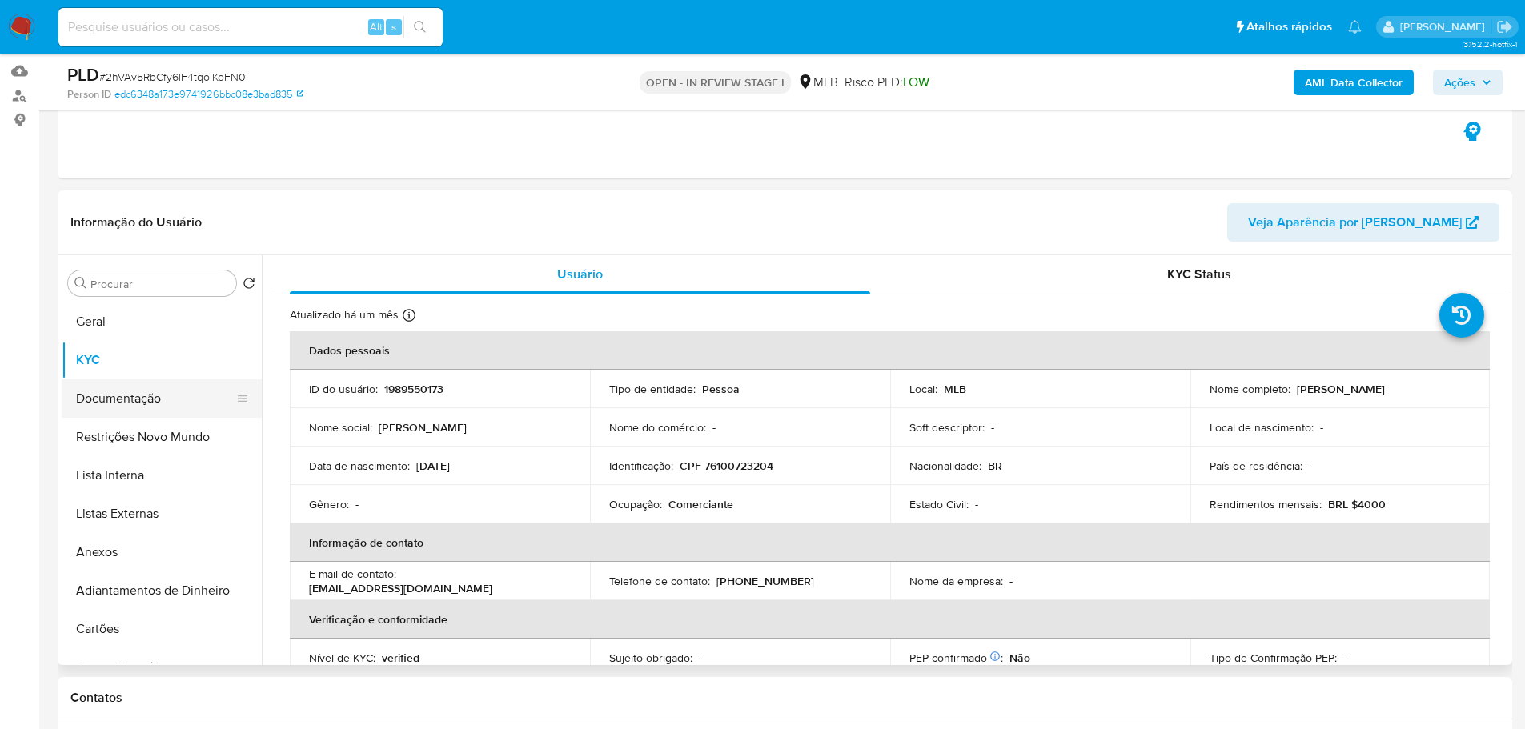
click at [102, 396] on button "Documentação" at bounding box center [155, 399] width 187 height 38
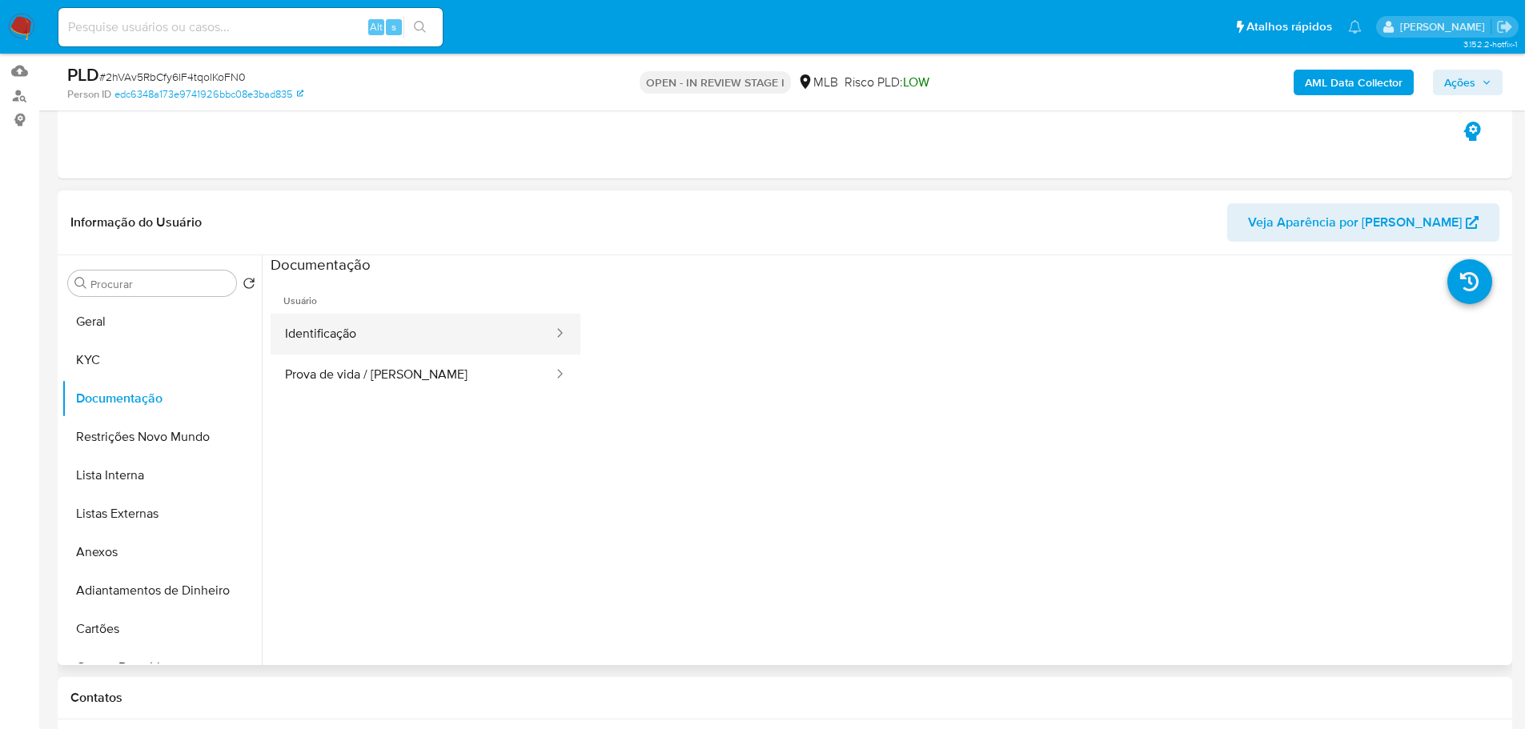
click at [552, 332] on icon at bounding box center [560, 333] width 16 height 16
click at [478, 376] on button "Prova de vida / Selfie" at bounding box center [413, 375] width 284 height 41
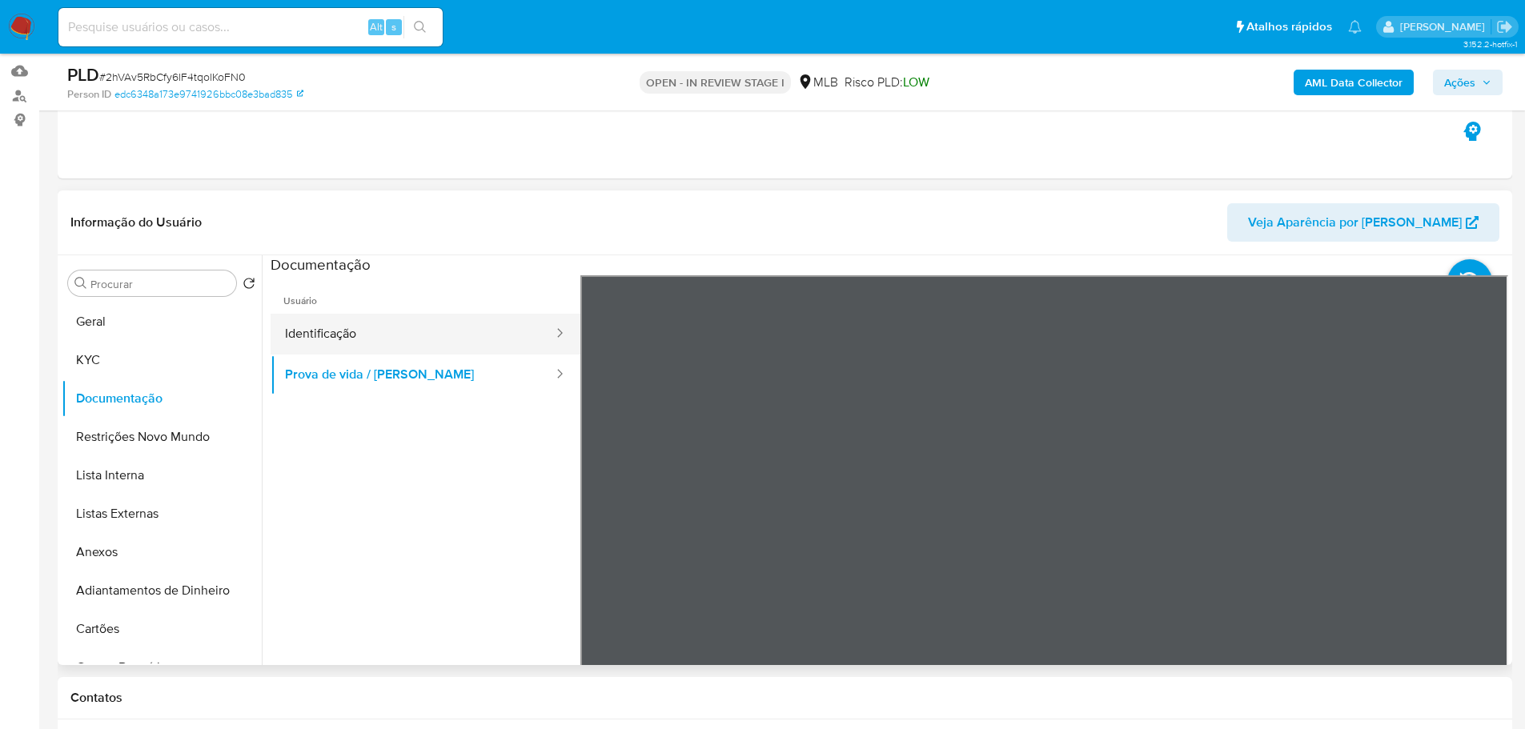
click at [482, 336] on button "Identificação" at bounding box center [413, 334] width 284 height 41
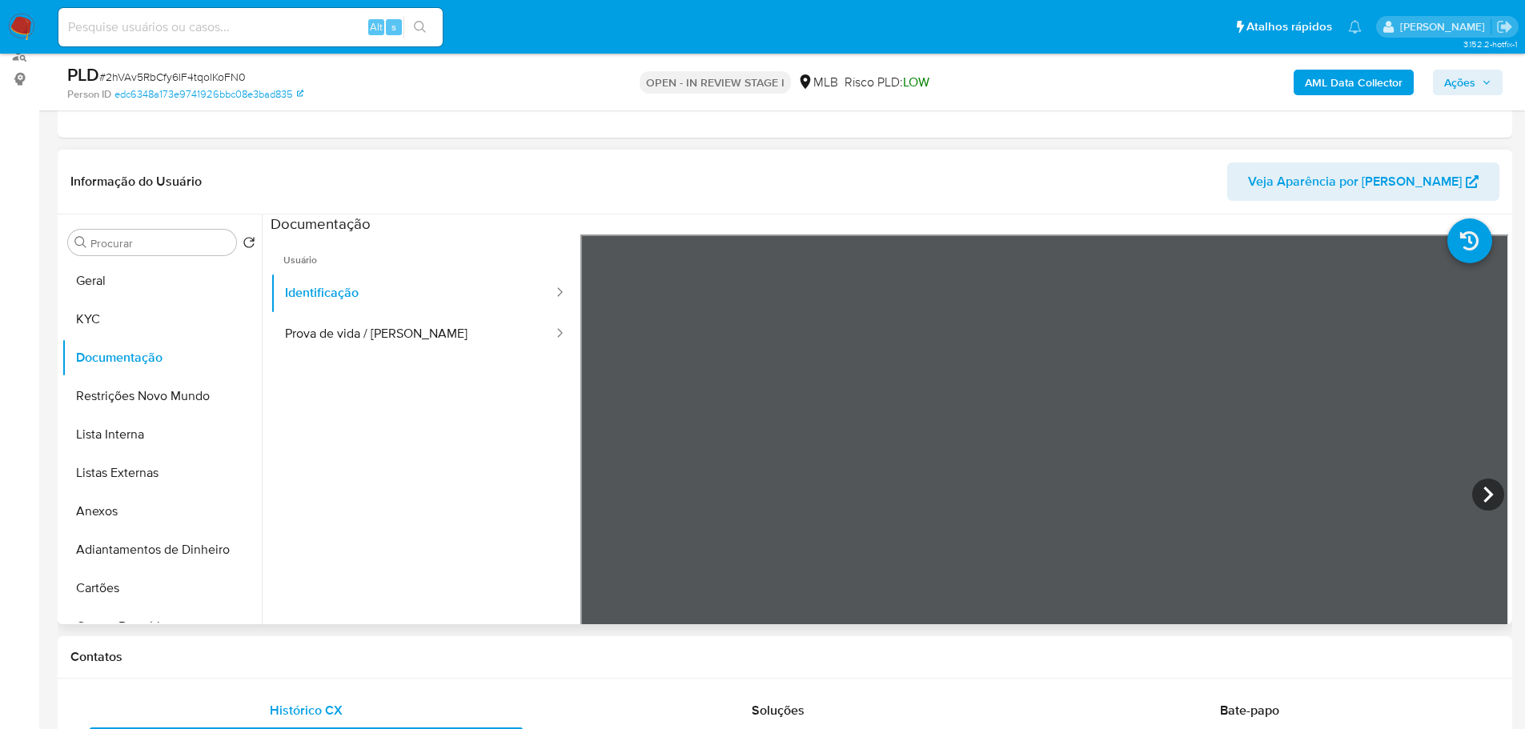
scroll to position [240, 0]
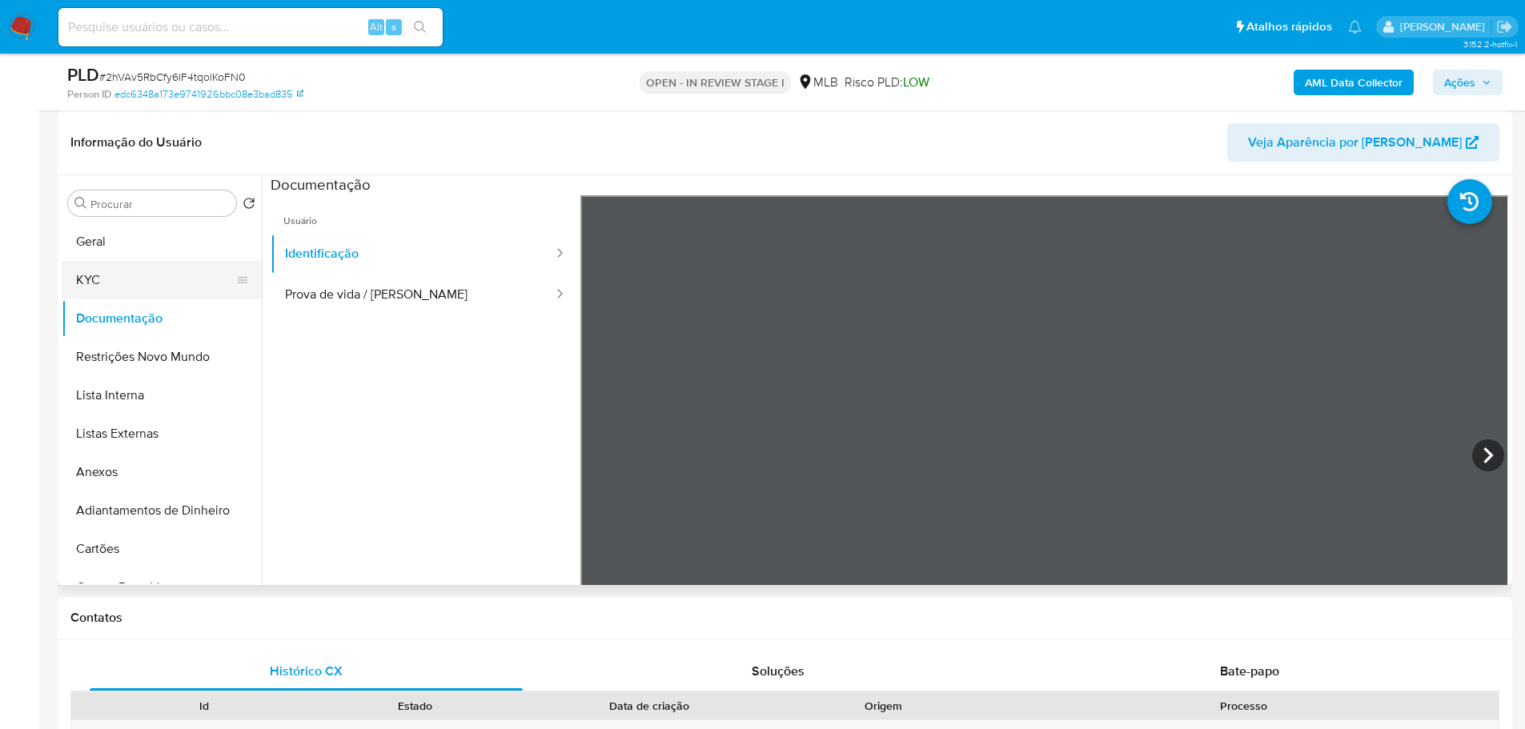
click at [139, 278] on button "KYC" at bounding box center [155, 280] width 187 height 38
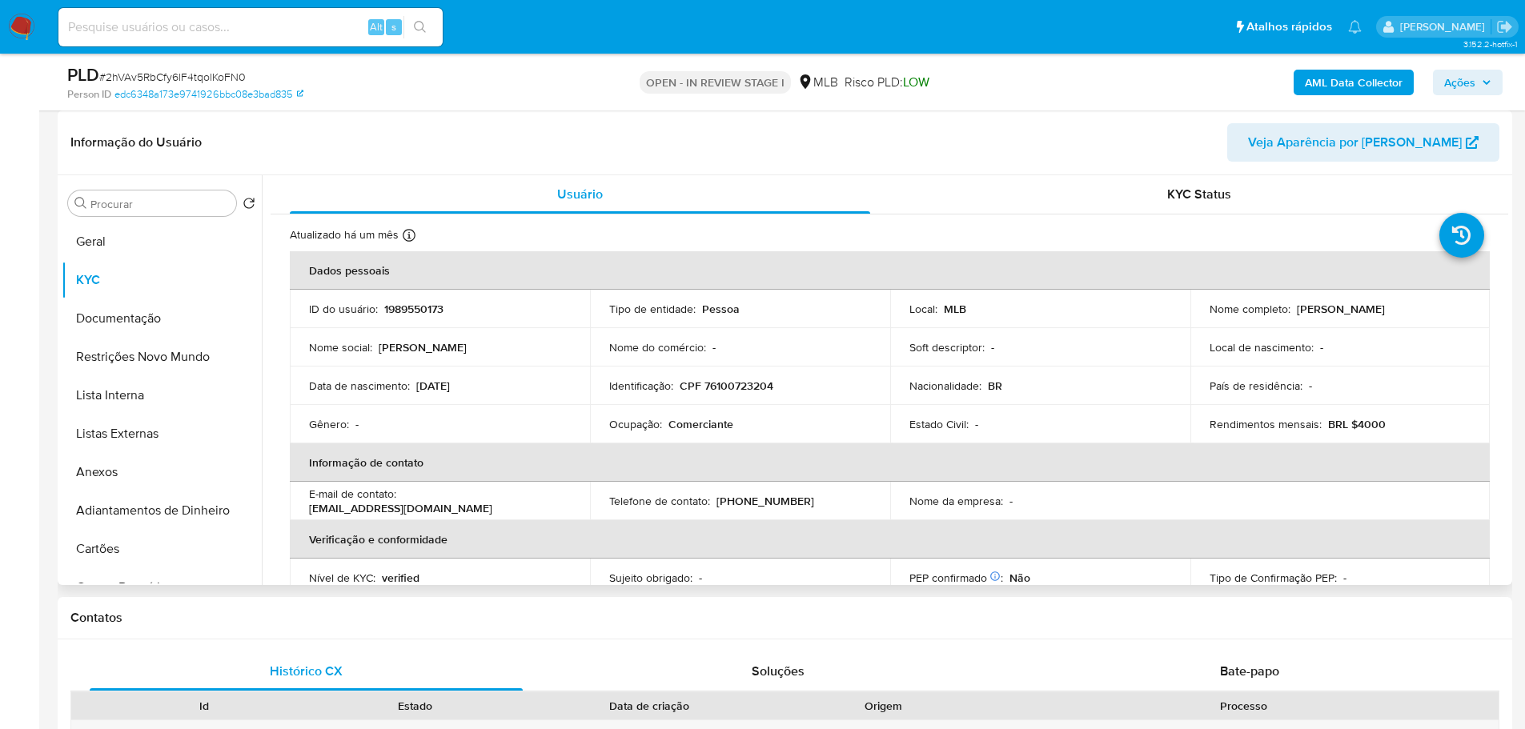
click at [698, 428] on p "Comerciante" at bounding box center [701, 424] width 65 height 14
copy p "Comerciante"
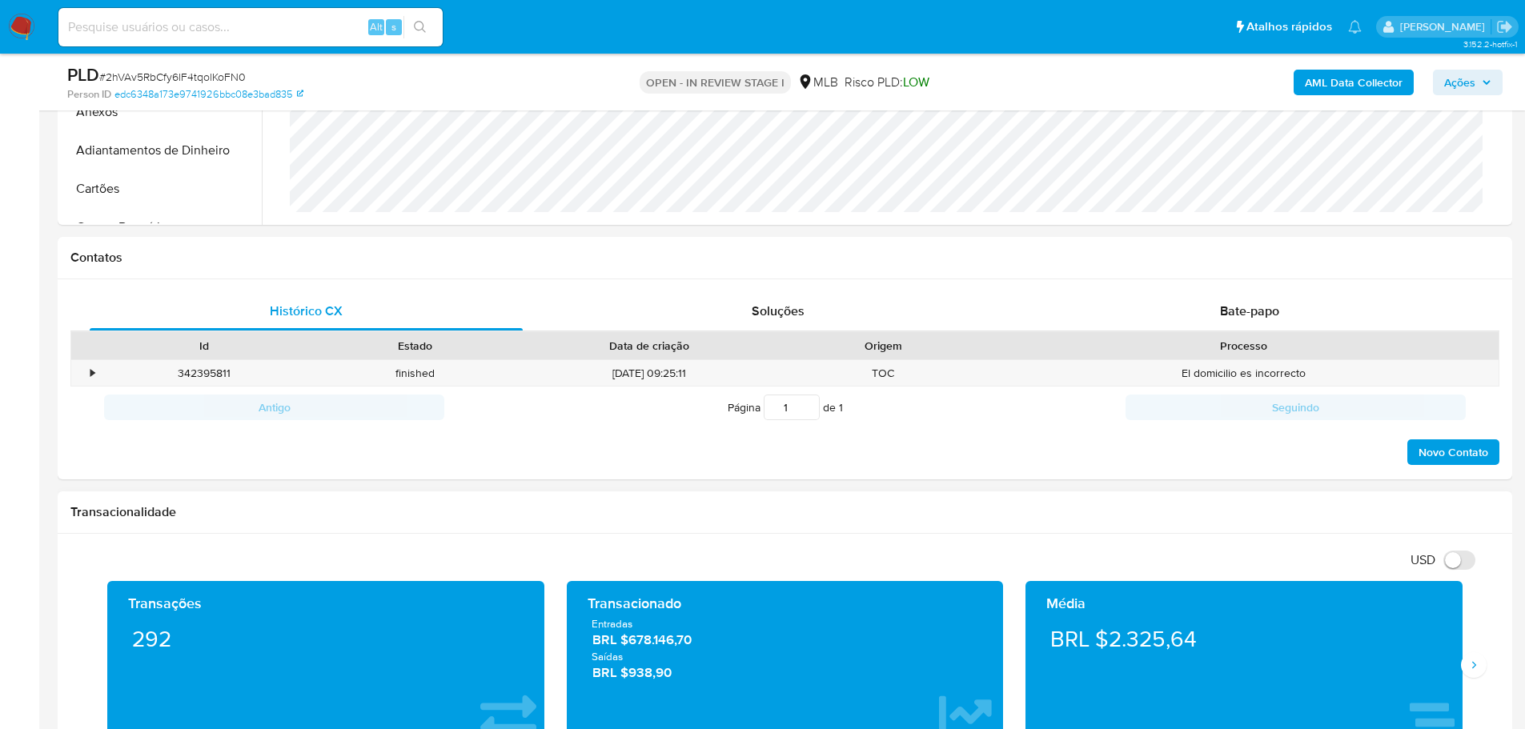
scroll to position [801, 0]
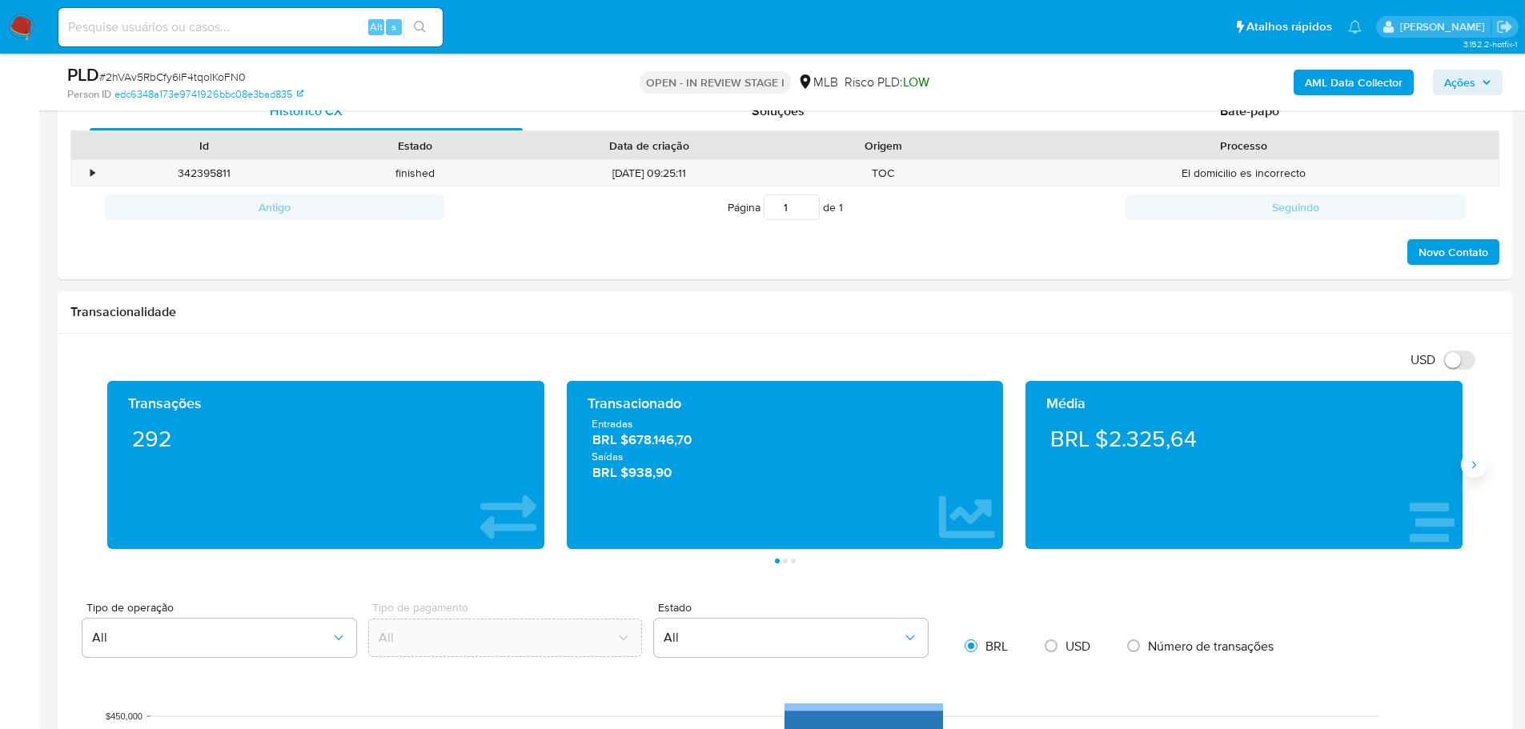
click at [1473, 471] on icon "Siguiente" at bounding box center [1474, 465] width 13 height 13
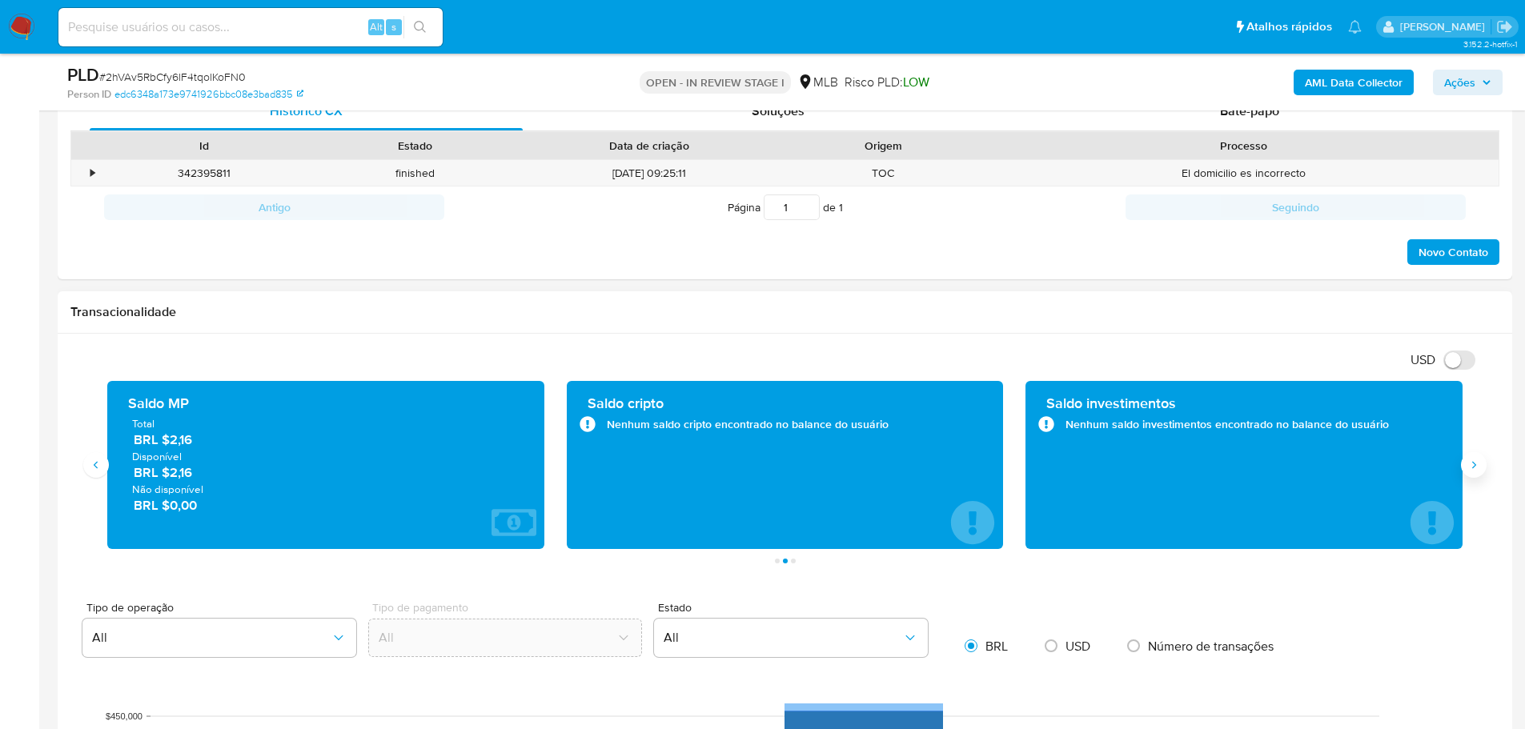
click at [1473, 471] on icon "Siguiente" at bounding box center [1474, 465] width 13 height 13
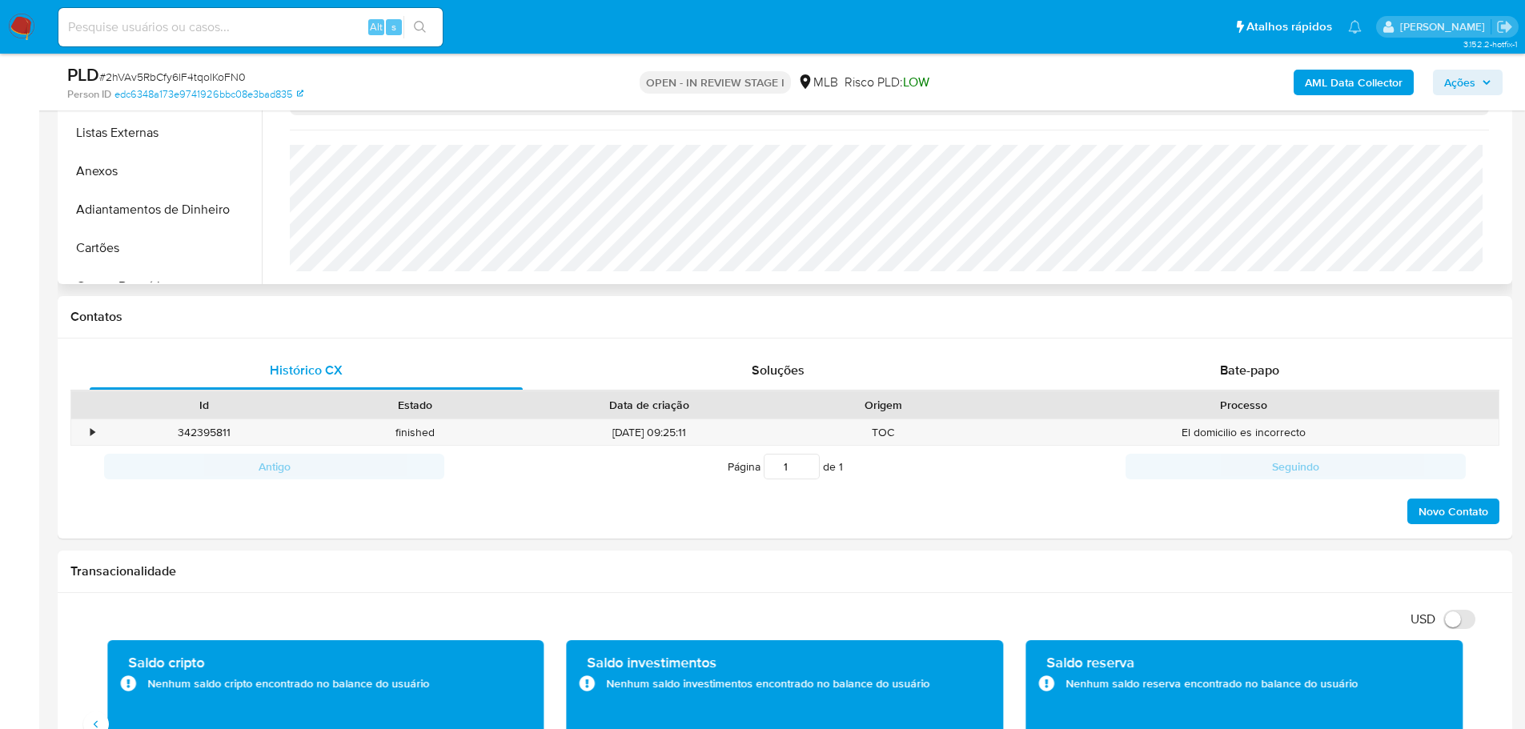
scroll to position [160, 0]
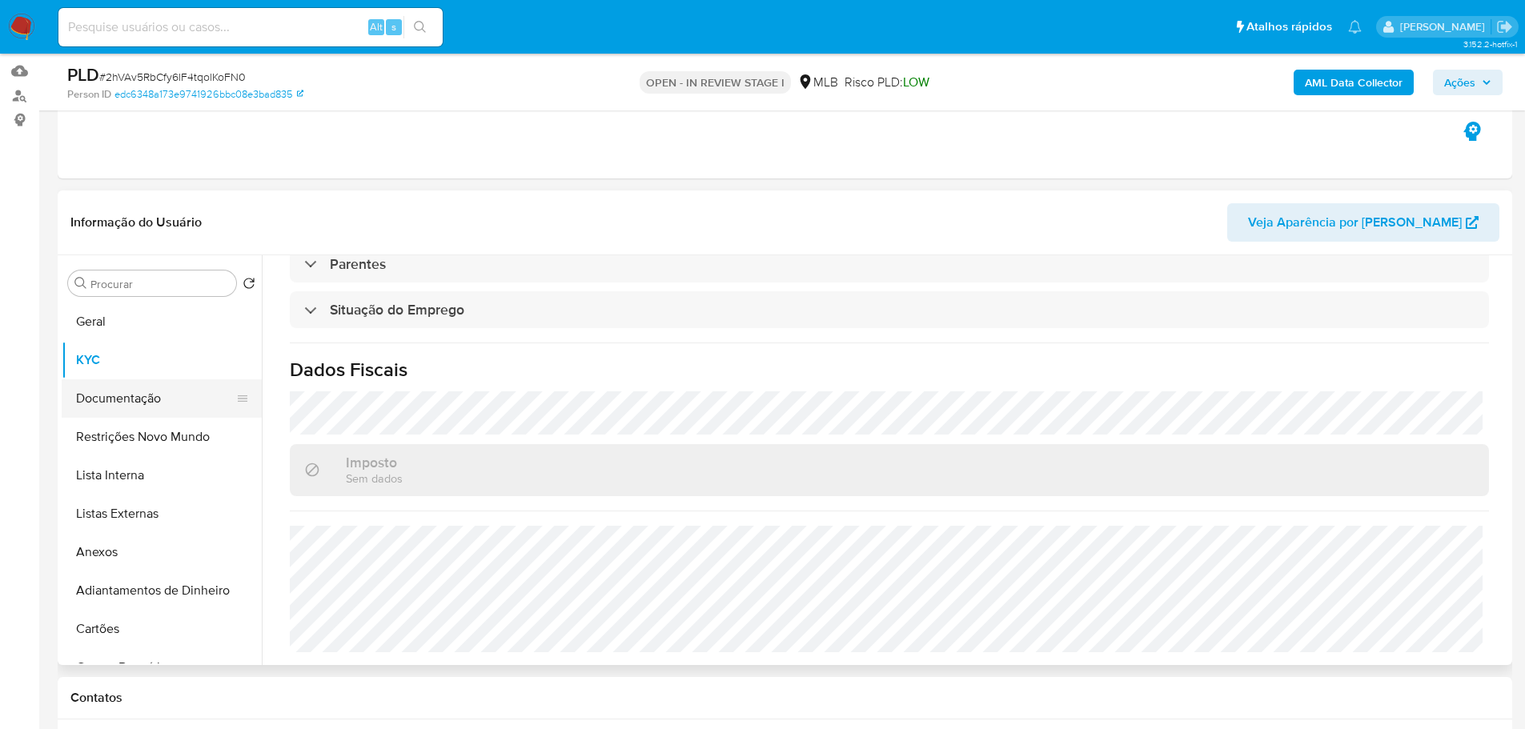
click at [127, 407] on button "Documentação" at bounding box center [155, 399] width 187 height 38
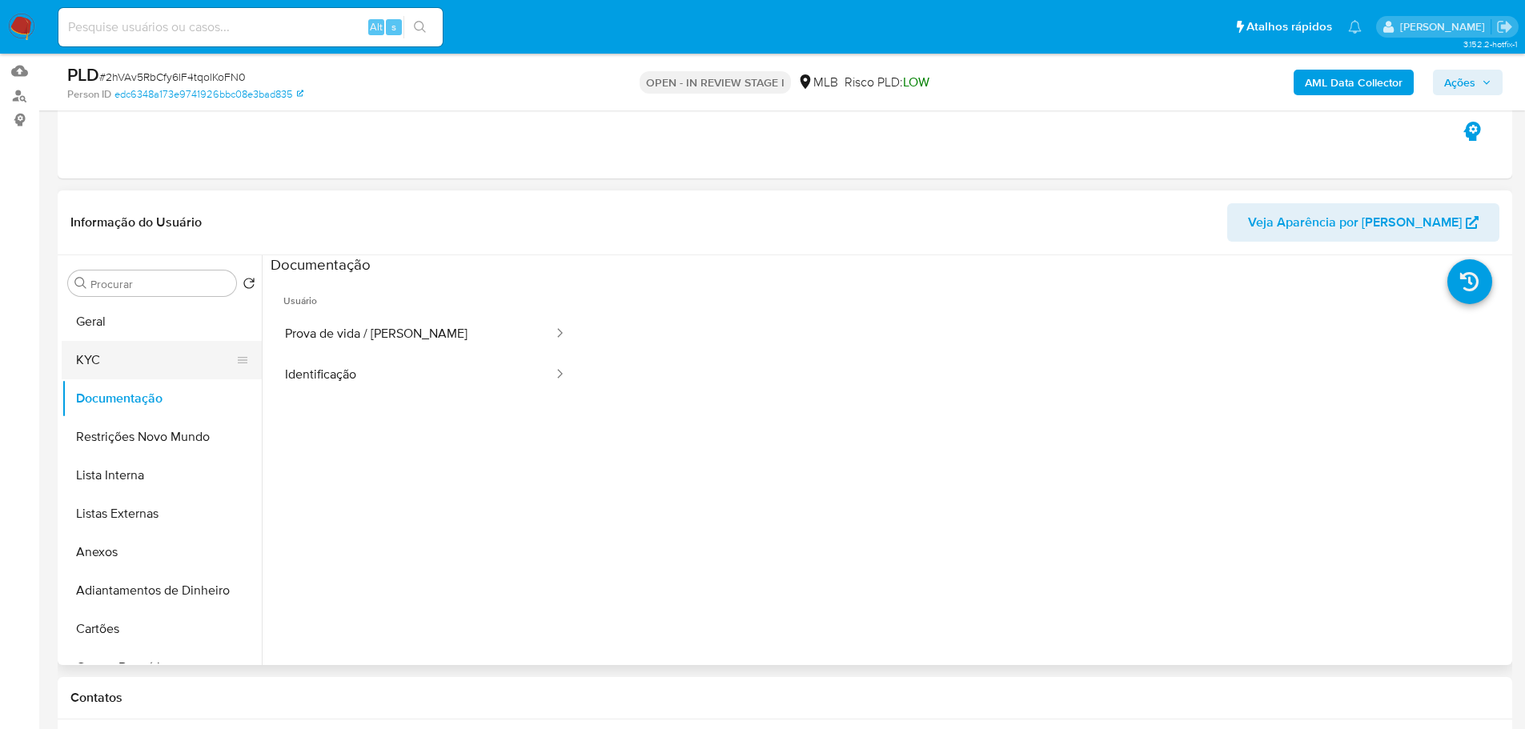
click at [145, 360] on button "KYC" at bounding box center [155, 360] width 187 height 38
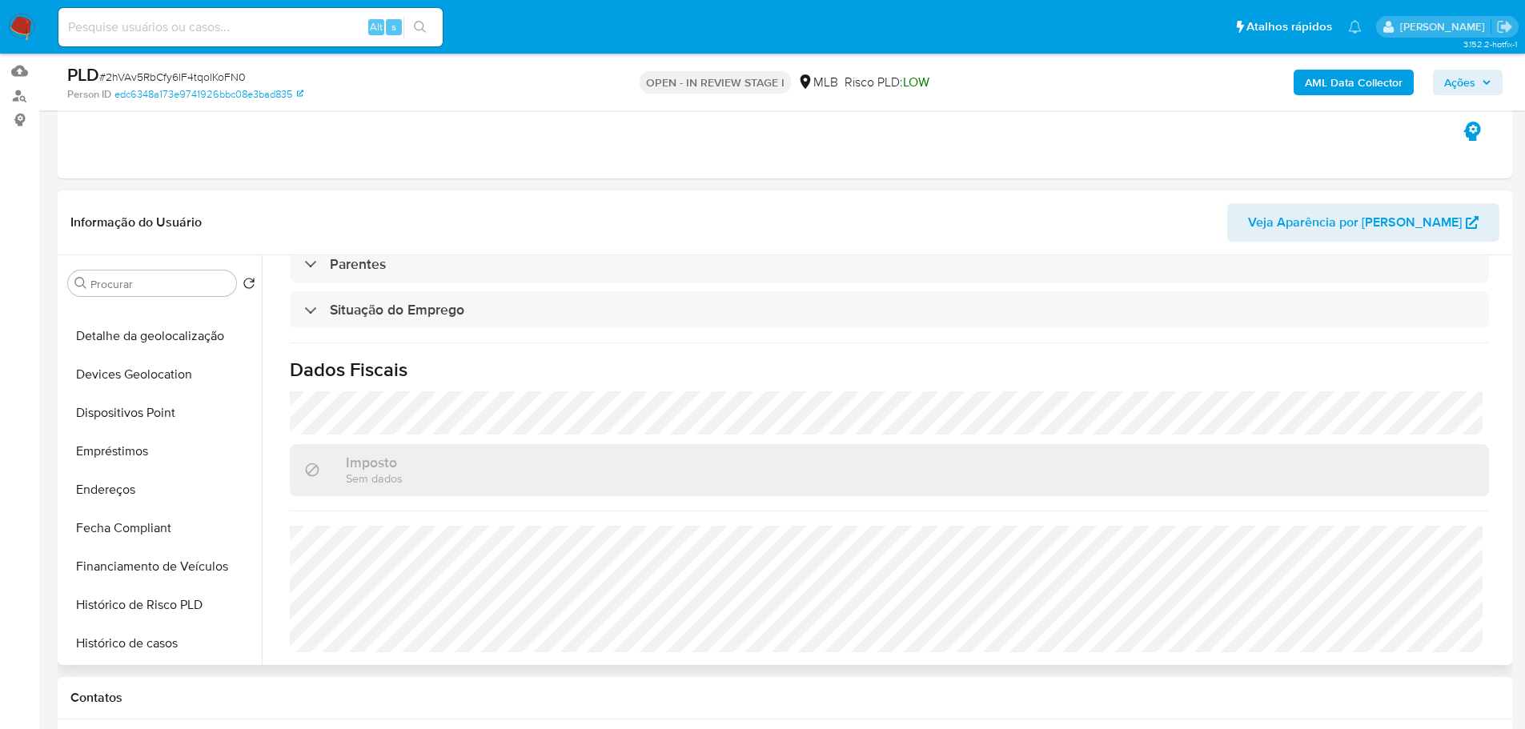
scroll to position [641, 0]
click at [165, 411] on button "Histórico de casos" at bounding box center [155, 411] width 187 height 38
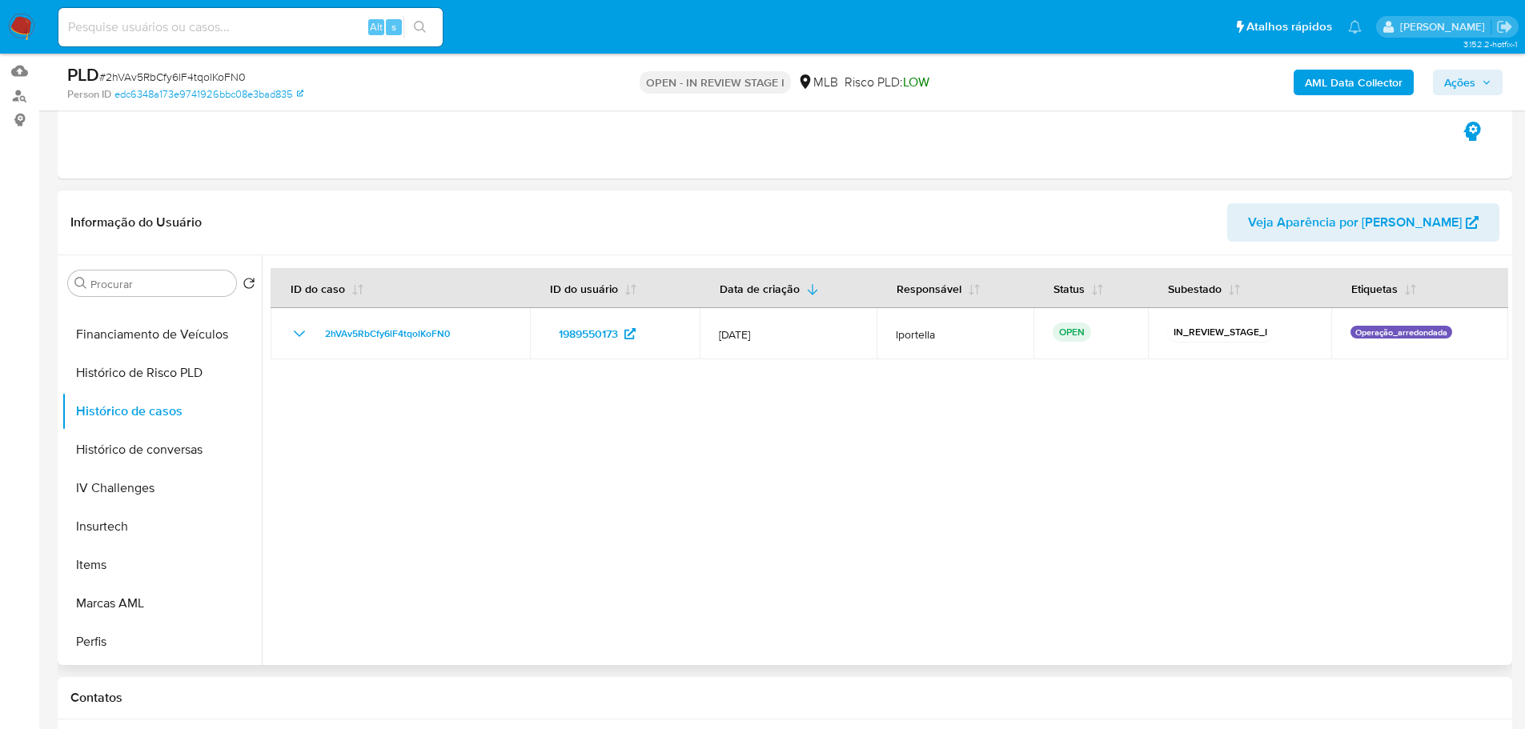
scroll to position [0, 0]
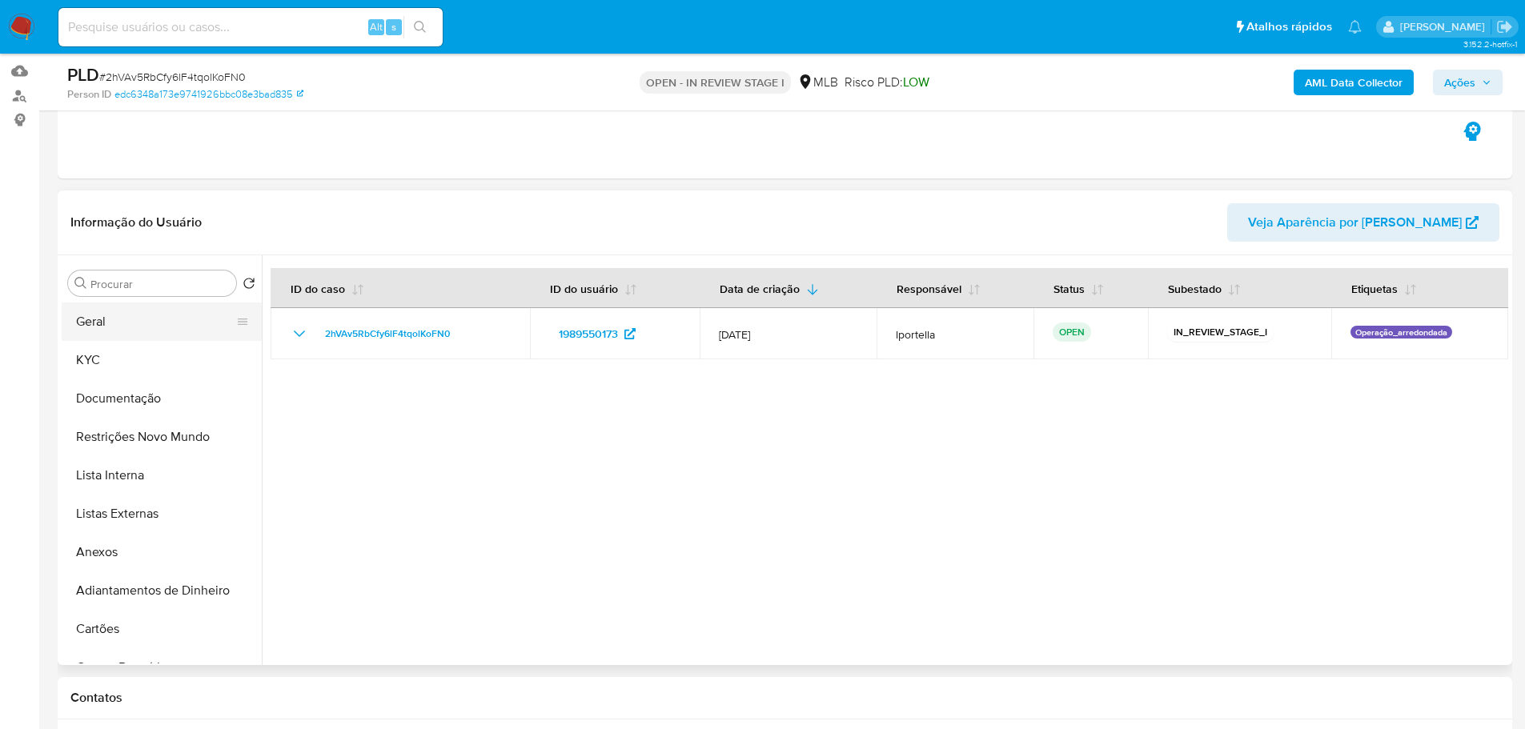
drag, startPoint x: 135, startPoint y: 320, endPoint x: 199, endPoint y: 325, distance: 63.4
click at [135, 320] on button "Geral" at bounding box center [155, 322] width 187 height 38
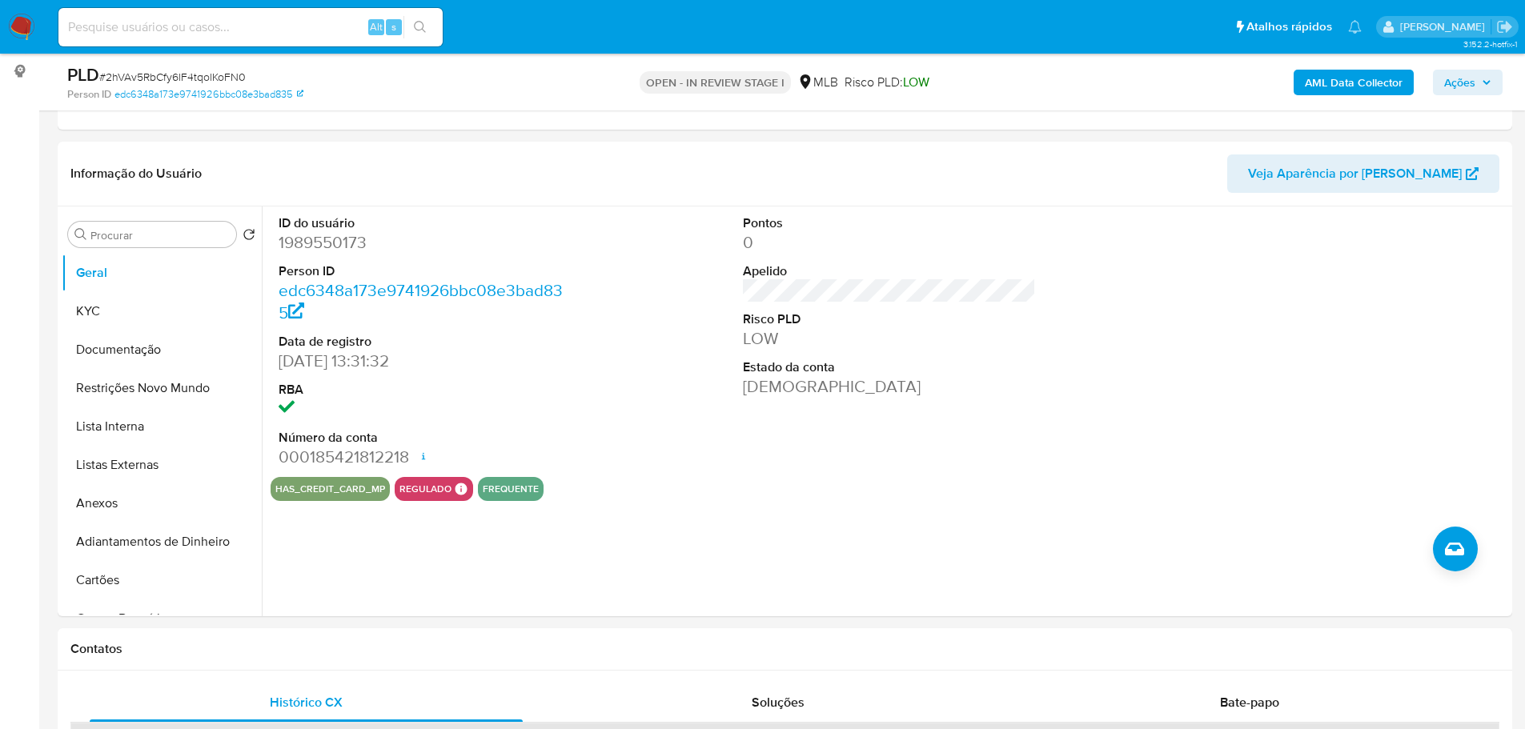
scroll to position [199, 0]
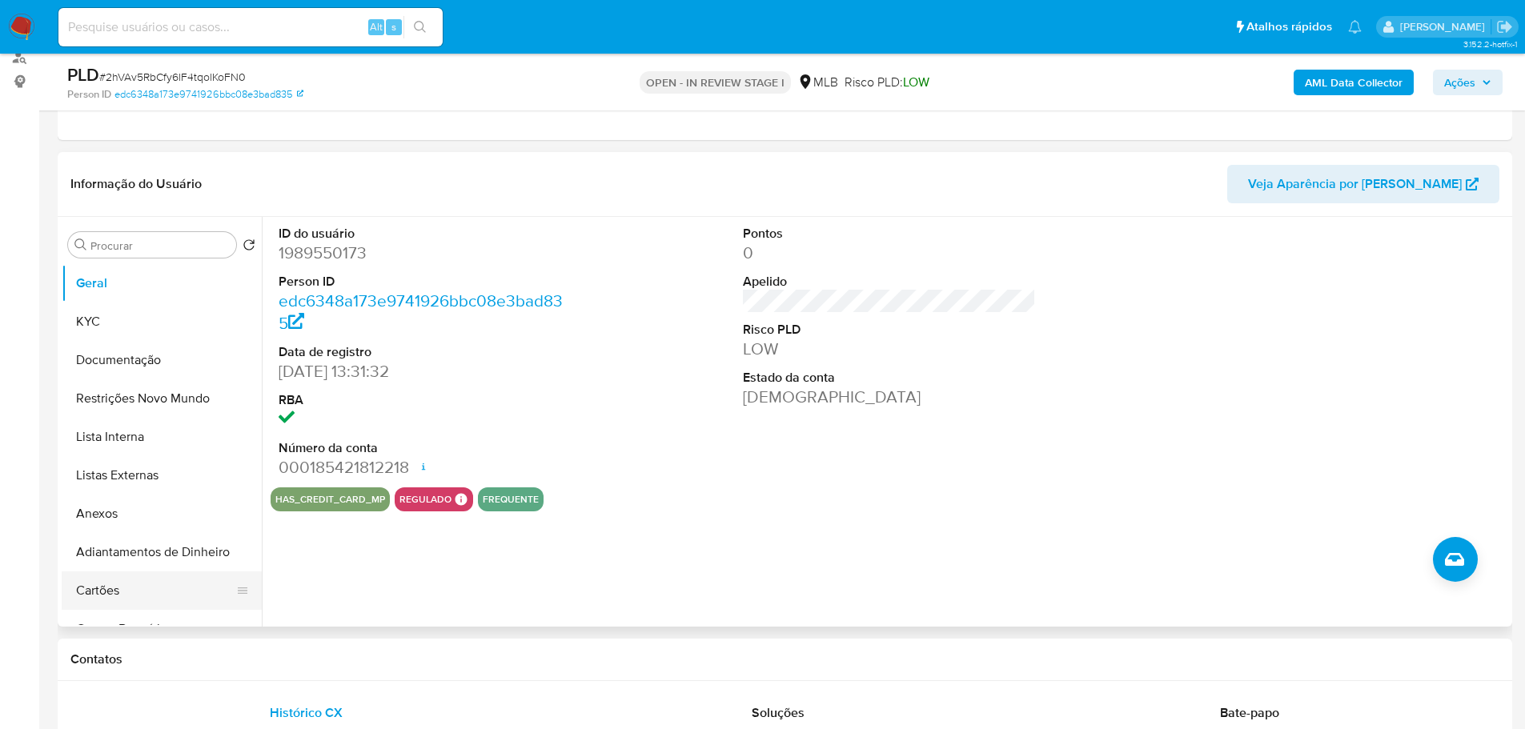
drag, startPoint x: 281, startPoint y: 653, endPoint x: 241, endPoint y: 584, distance: 79.7
click at [281, 653] on h1 "Contatos" at bounding box center [784, 660] width 1429 height 16
click at [115, 323] on button "KYC" at bounding box center [155, 322] width 187 height 38
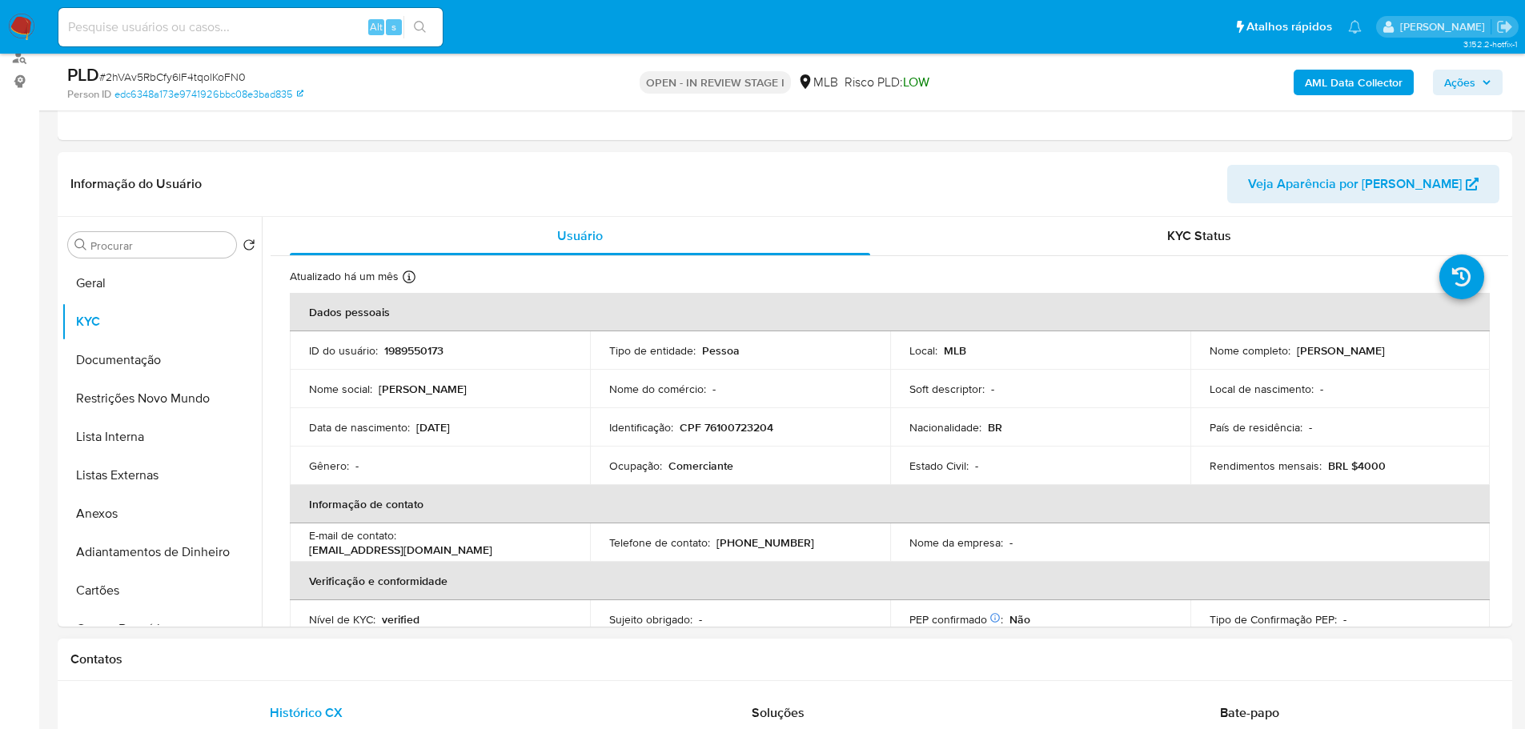
click at [271, 666] on h1 "Contatos" at bounding box center [784, 660] width 1429 height 16
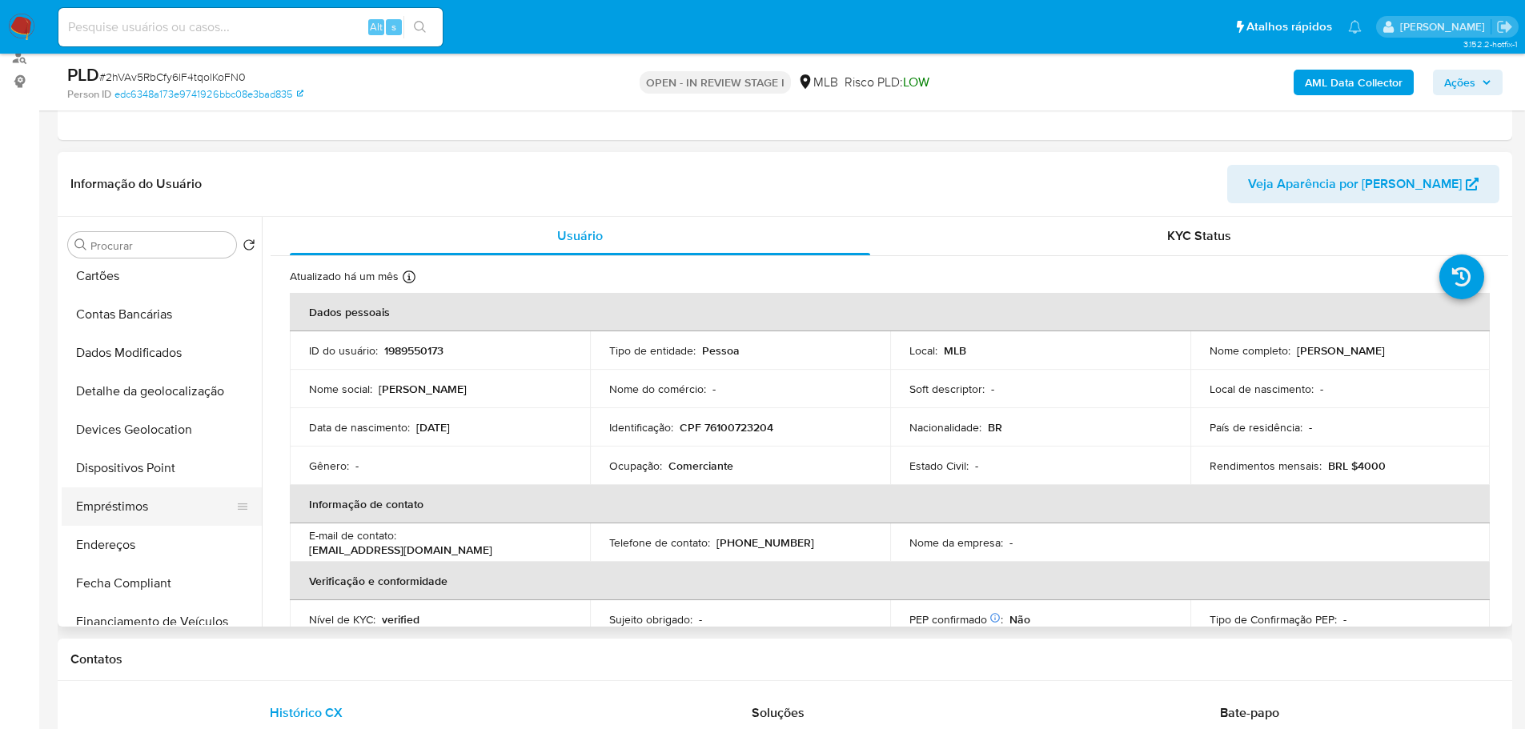
scroll to position [320, 0]
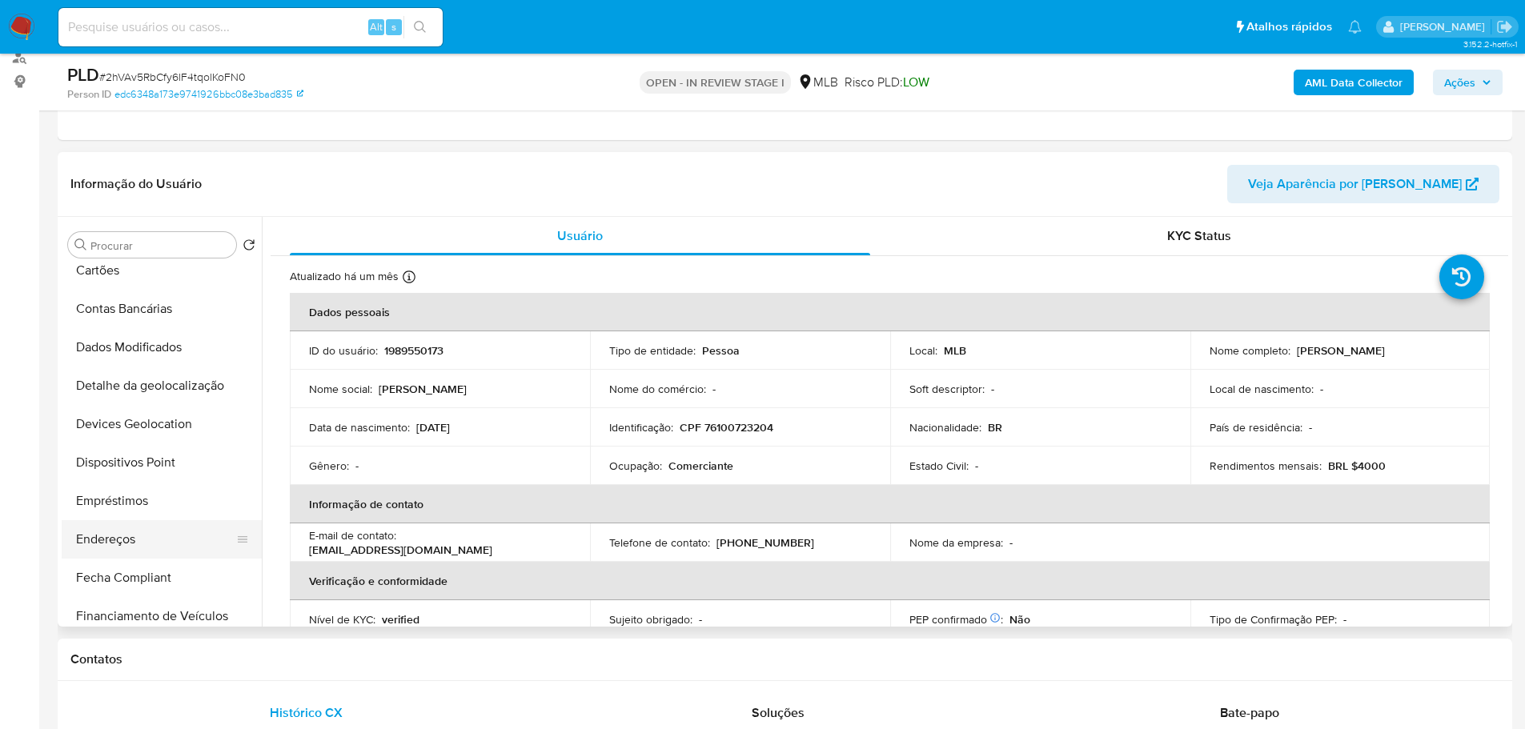
click at [127, 536] on button "Endereços" at bounding box center [155, 539] width 187 height 38
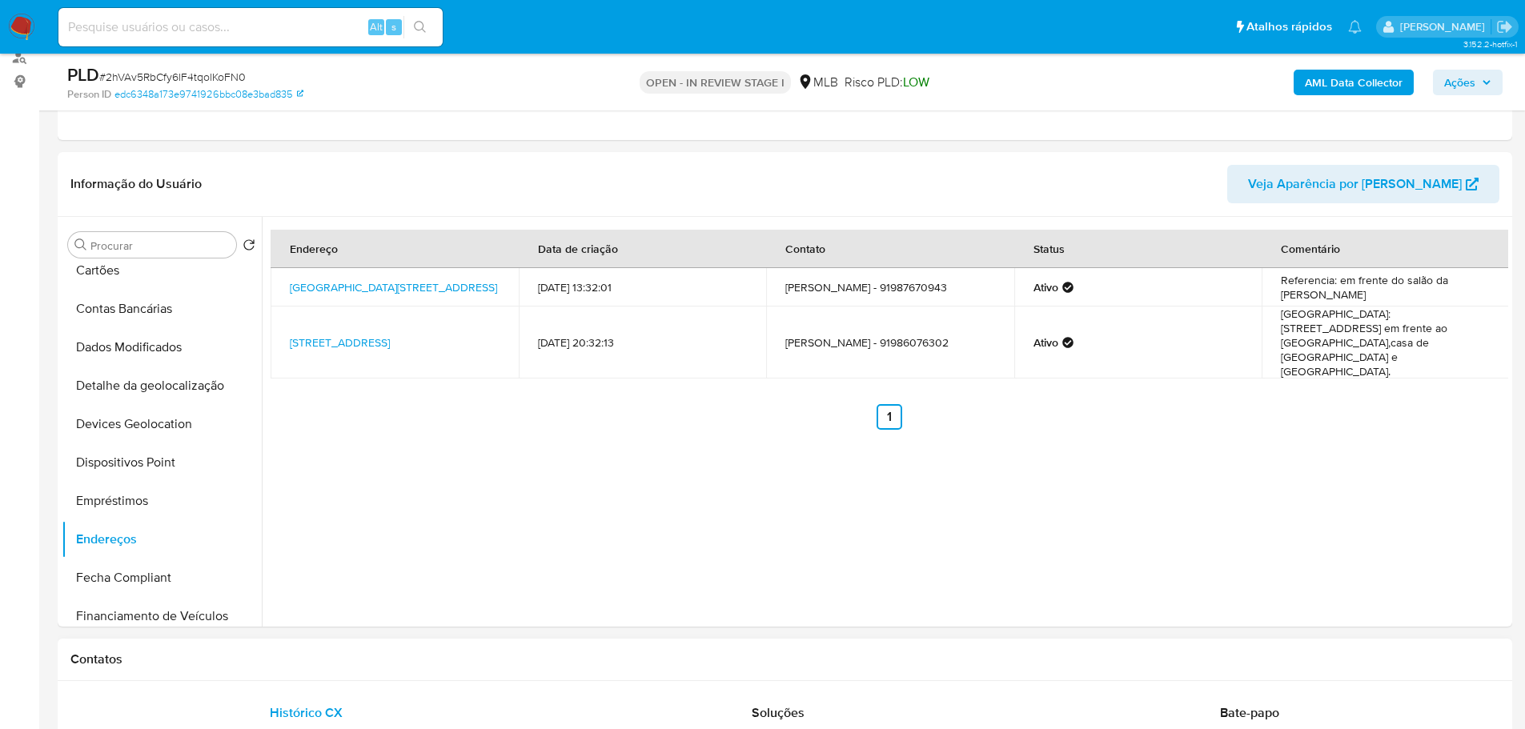
drag, startPoint x: 389, startPoint y: 680, endPoint x: 365, endPoint y: 673, distance: 25.1
click at [389, 680] on div "Contatos" at bounding box center [785, 660] width 1455 height 42
click at [152, 383] on button "Detalhe da geolocalização" at bounding box center [155, 386] width 187 height 38
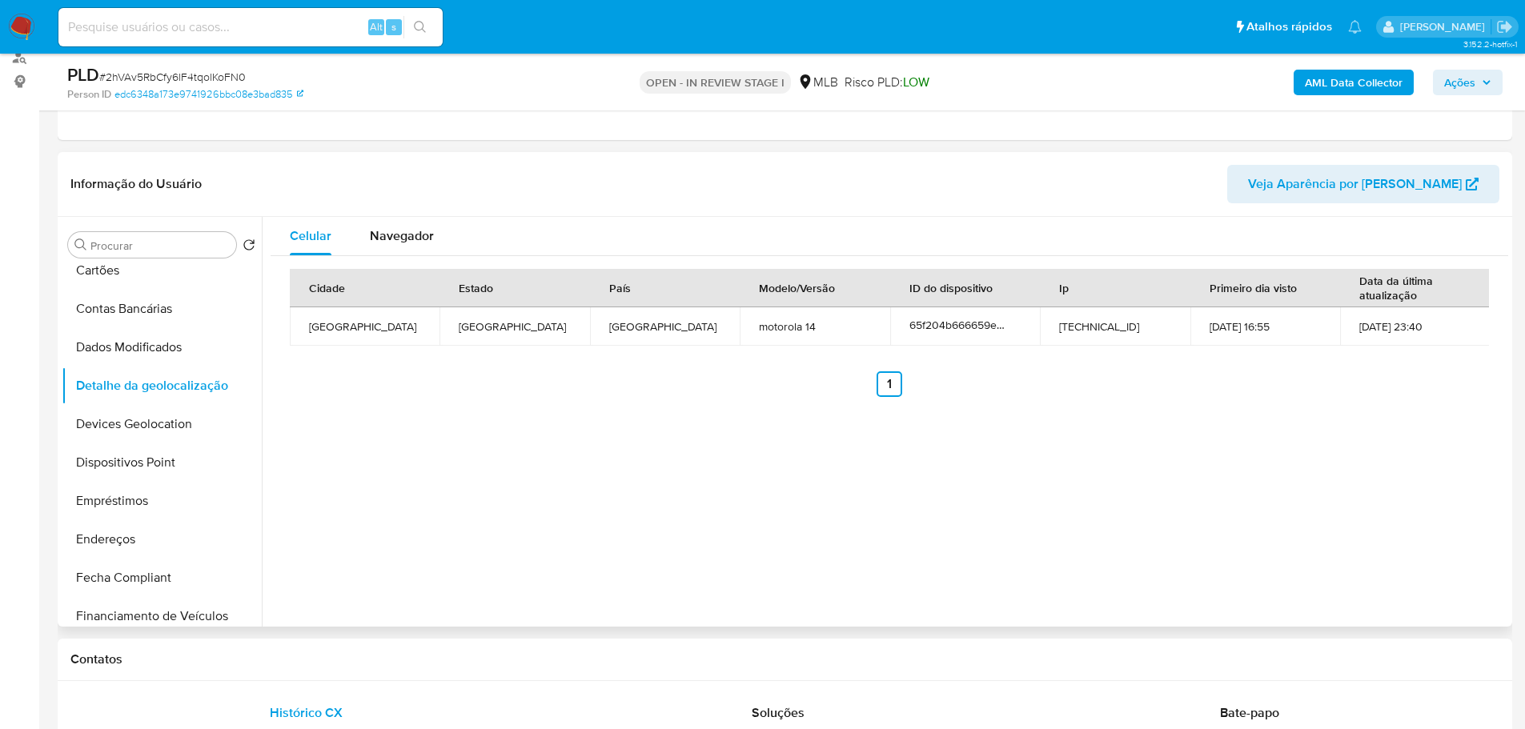
drag, startPoint x: 380, startPoint y: 672, endPoint x: 295, endPoint y: 588, distance: 119.5
click at [378, 672] on div "Contatos" at bounding box center [785, 660] width 1455 height 42
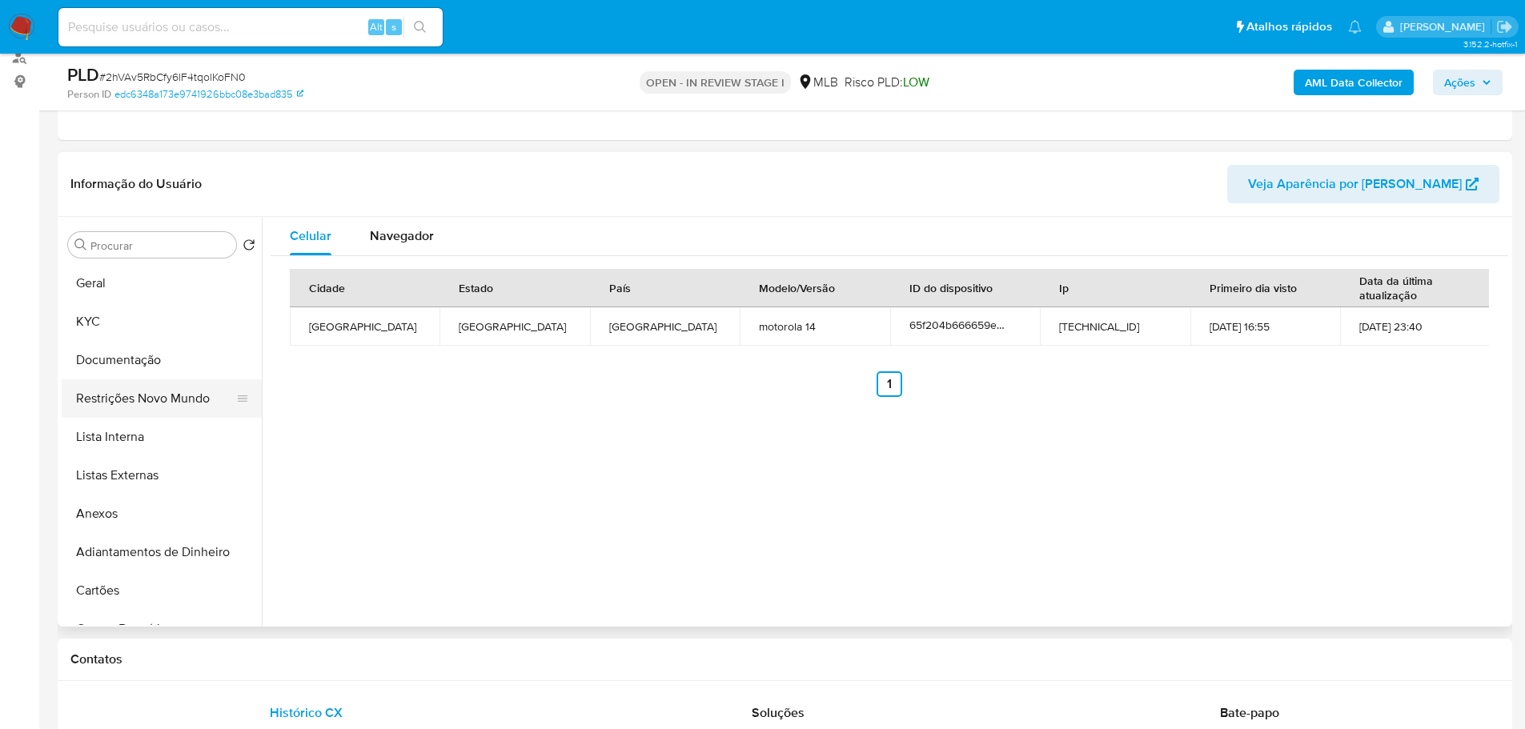
click at [162, 404] on button "Restrições Novo Mundo" at bounding box center [155, 399] width 187 height 38
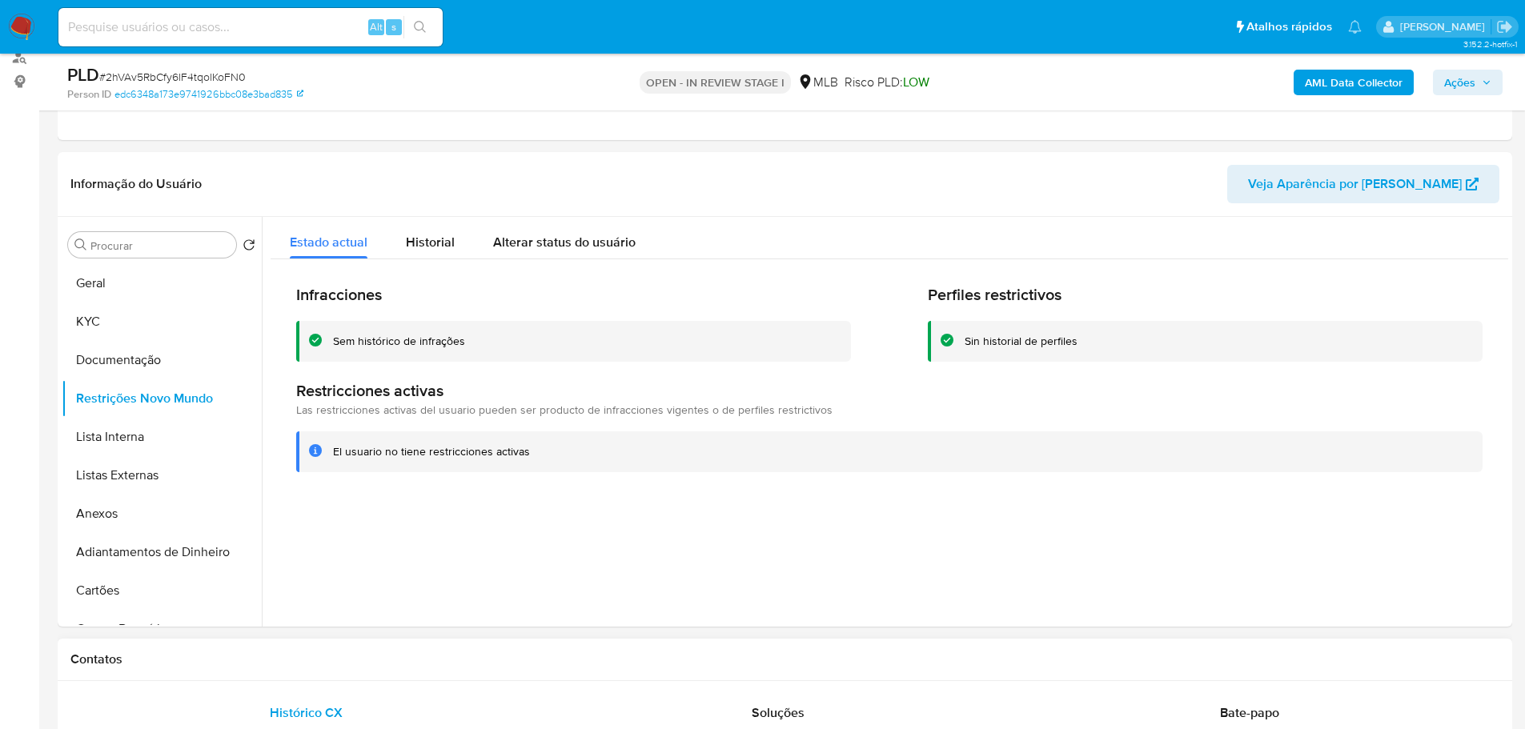
click at [390, 648] on div "Contatos" at bounding box center [785, 660] width 1455 height 42
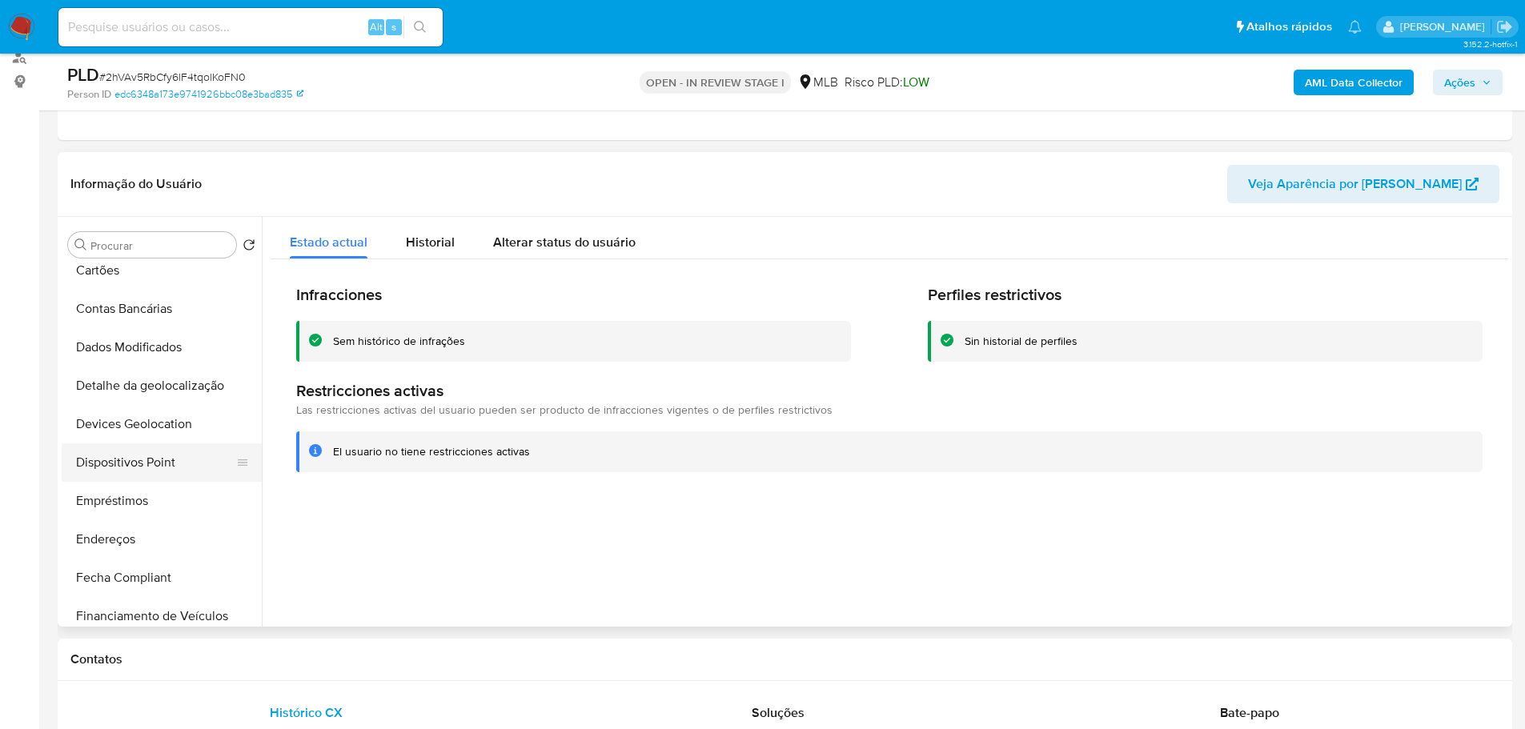
drag, startPoint x: 171, startPoint y: 468, endPoint x: 23, endPoint y: 488, distance: 148.6
click at [170, 469] on button "Dispositivos Point" at bounding box center [162, 463] width 200 height 38
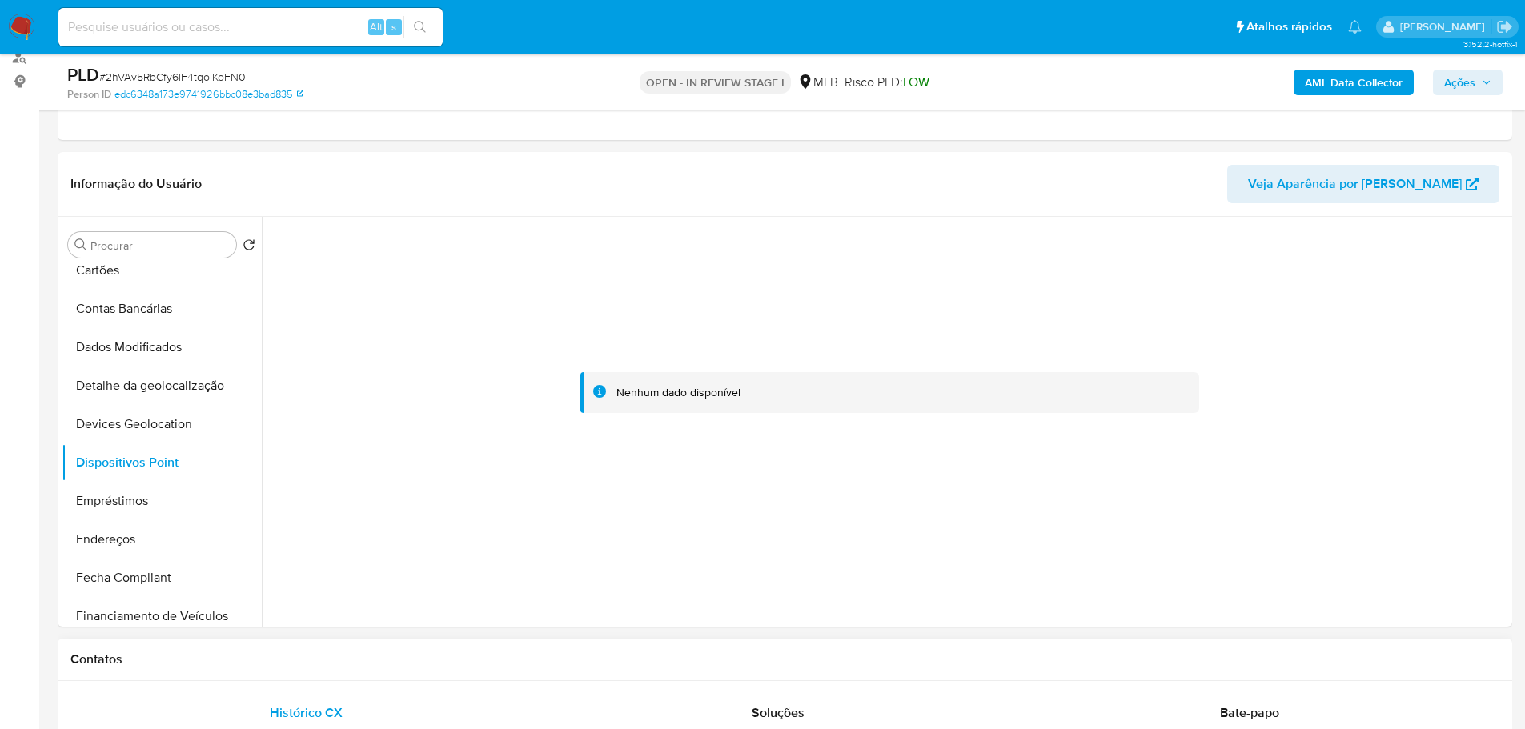
click at [531, 678] on div "Contatos" at bounding box center [785, 660] width 1455 height 42
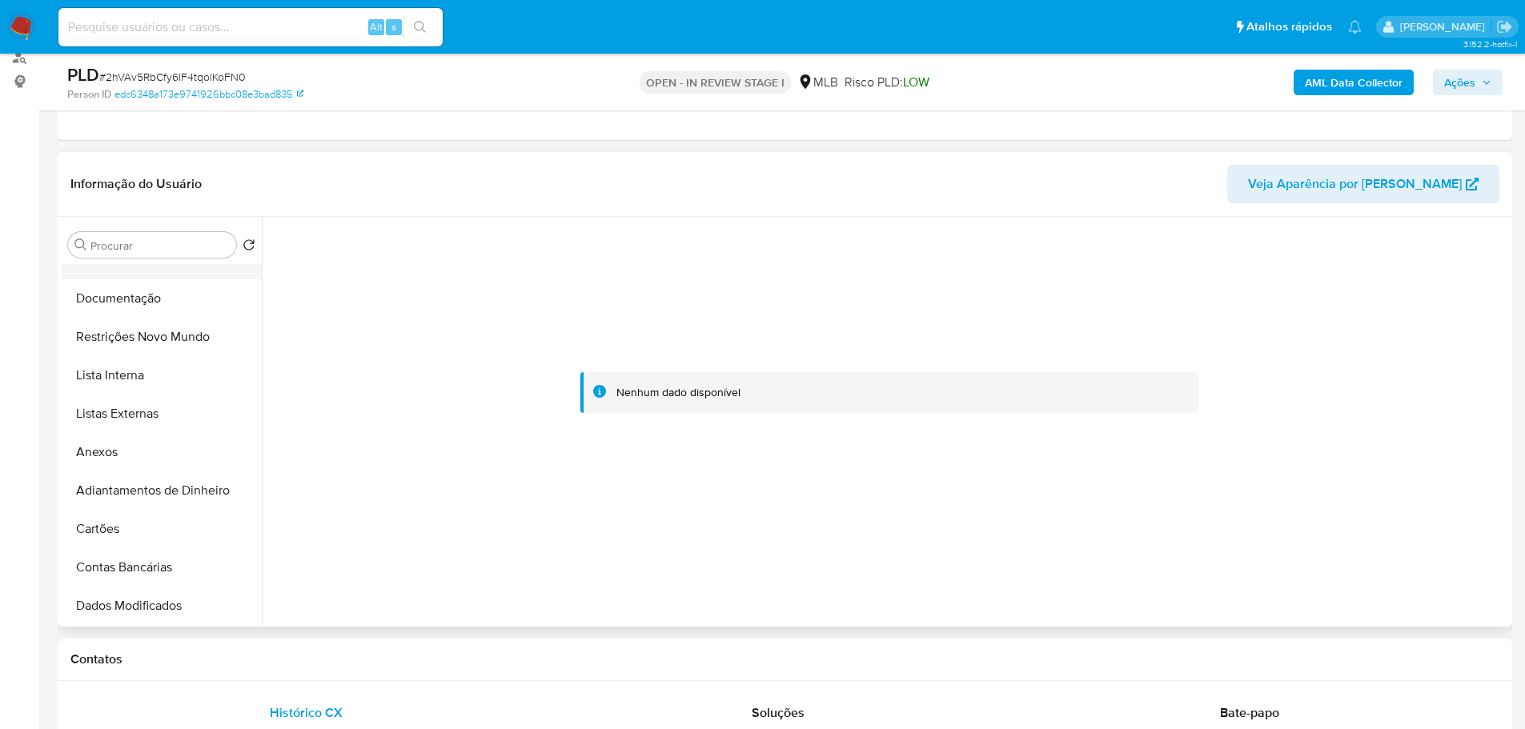
scroll to position [0, 0]
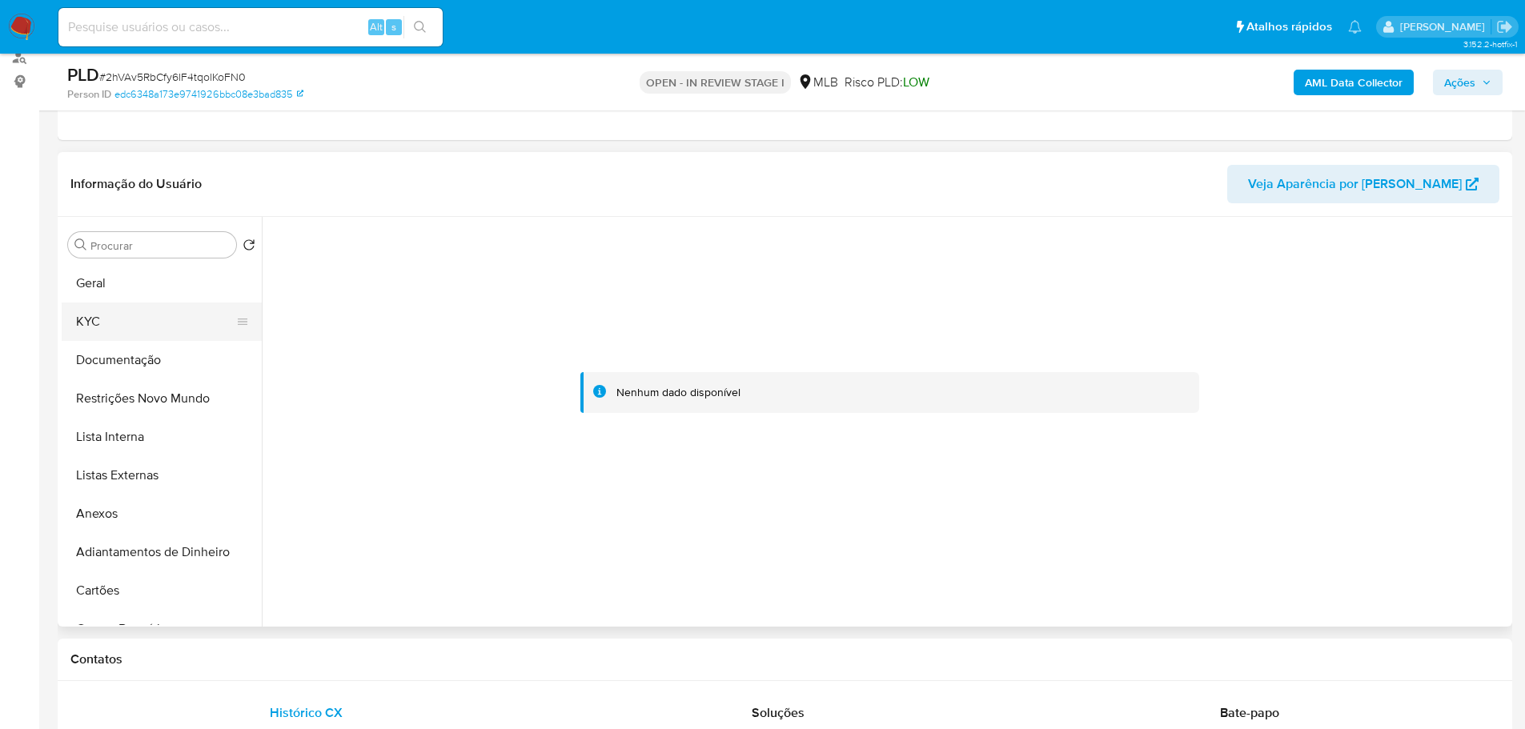
click at [146, 307] on button "KYC" at bounding box center [155, 322] width 187 height 38
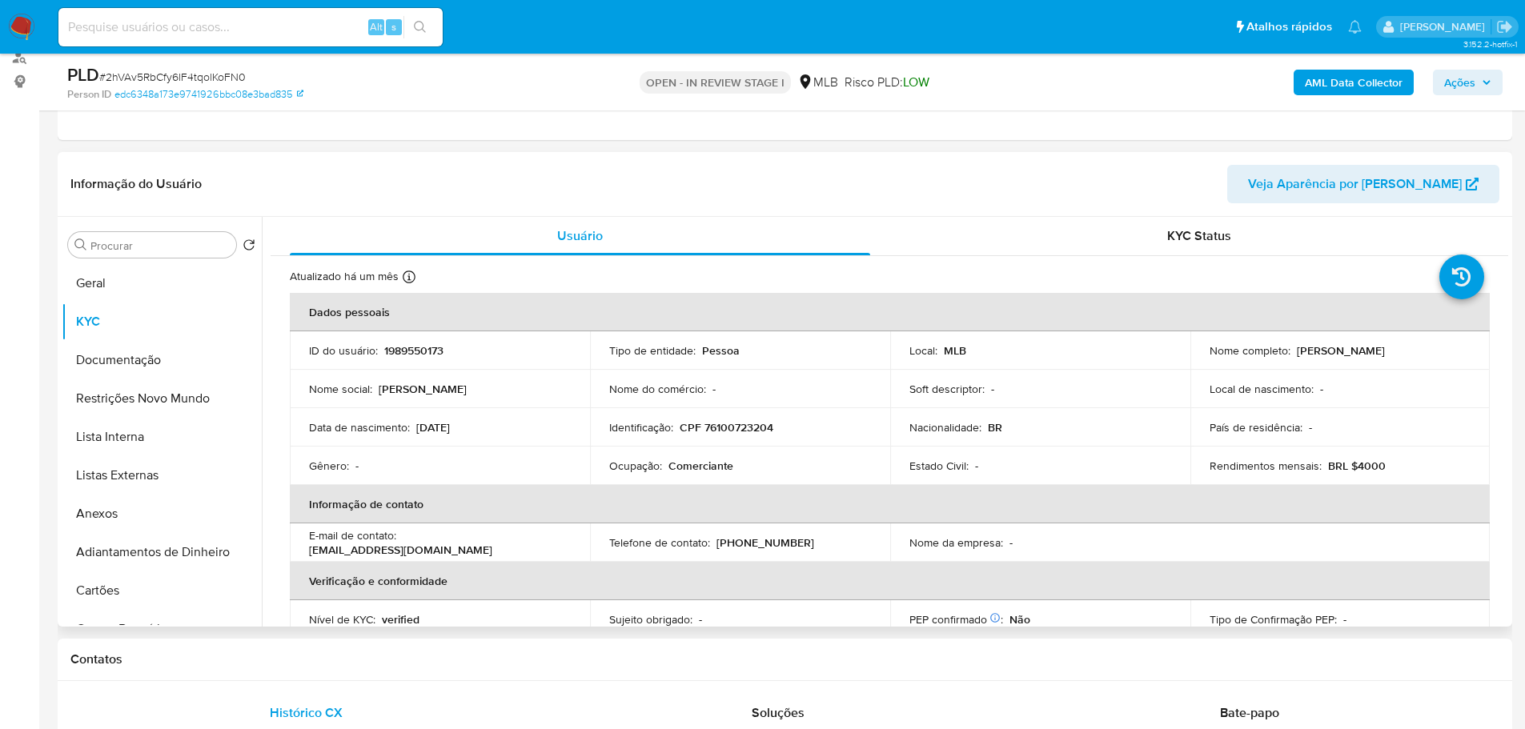
click at [725, 428] on p "CPF 76100723204" at bounding box center [727, 427] width 94 height 14
copy p "76100723204"
drag, startPoint x: 1441, startPoint y: 352, endPoint x: 1292, endPoint y: 354, distance: 149.0
click at [1292, 354] on div "Nome completo : Jessiane Moura Santos Dias" at bounding box center [1341, 351] width 262 height 14
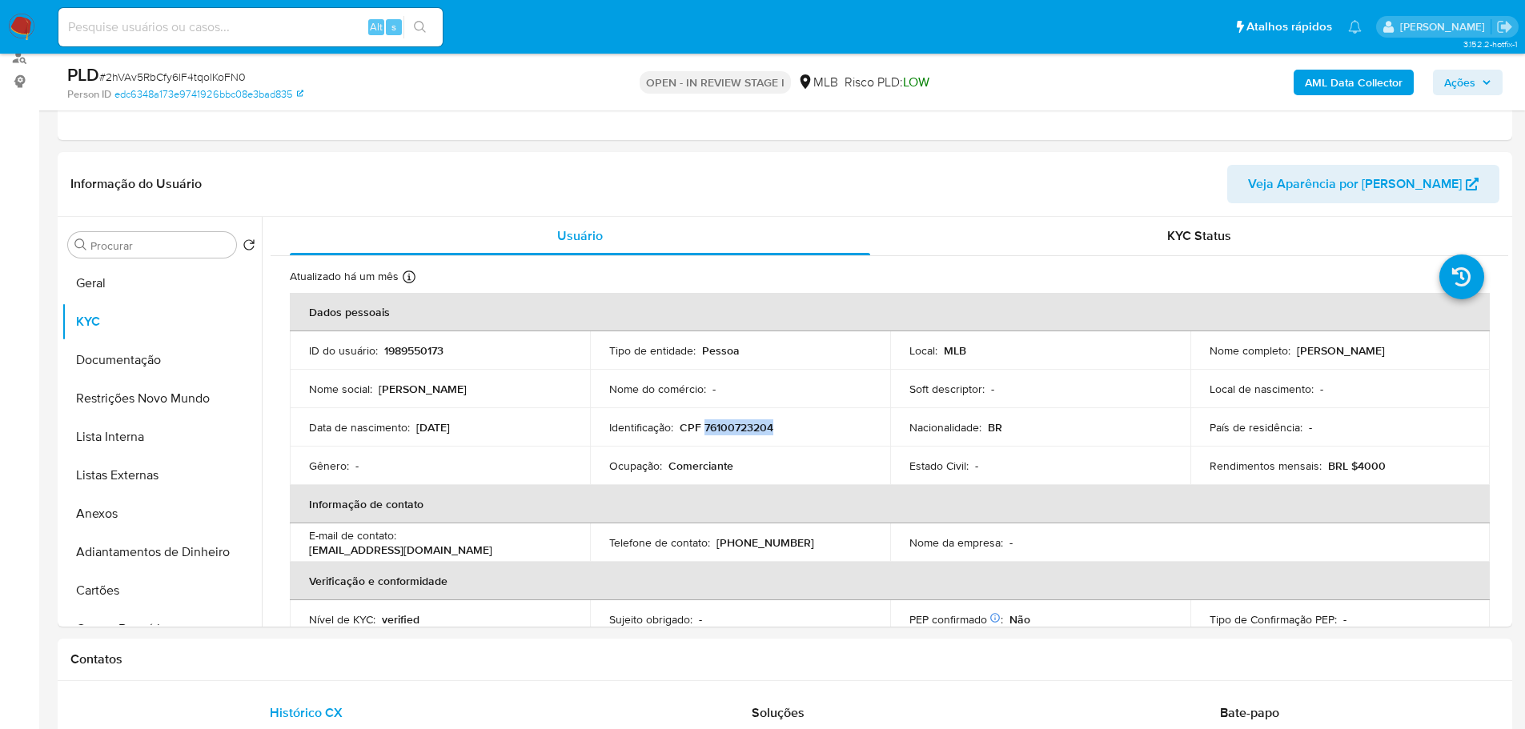
copy p "Jessiane Moura Santos Dias"
drag, startPoint x: 398, startPoint y: 1, endPoint x: 926, endPoint y: 220, distance: 571.5
click at [926, 220] on div "KYC Status" at bounding box center [1199, 236] width 581 height 38
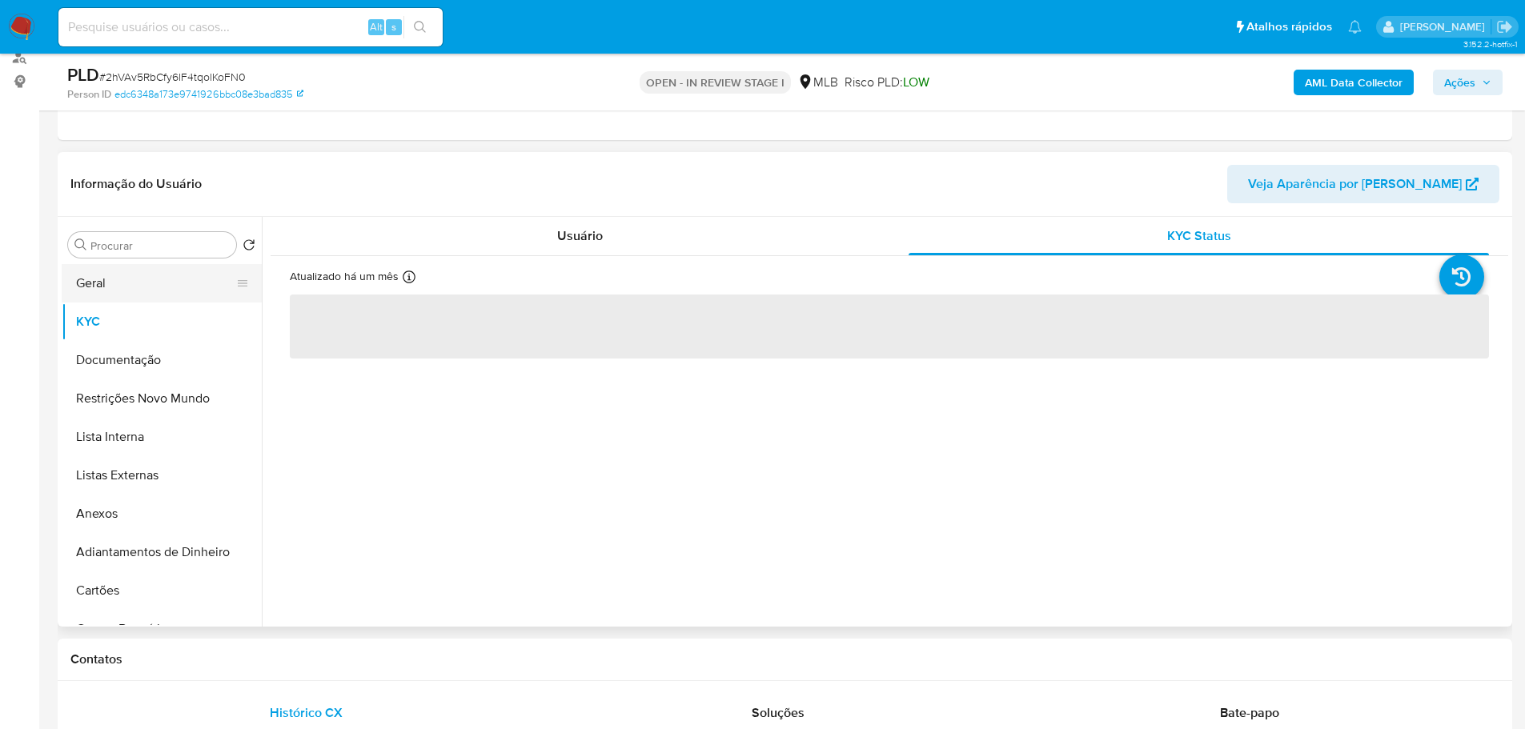
click at [151, 282] on button "Geral" at bounding box center [155, 283] width 187 height 38
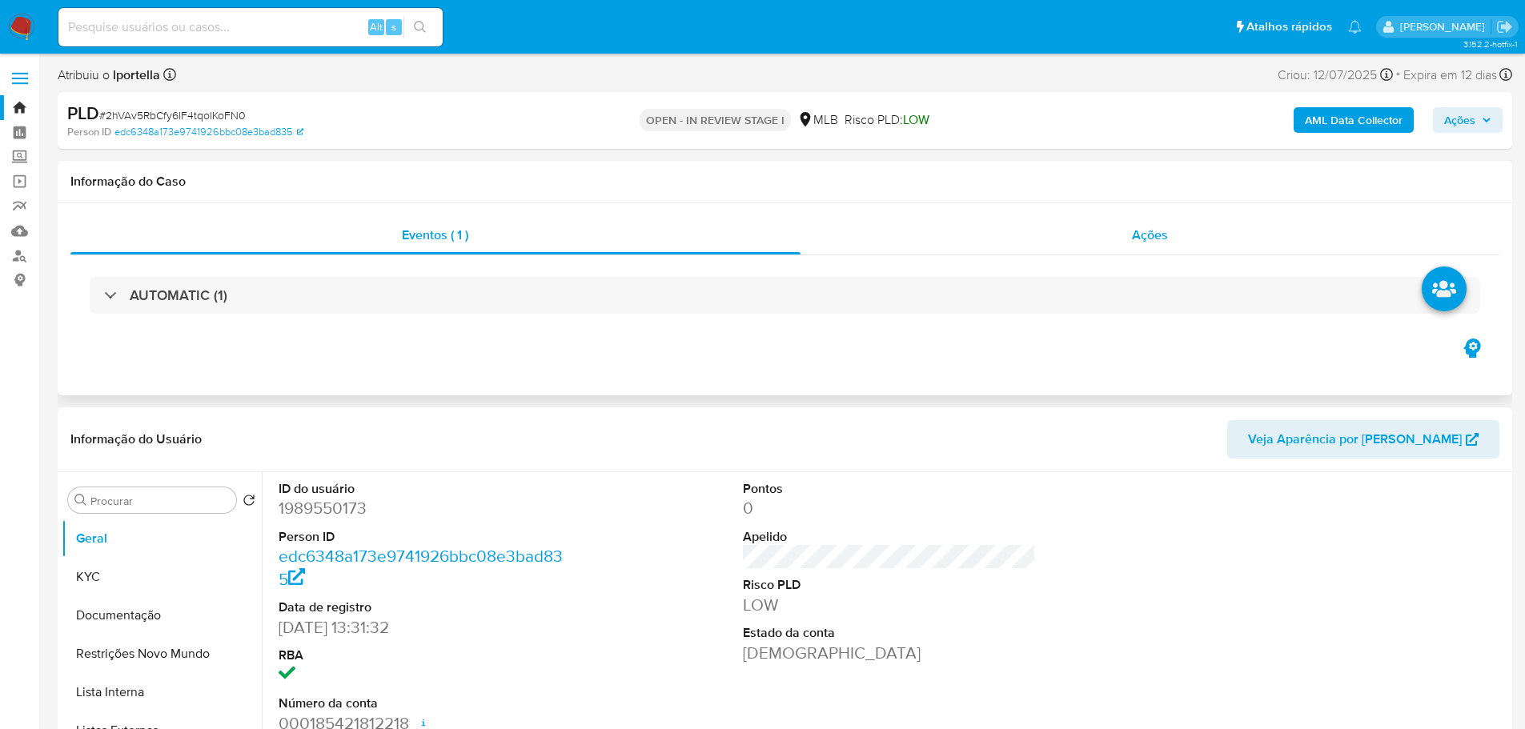
click at [1183, 245] on div "Ações" at bounding box center [1151, 235] width 700 height 38
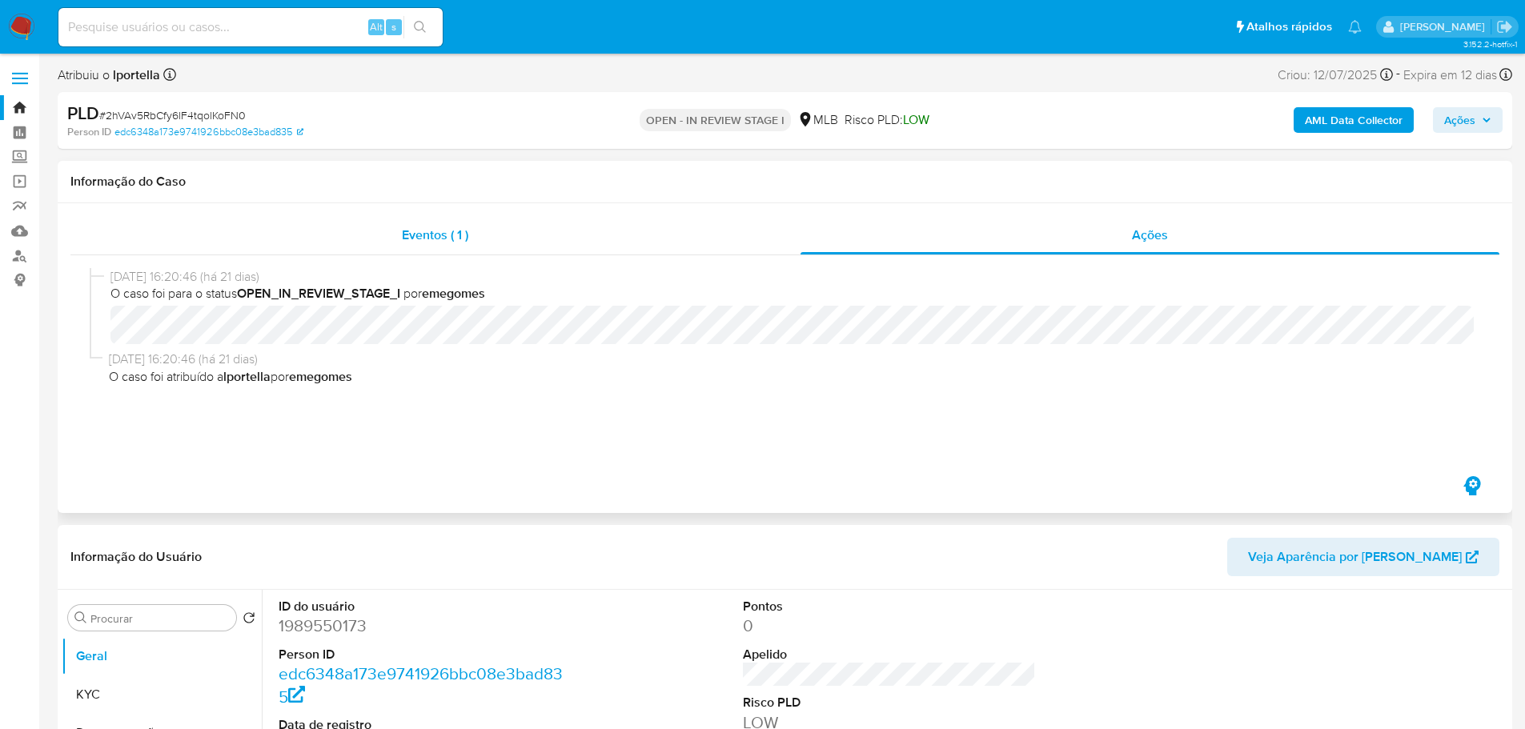
click at [412, 232] on span "Eventos ( 1 )" at bounding box center [435, 235] width 66 height 18
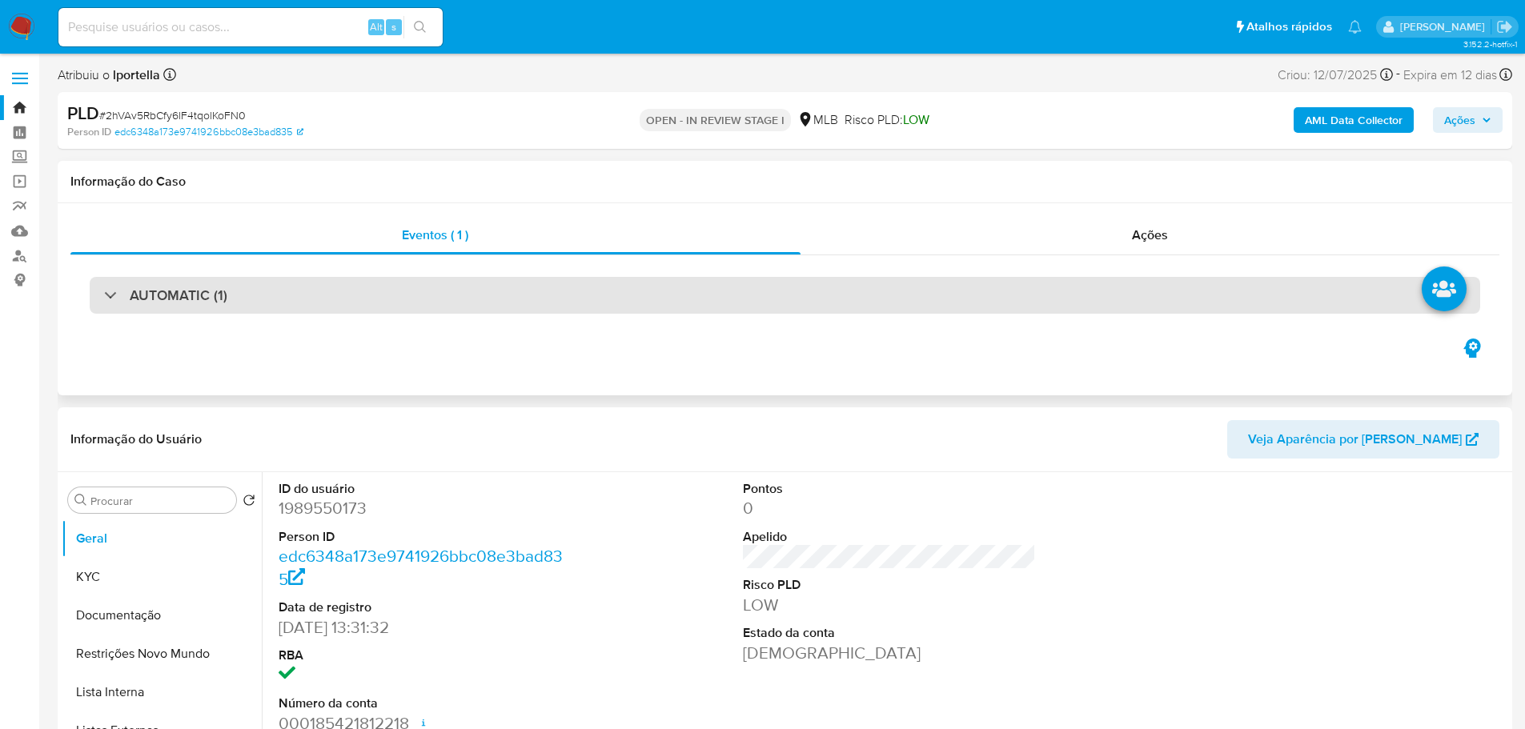
drag, startPoint x: 803, startPoint y: 329, endPoint x: 783, endPoint y: 284, distance: 49.1
click at [801, 325] on div "AUTOMATIC (1)" at bounding box center [784, 295] width 1429 height 80
click at [782, 282] on div "AUTOMATIC (1)" at bounding box center [785, 295] width 1391 height 37
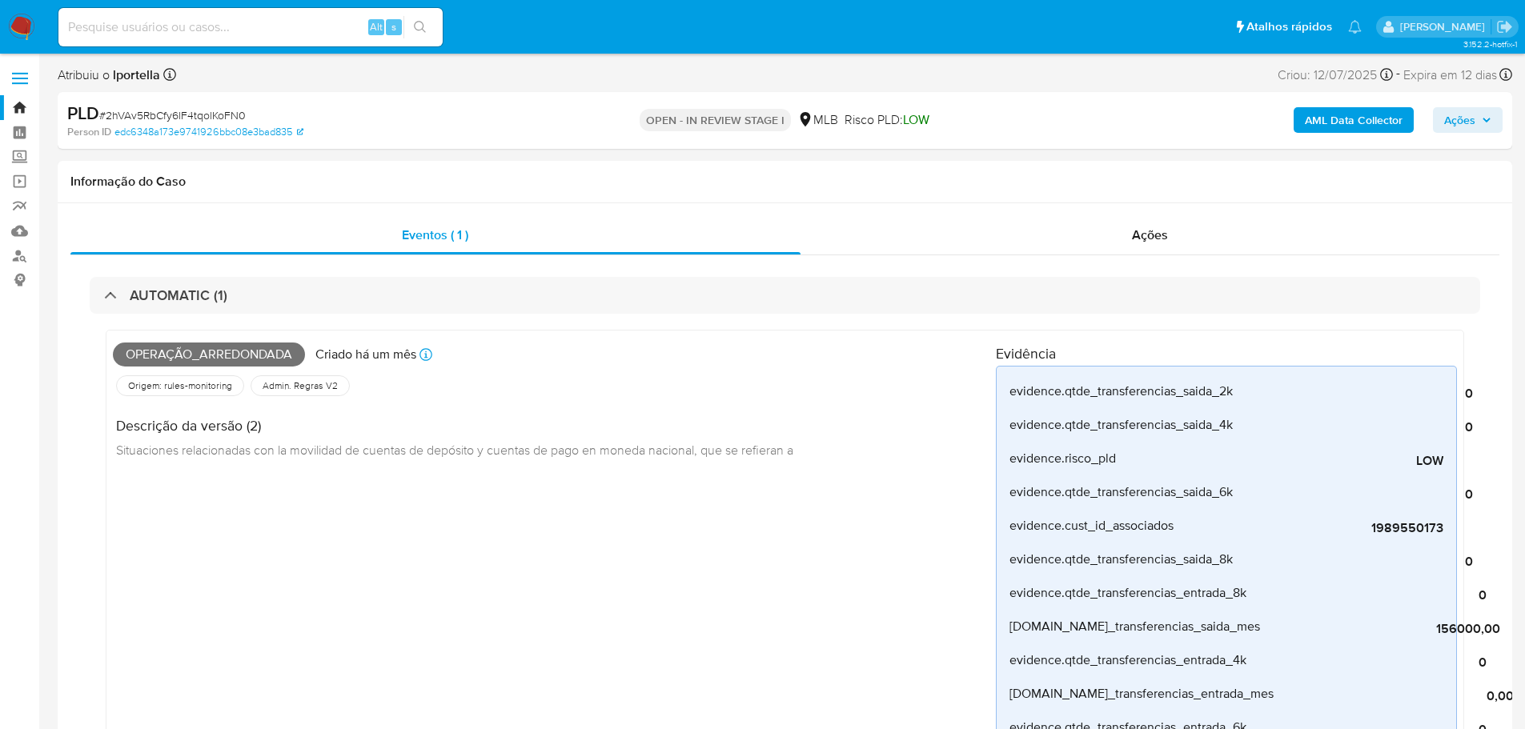
click at [1468, 108] on span "Ações" at bounding box center [1460, 120] width 31 height 26
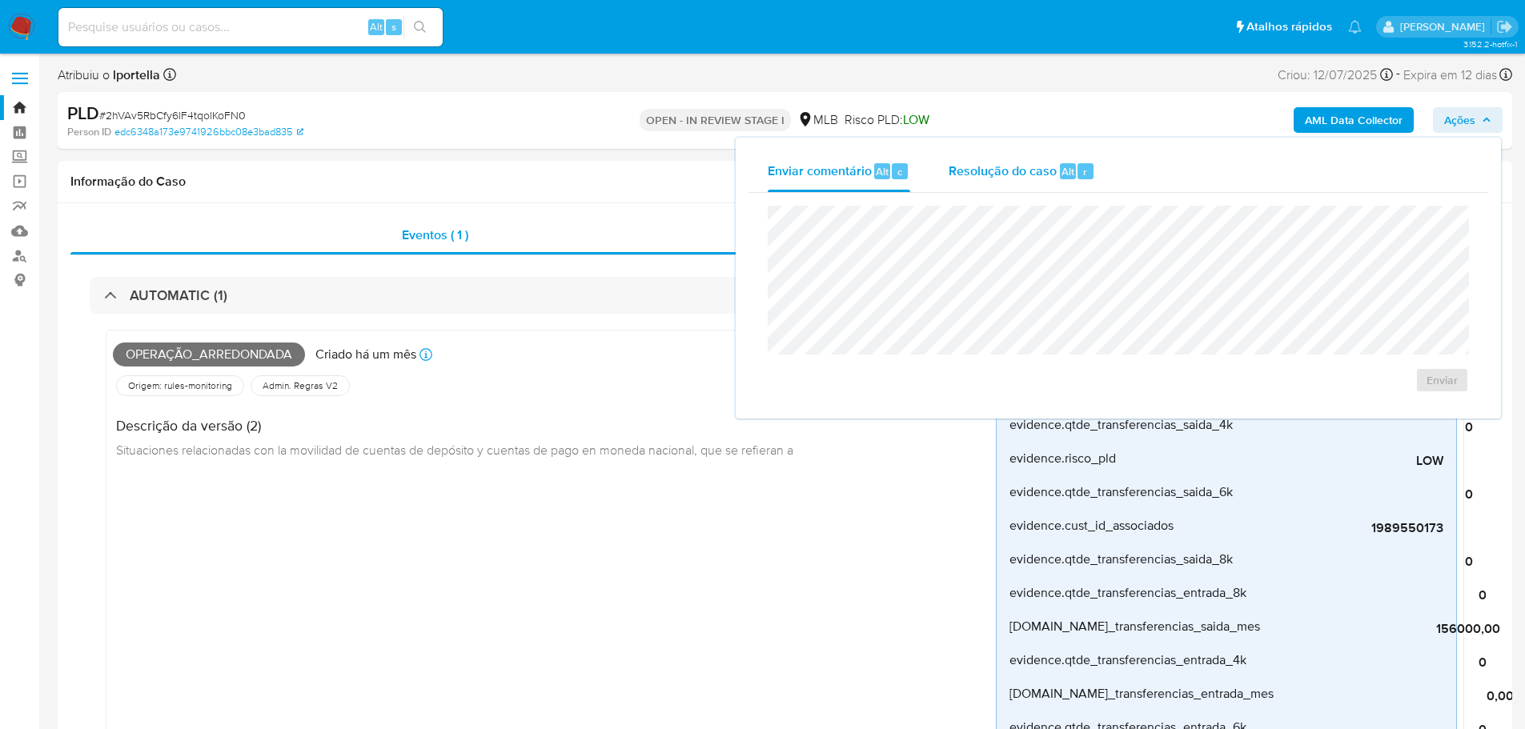
click at [1049, 157] on div "Resolução do caso Alt r" at bounding box center [1022, 172] width 147 height 42
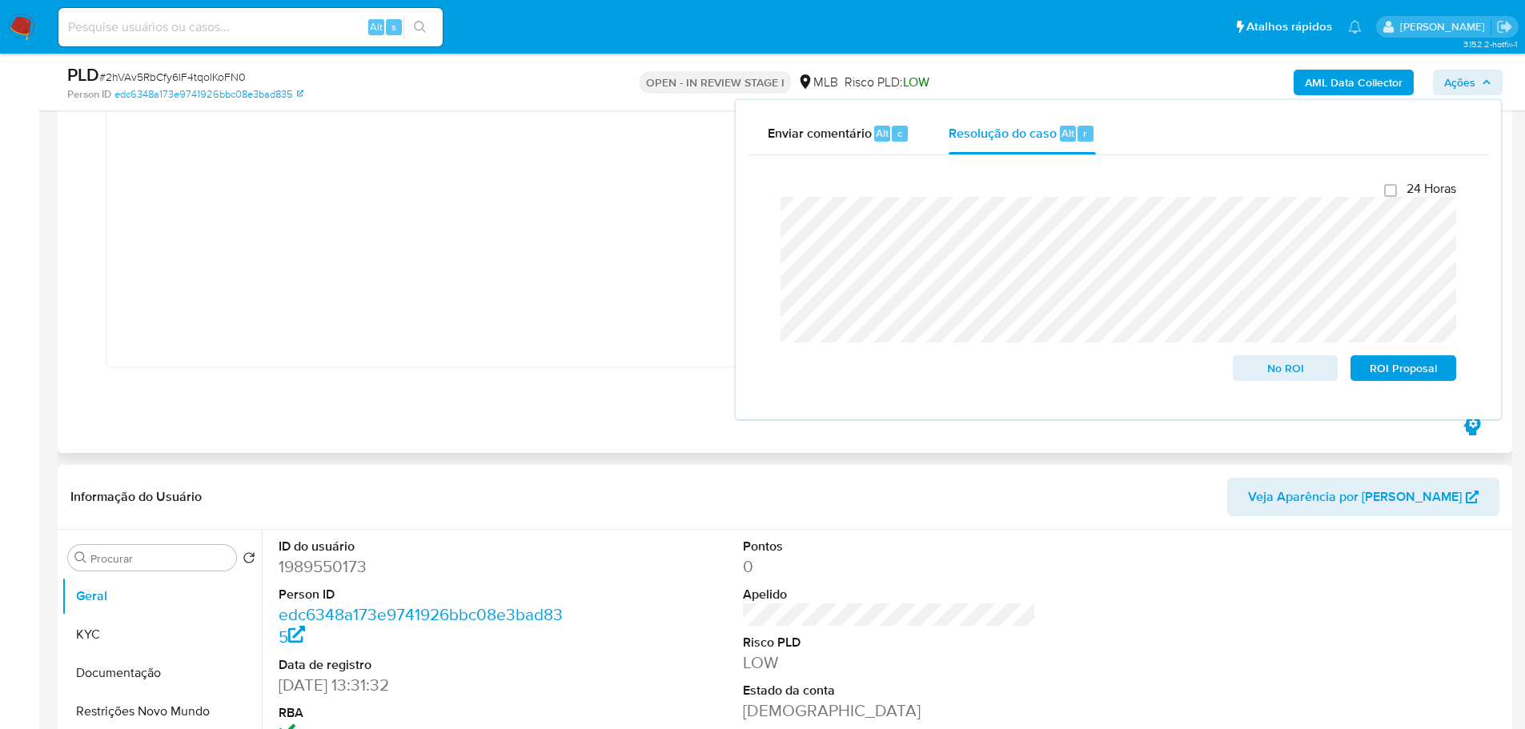
scroll to position [1201, 0]
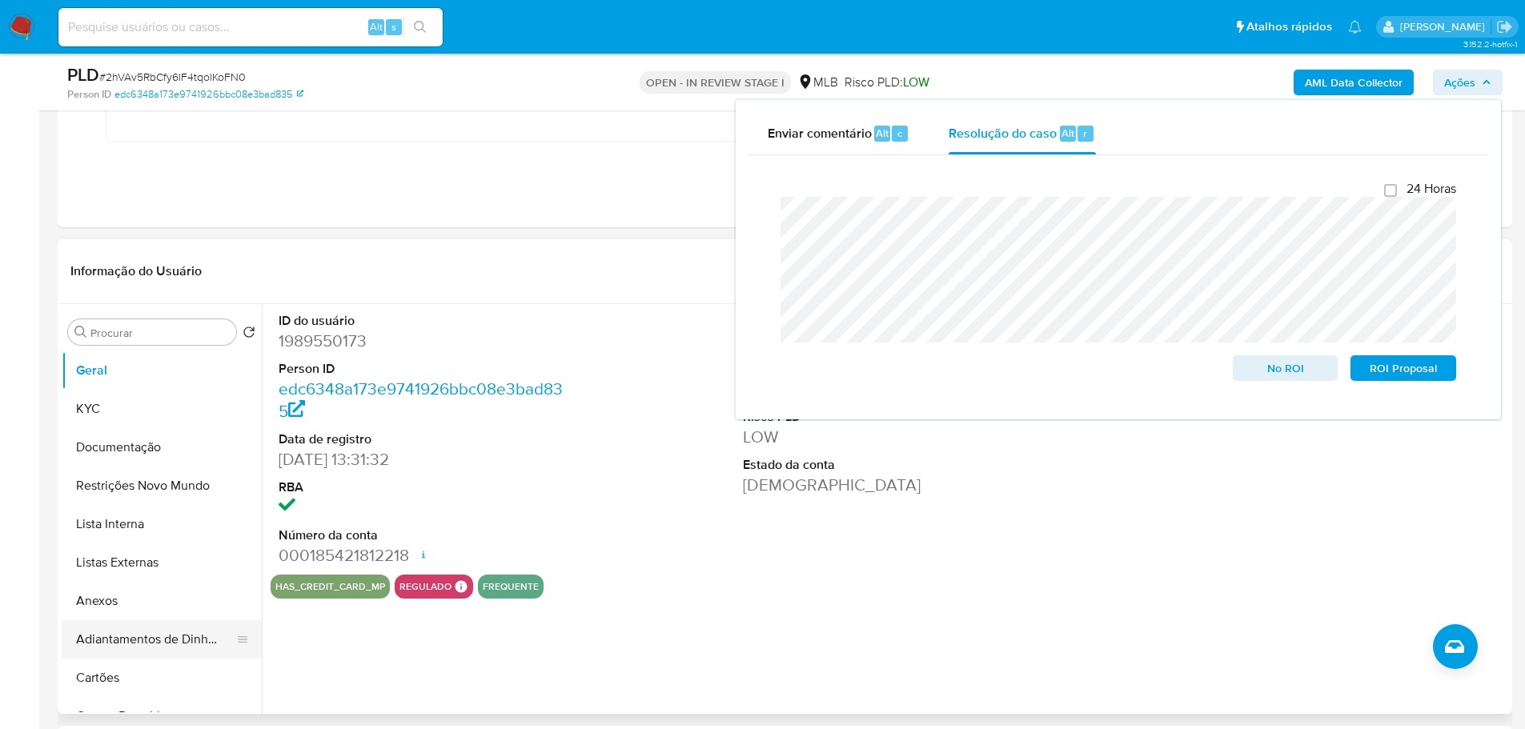
click at [123, 608] on button "Anexos" at bounding box center [162, 601] width 200 height 38
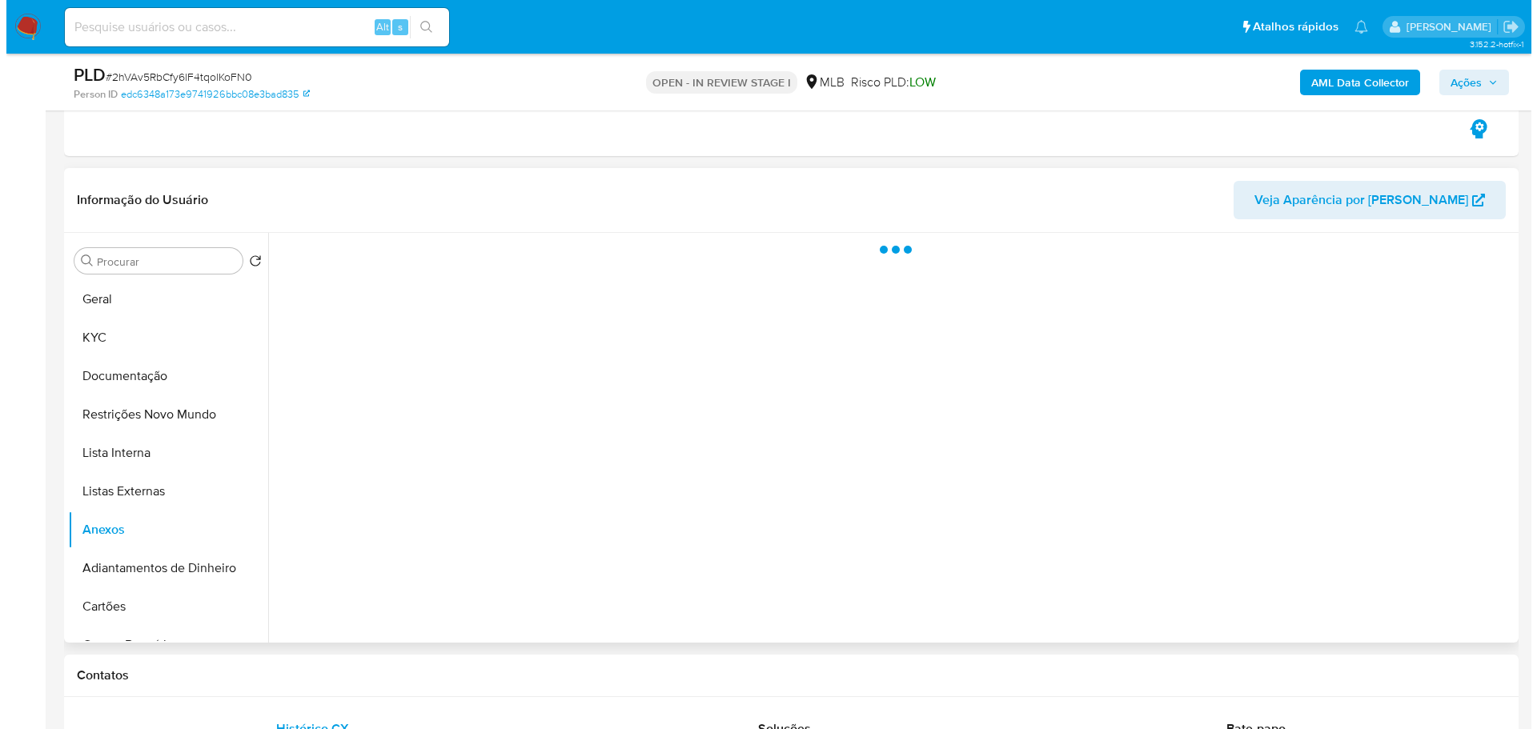
scroll to position [1281, 0]
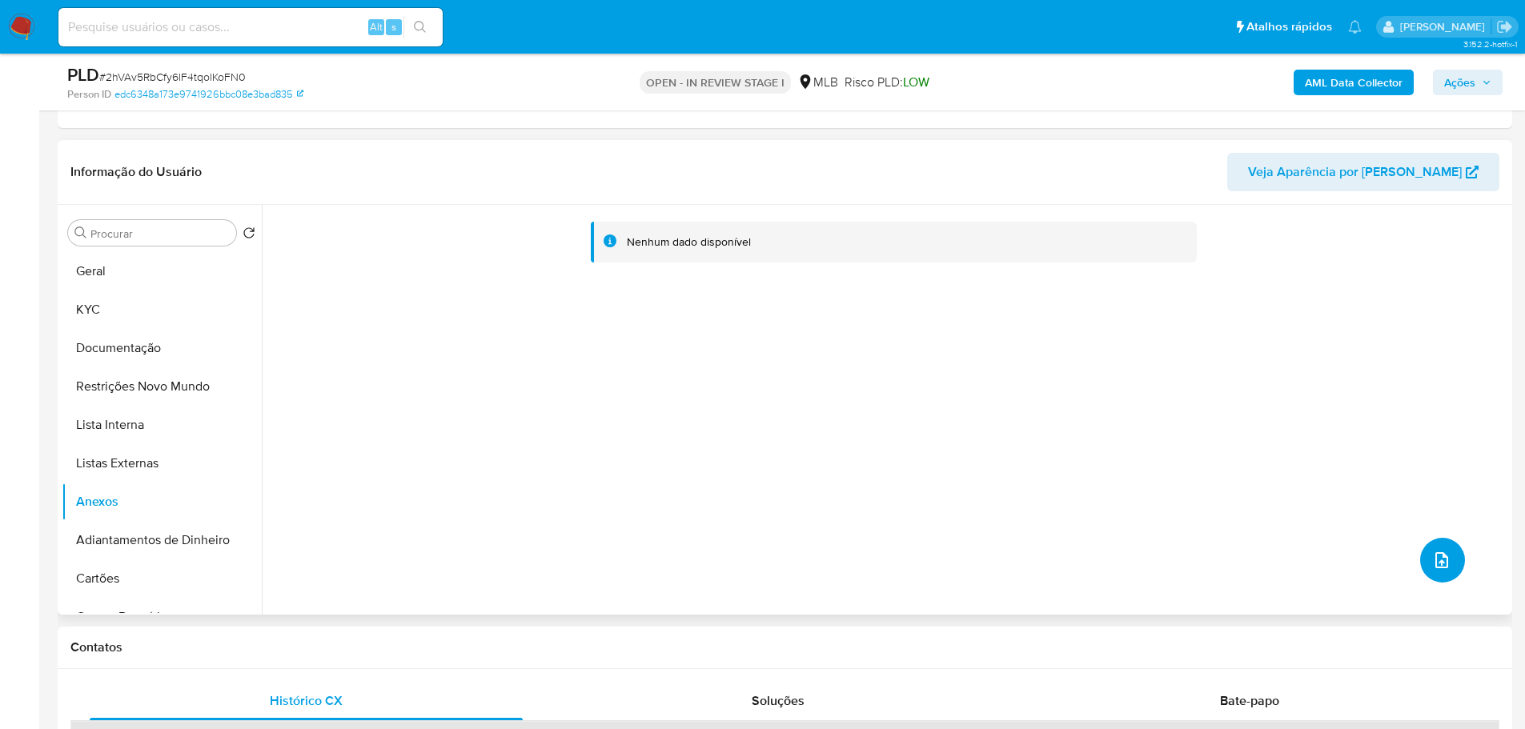
click at [1437, 553] on icon "upload-file" at bounding box center [1441, 560] width 19 height 19
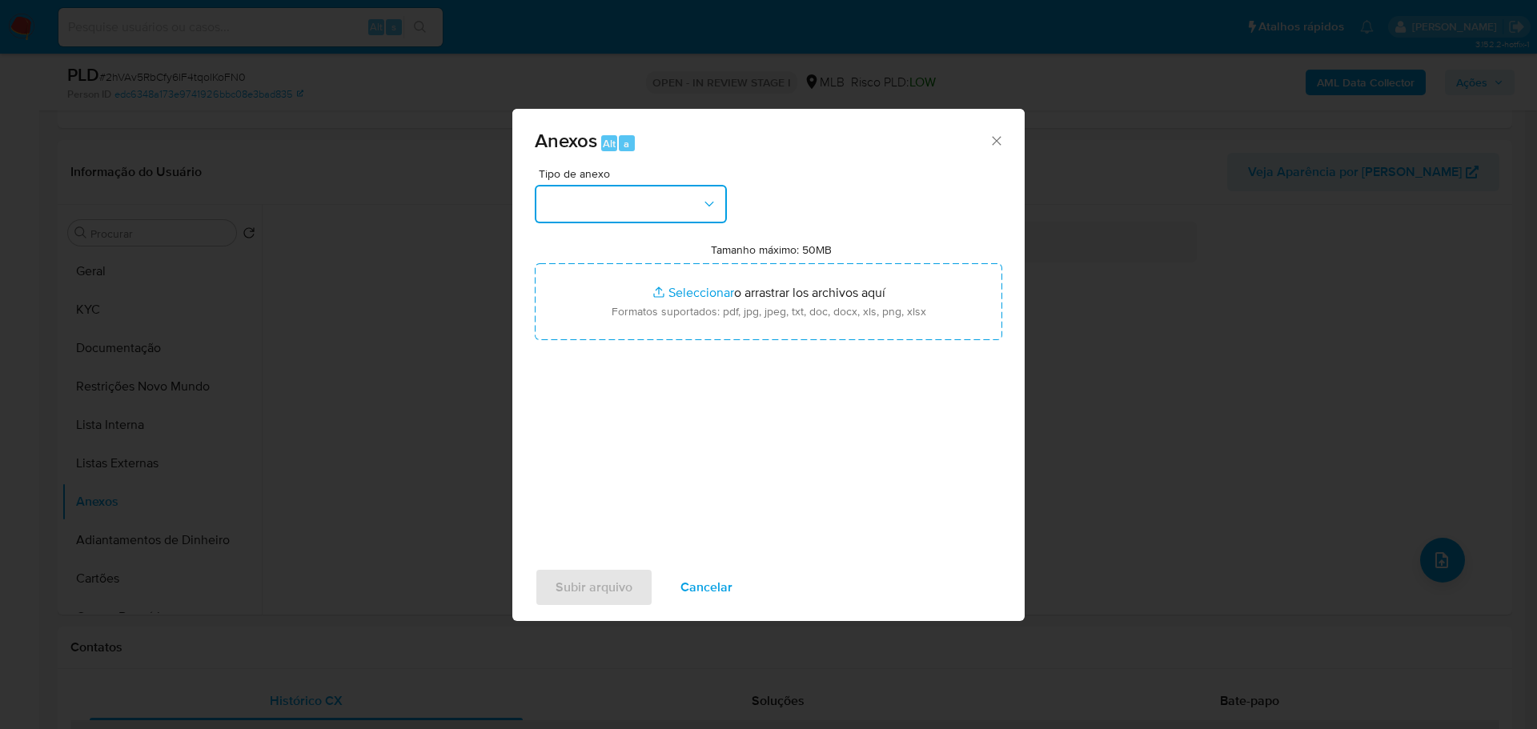
drag, startPoint x: 628, startPoint y: 205, endPoint x: 623, endPoint y: 216, distance: 12.2
click at [627, 203] on button "button" at bounding box center [631, 204] width 192 height 38
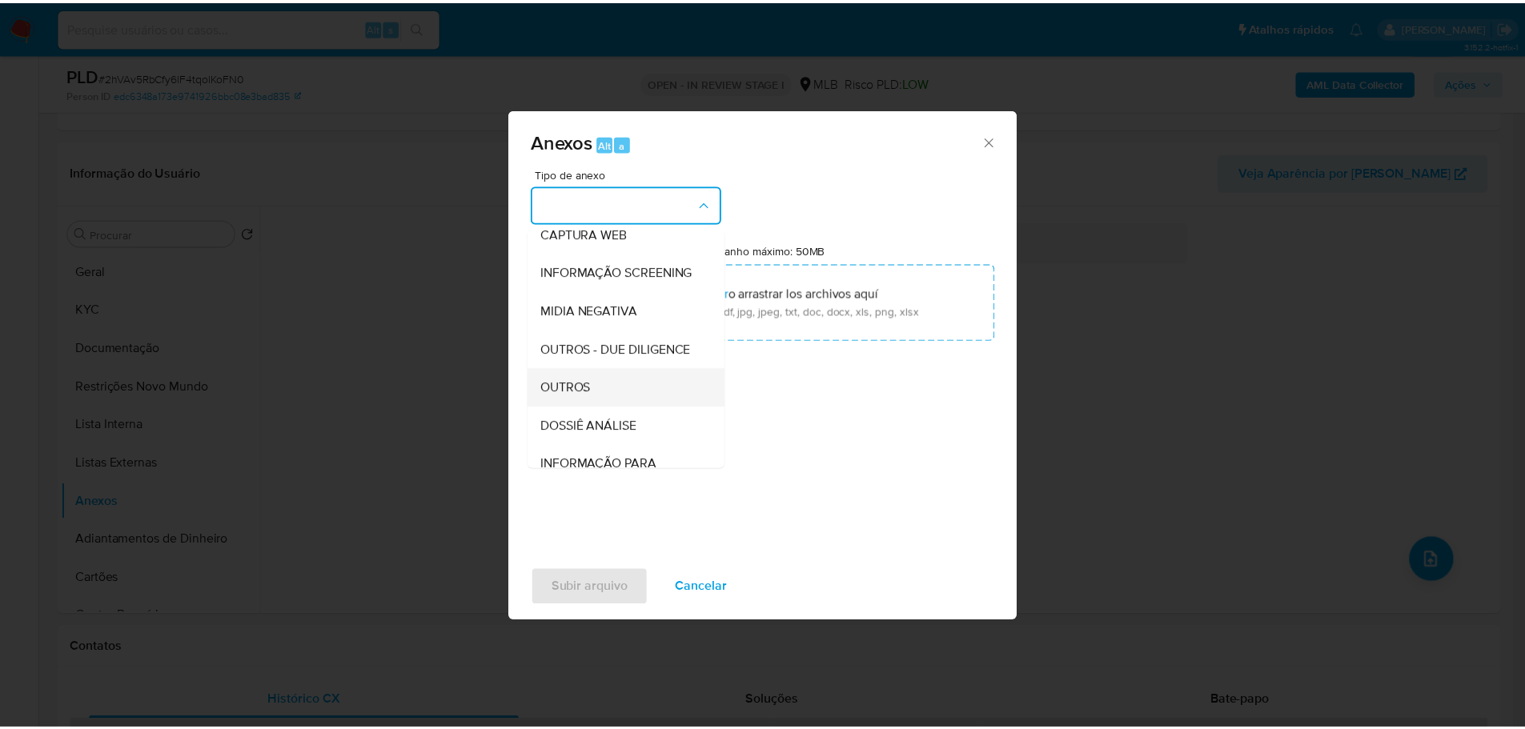
scroll to position [247, 0]
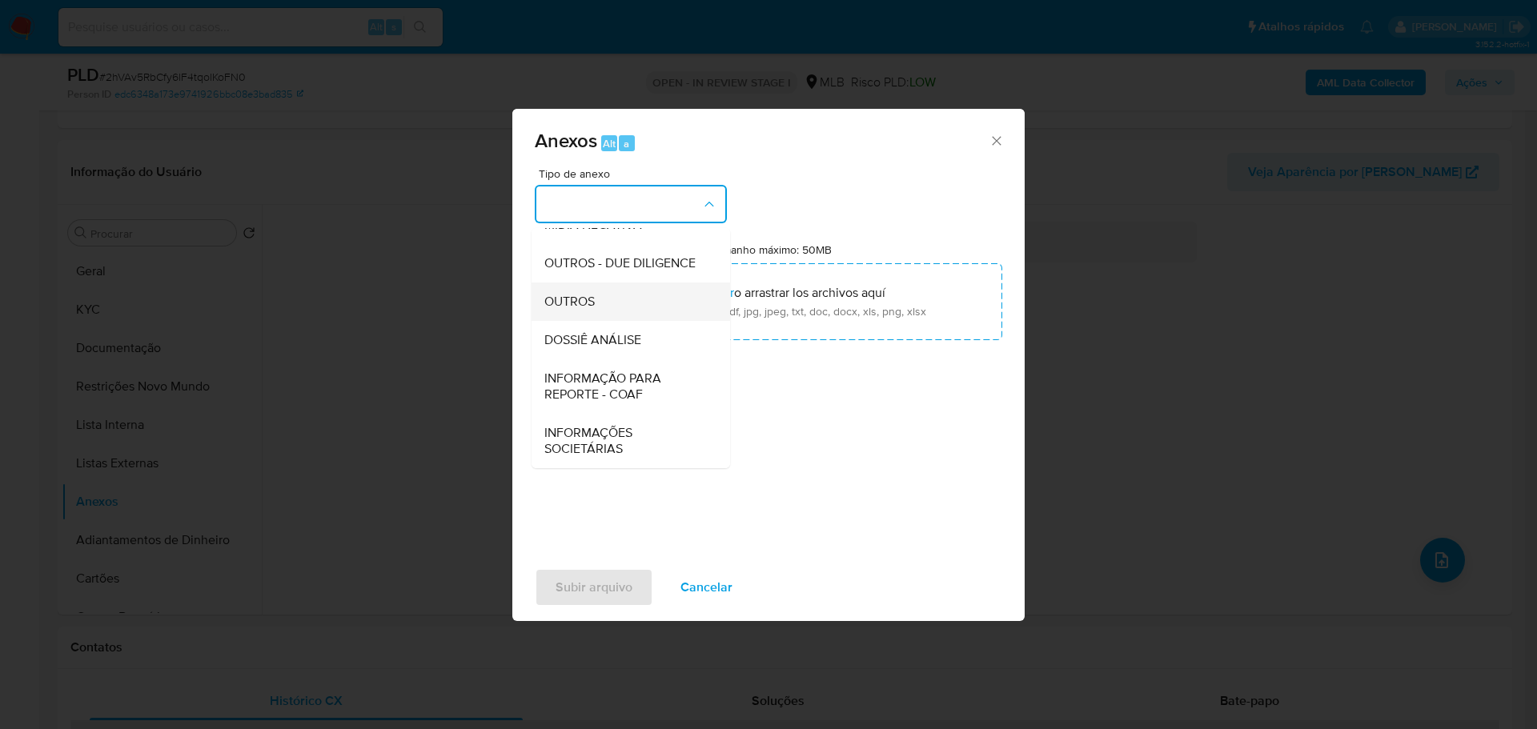
click at [601, 294] on div "OUTROS" at bounding box center [625, 302] width 163 height 38
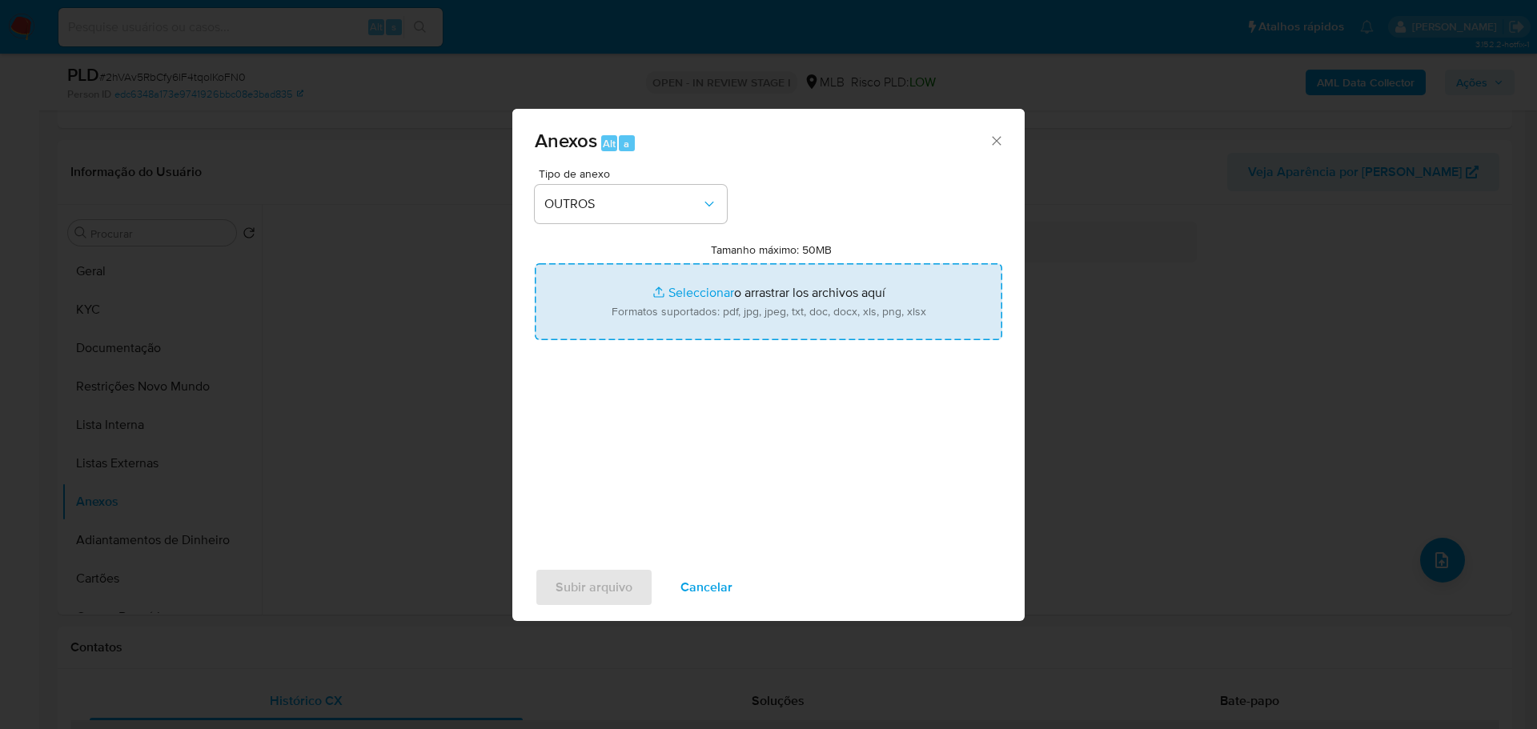
type input "C:\fakepath\SAR - XXX - CPF 76100723204 - JESSIANE MOURA SANTOS DIAS.pdf"
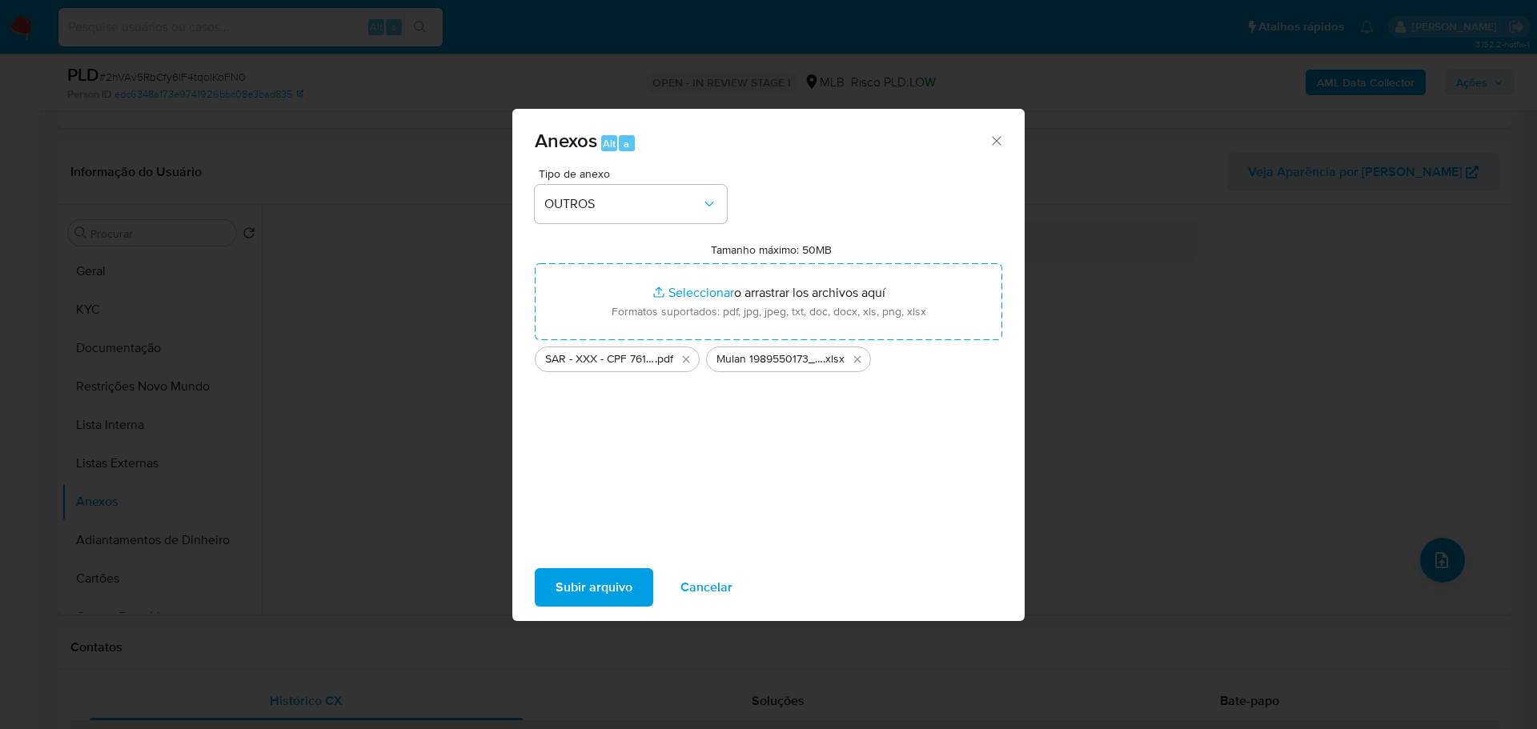
click at [593, 586] on span "Subir arquivo" at bounding box center [594, 587] width 77 height 35
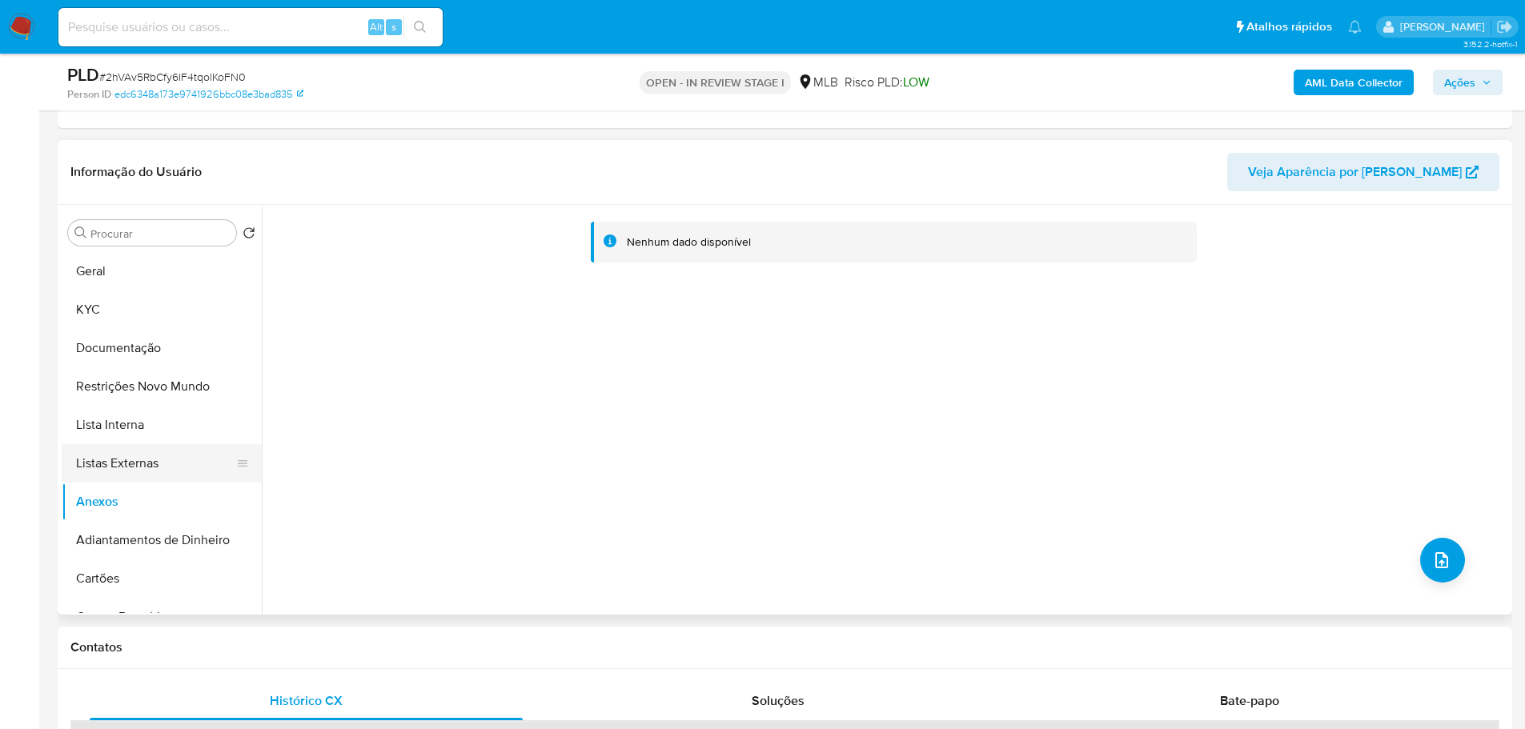
click at [176, 460] on button "Listas Externas" at bounding box center [155, 463] width 187 height 38
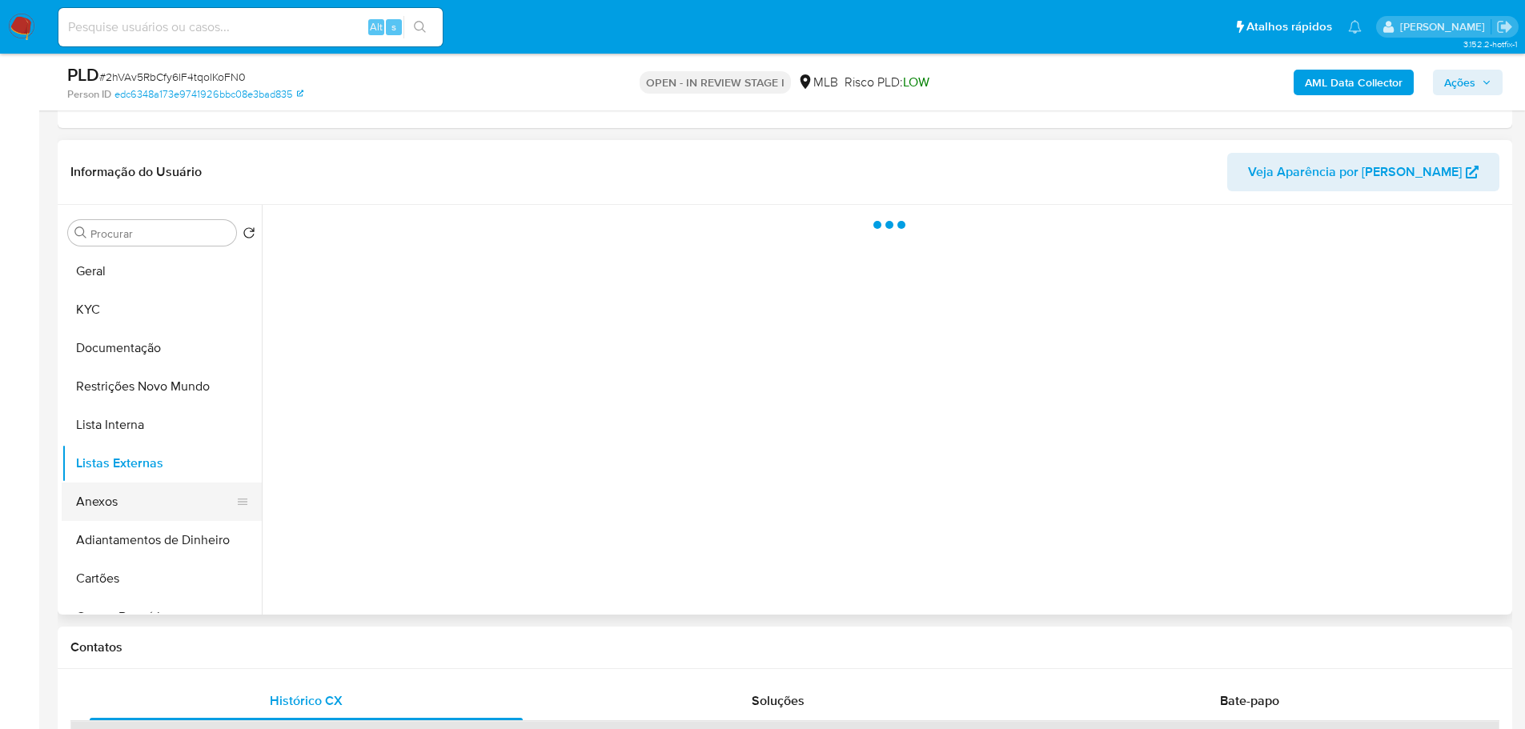
click at [146, 504] on button "Anexos" at bounding box center [155, 502] width 187 height 38
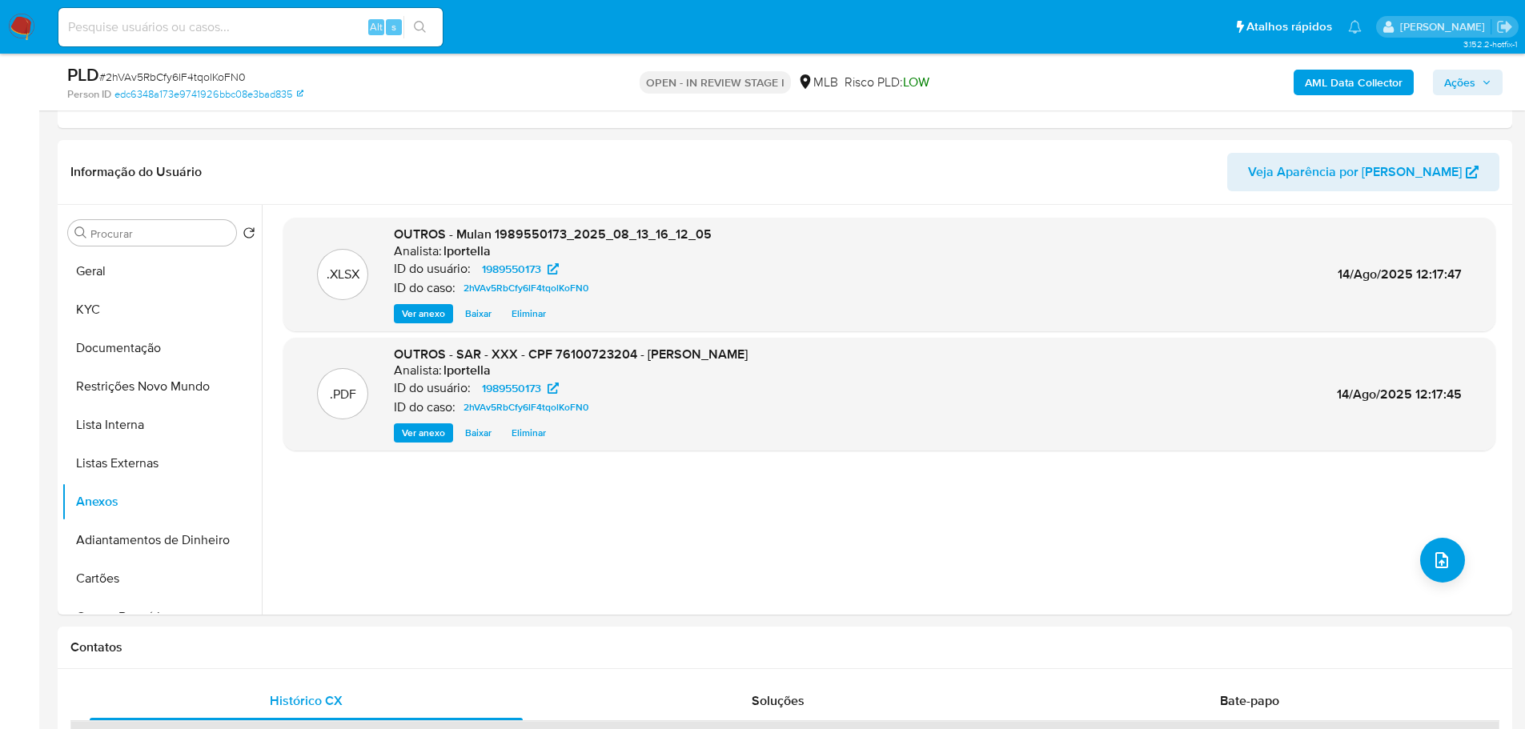
click at [1468, 83] on span "Ações" at bounding box center [1460, 83] width 31 height 26
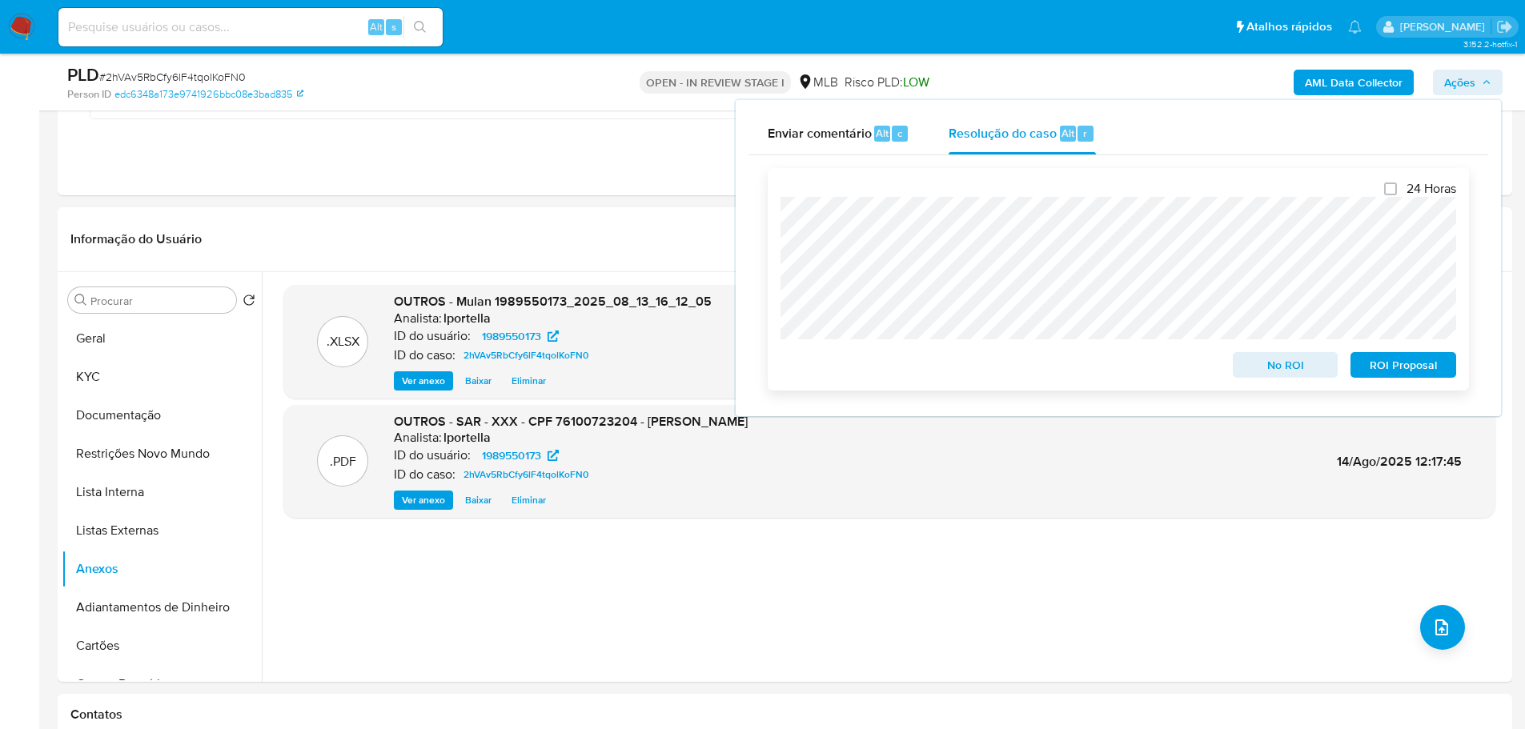
scroll to position [1121, 0]
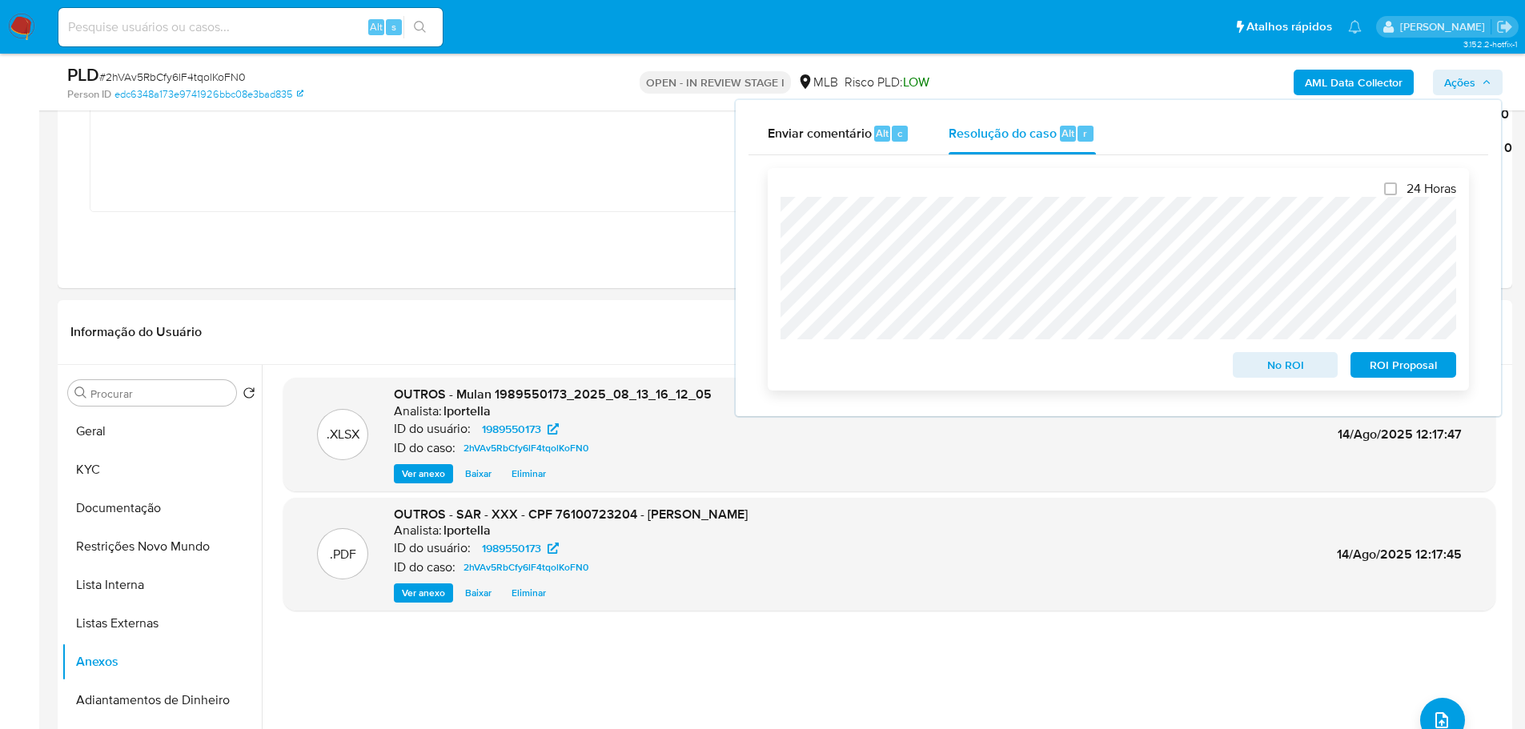
click at [1405, 372] on span "ROI Proposal" at bounding box center [1403, 365] width 83 height 22
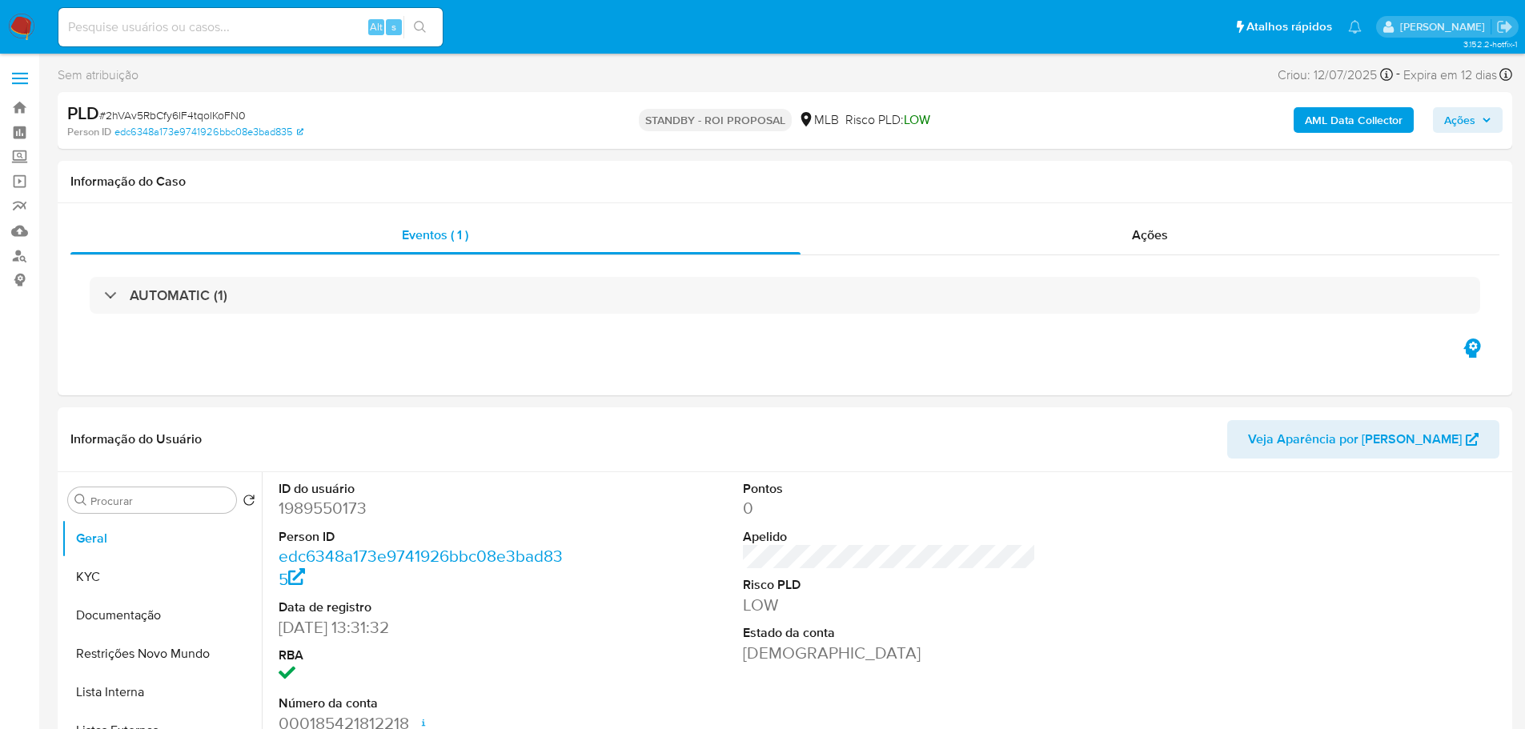
select select "10"
click at [165, 115] on span "# 2hVAv5RbCfy6lF4tqolKoFN0" at bounding box center [172, 115] width 147 height 16
copy span "2hVAv5RbCfy6lF4tqolKoFN0"
click at [22, 27] on img at bounding box center [21, 27] width 27 height 27
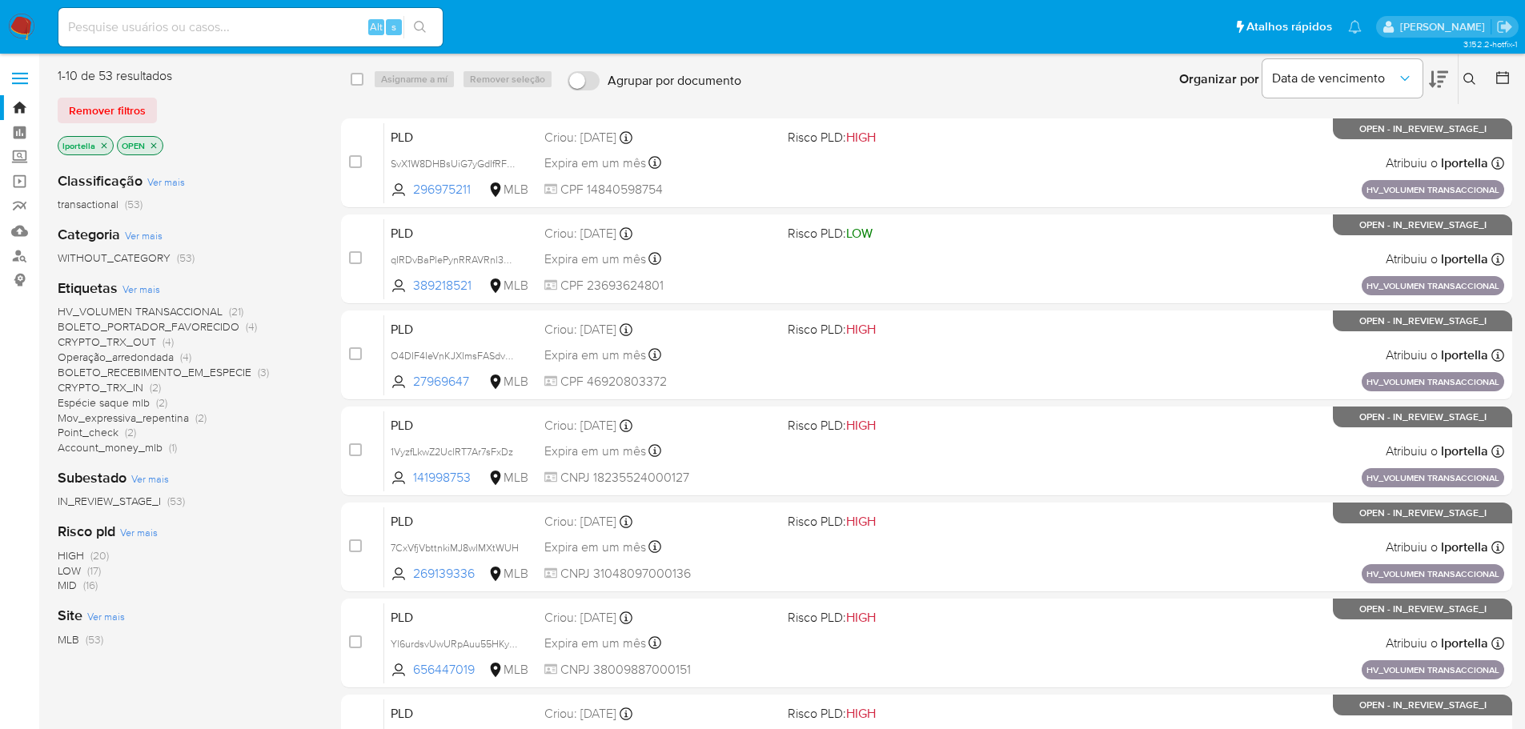
click at [180, 24] on input at bounding box center [250, 27] width 384 height 21
paste input "NQnUz5RUgq49nHuq1Je6XOC6"
type input "NQnUz5RUgq49nHuq1Je6XOC6"
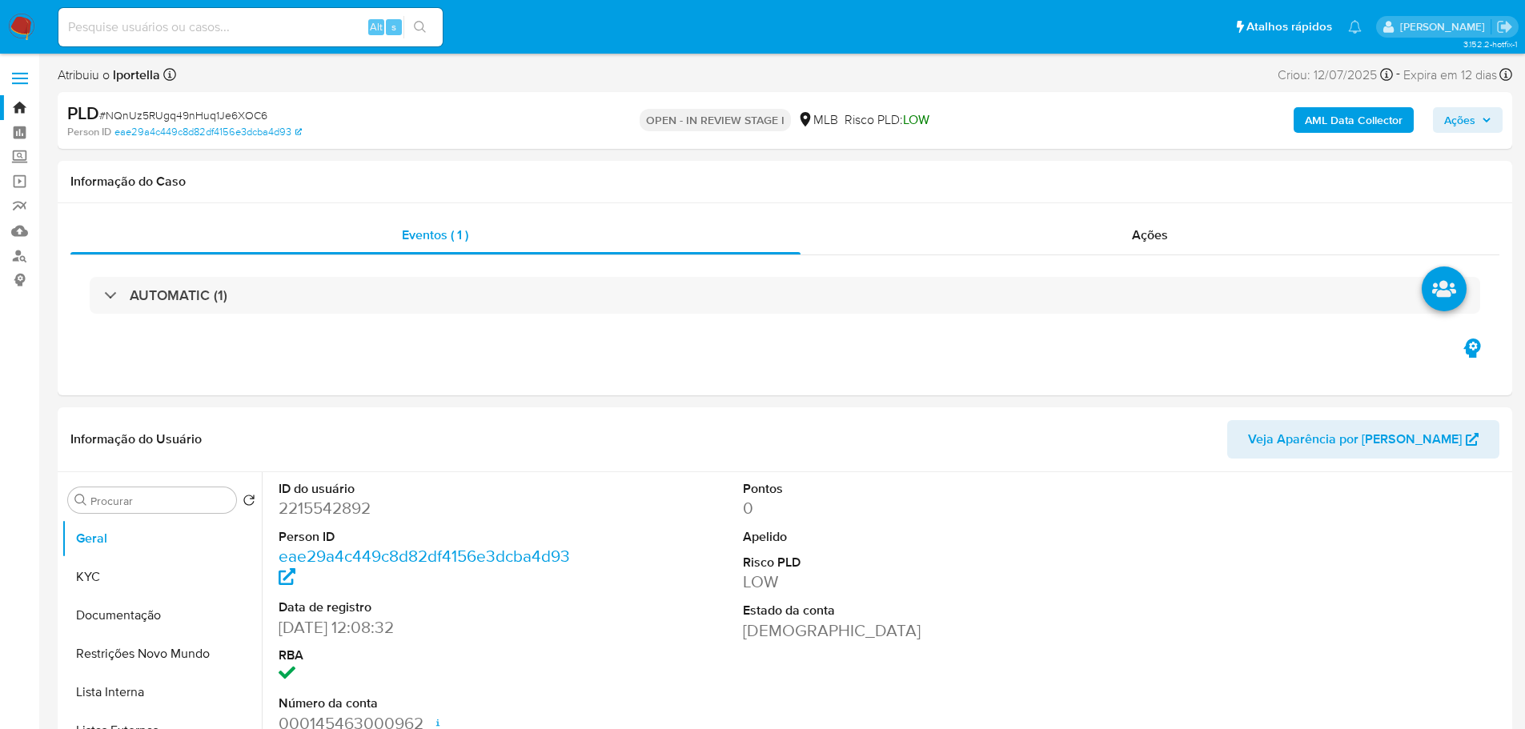
select select "10"
